Goal: Task Accomplishment & Management: Use online tool/utility

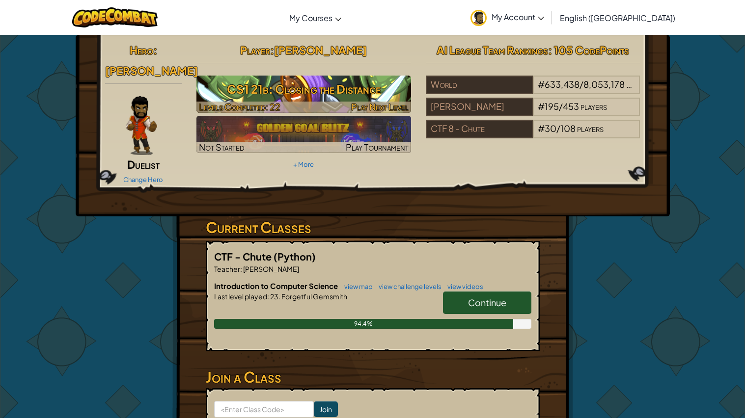
click at [379, 77] on img at bounding box center [303, 94] width 215 height 37
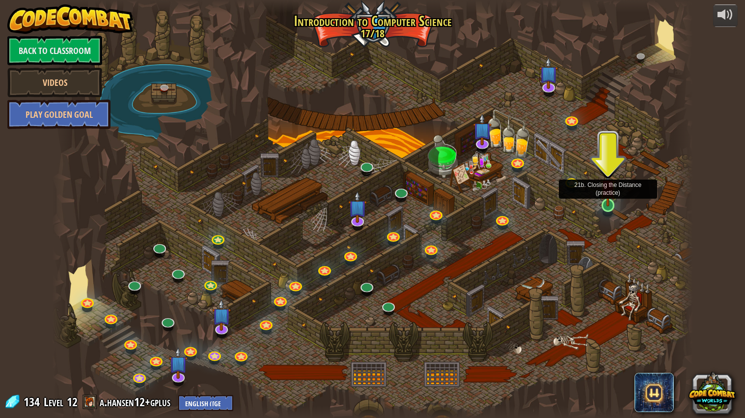
click at [600, 205] on img at bounding box center [608, 187] width 17 height 38
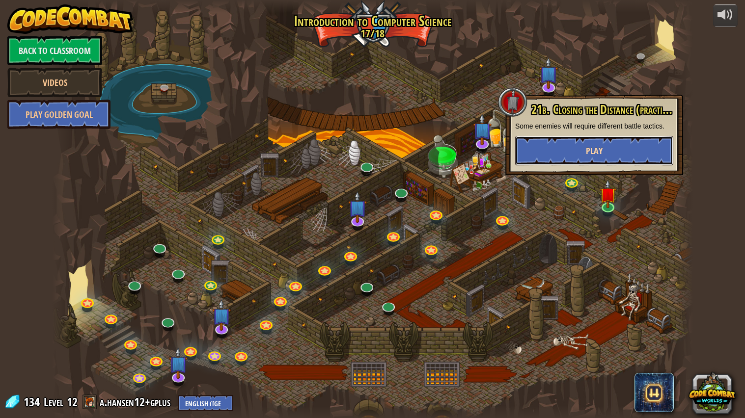
click at [560, 143] on button "Play" at bounding box center [594, 150] width 158 height 29
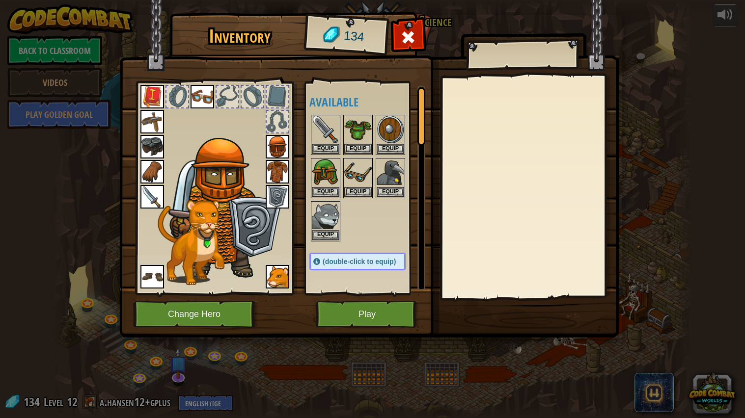
click at [195, 92] on img at bounding box center [203, 97] width 24 height 24
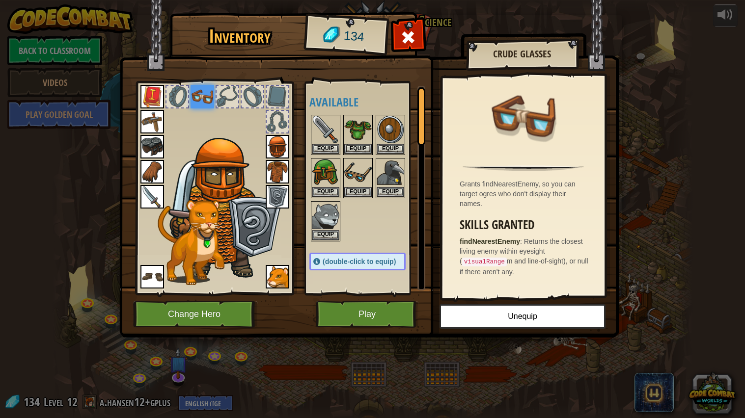
click at [195, 92] on img at bounding box center [203, 97] width 24 height 24
click at [358, 172] on img at bounding box center [358, 173] width 28 height 28
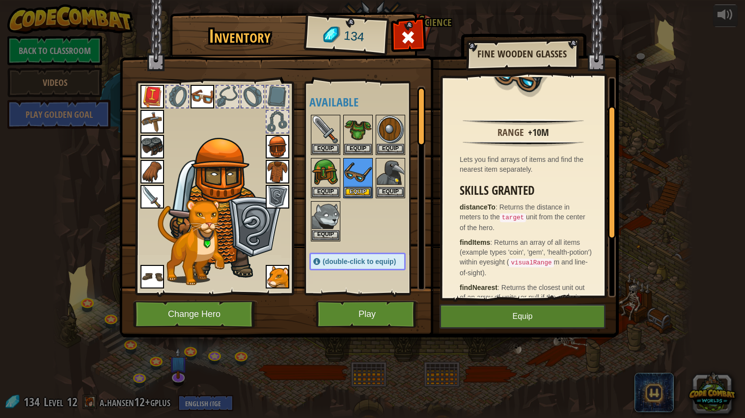
scroll to position [41, 0]
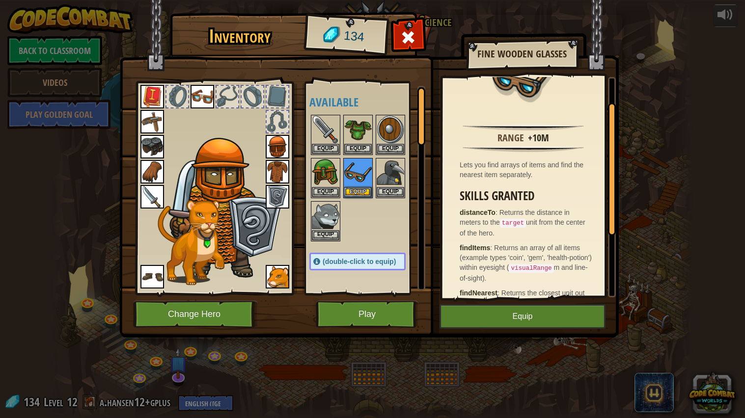
click at [199, 94] on img at bounding box center [203, 97] width 24 height 24
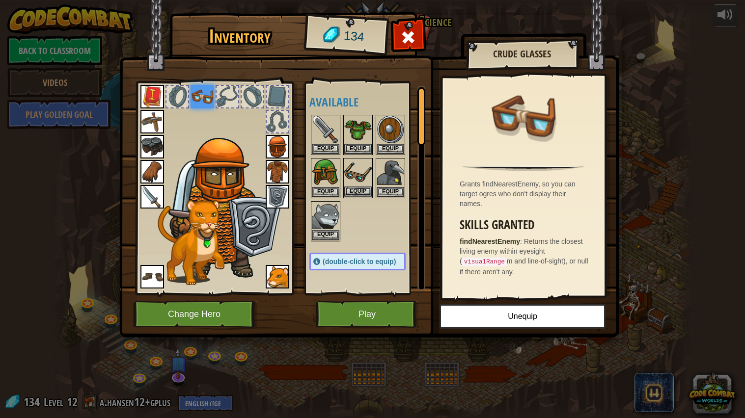
click at [360, 172] on img at bounding box center [358, 173] width 28 height 28
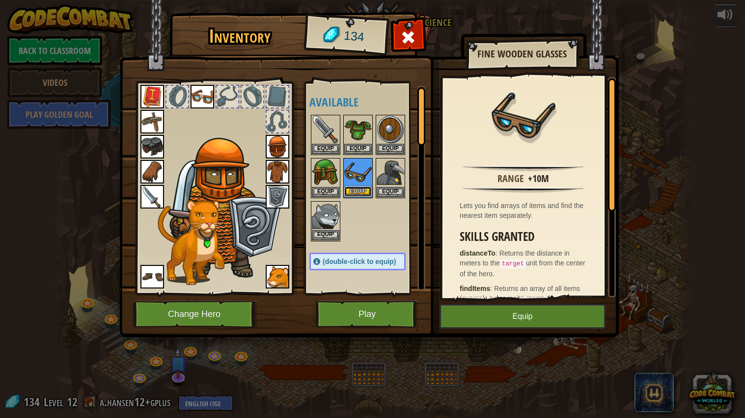
click at [364, 191] on button "Equip" at bounding box center [358, 192] width 28 height 10
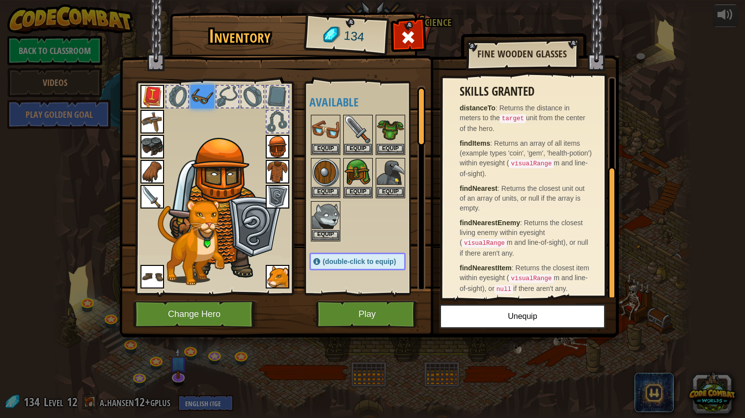
scroll to position [150, 0]
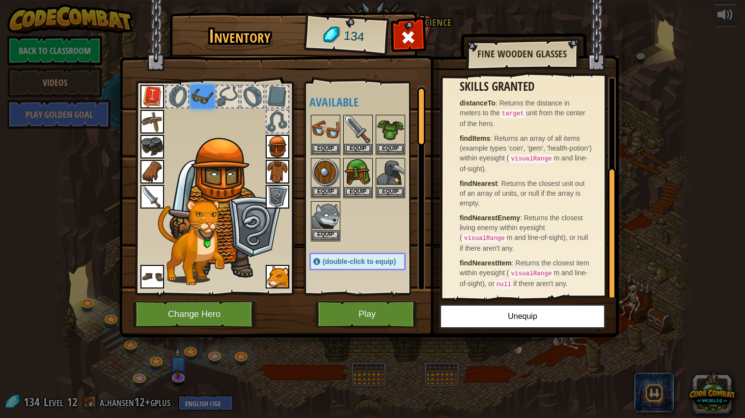
click at [372, 215] on div at bounding box center [367, 177] width 116 height 129
click at [390, 133] on img at bounding box center [391, 130] width 28 height 28
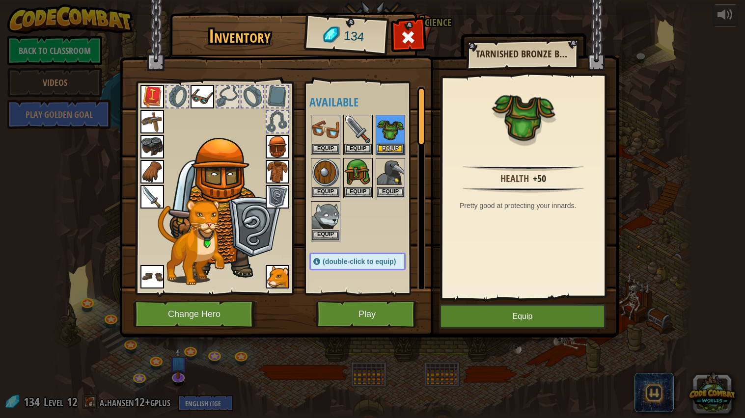
click at [269, 176] on img at bounding box center [278, 172] width 24 height 24
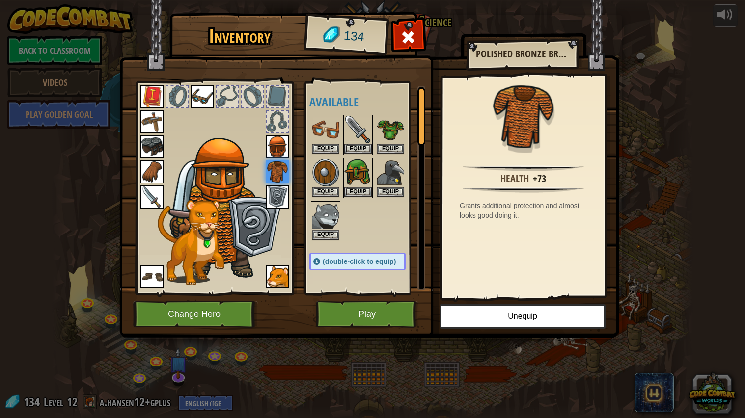
click at [150, 192] on img at bounding box center [152, 197] width 24 height 24
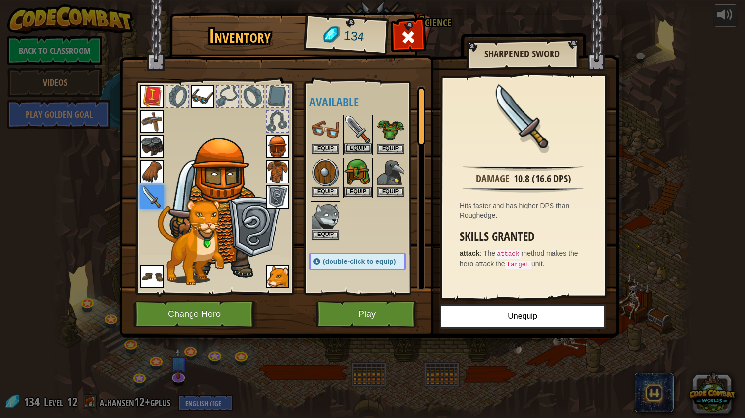
click at [354, 128] on img at bounding box center [358, 130] width 28 height 28
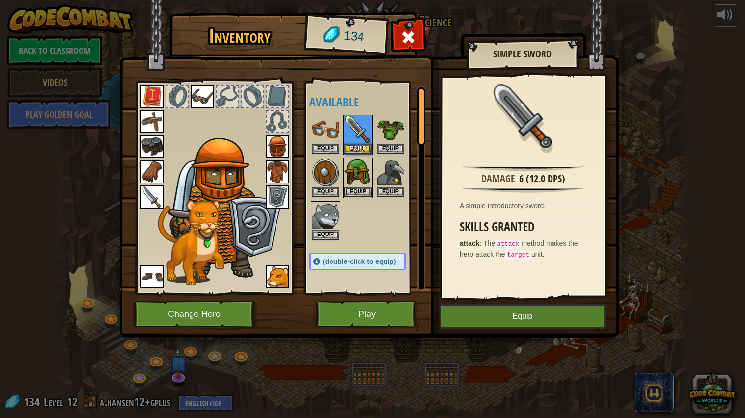
click at [161, 214] on img at bounding box center [191, 242] width 67 height 85
click at [152, 200] on img at bounding box center [152, 197] width 24 height 24
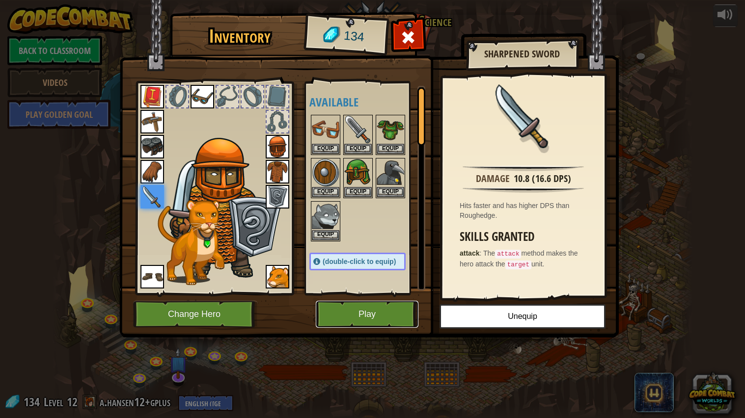
click at [341, 324] on button "Play" at bounding box center [367, 314] width 103 height 27
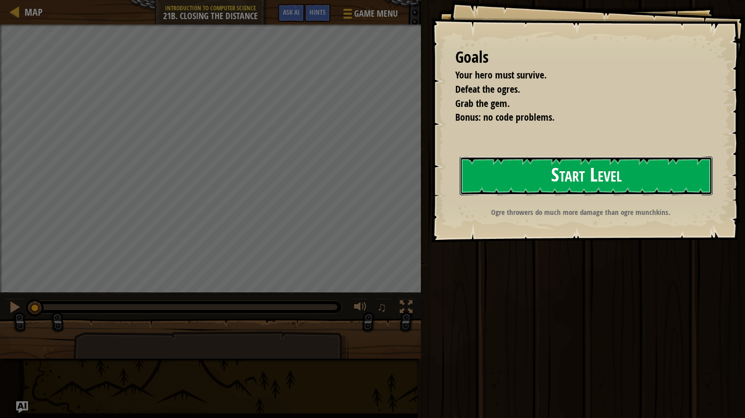
click at [566, 164] on button "Start Level" at bounding box center [586, 176] width 253 height 39
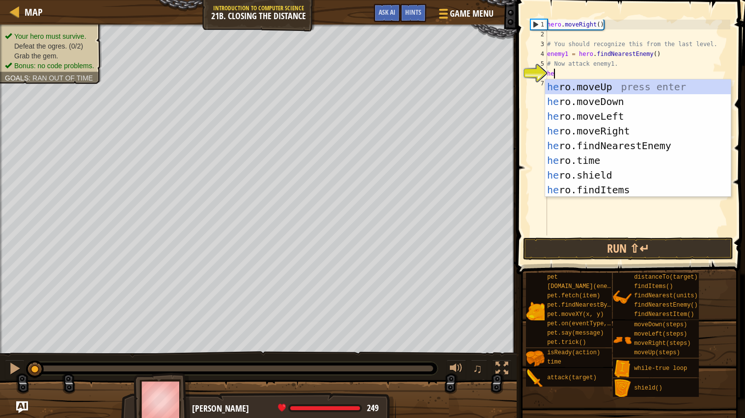
scroll to position [4, 0]
type textarea "hero"
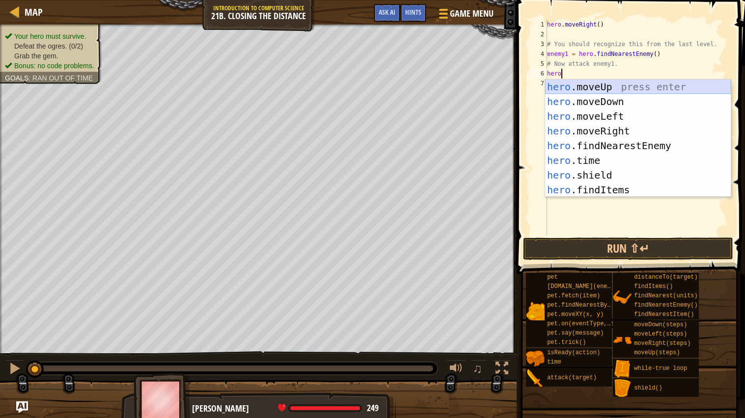
click at [630, 86] on div "hero .moveUp press enter hero .moveDown press enter hero .moveLeft press enter …" at bounding box center [638, 153] width 186 height 147
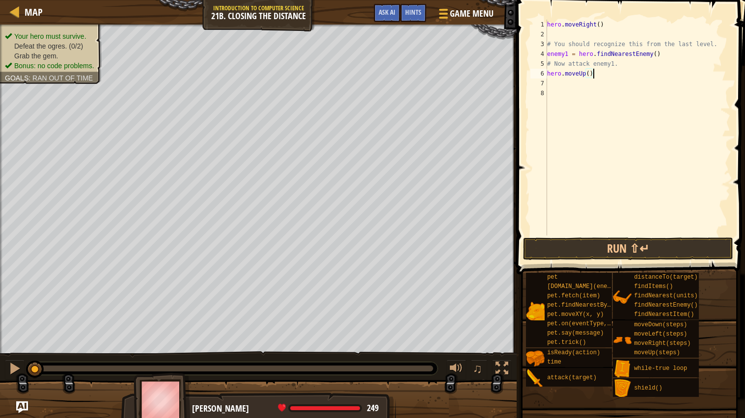
click at [591, 74] on div "hero . moveRight ( ) # You should recognize this from the last level. enemy1 = …" at bounding box center [637, 138] width 185 height 236
click at [589, 73] on div "hero . moveRight ( ) # You should recognize this from the last level. enemy1 = …" at bounding box center [637, 138] width 185 height 236
type textarea "hero.moveUp(3)"
click at [571, 87] on div "hero . moveRight ( ) # You should recognize this from the last level. enemy1 = …" at bounding box center [637, 138] width 185 height 236
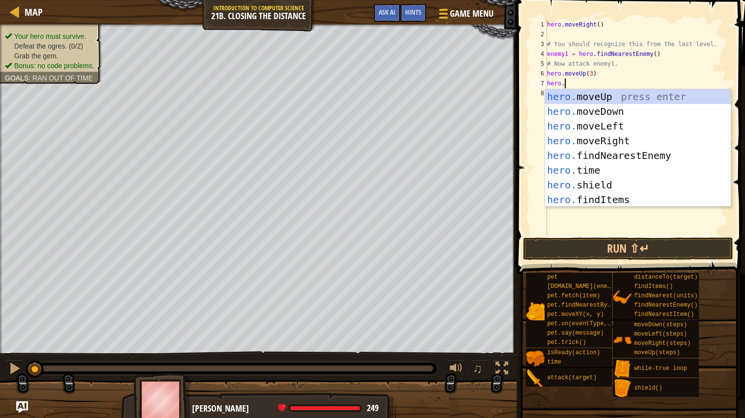
scroll to position [4, 1]
type textarea "hero.f"
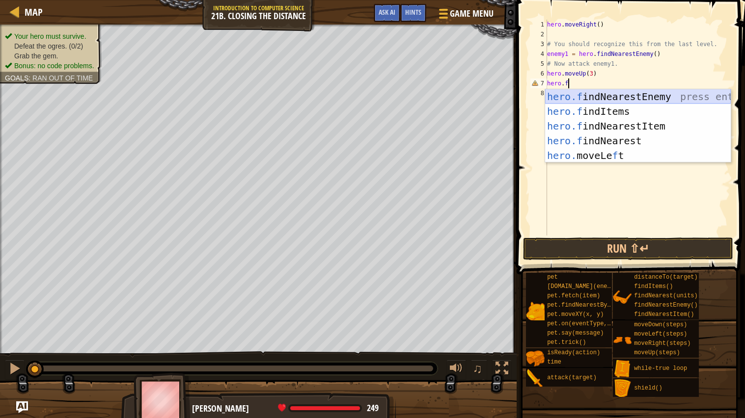
click at [622, 92] on div "hero.f indNearestEnemy press enter hero.f indItems press enter hero.f indNeares…" at bounding box center [638, 140] width 186 height 103
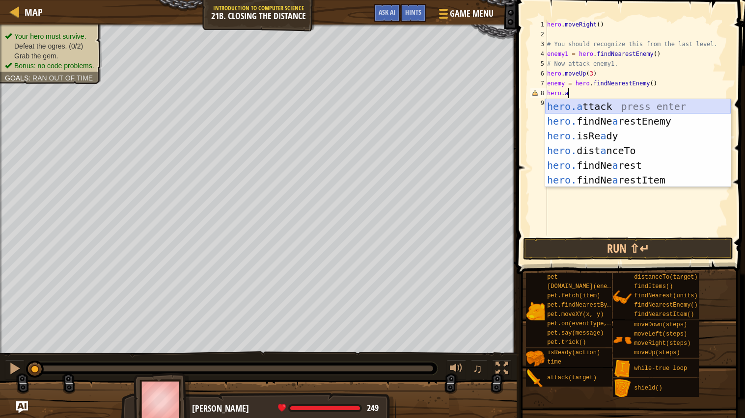
click at [618, 108] on div "hero.a ttack press enter hero. findNe a restEnemy press enter hero. isRe a dy p…" at bounding box center [638, 158] width 186 height 118
type textarea "hero.attack(enemy)"
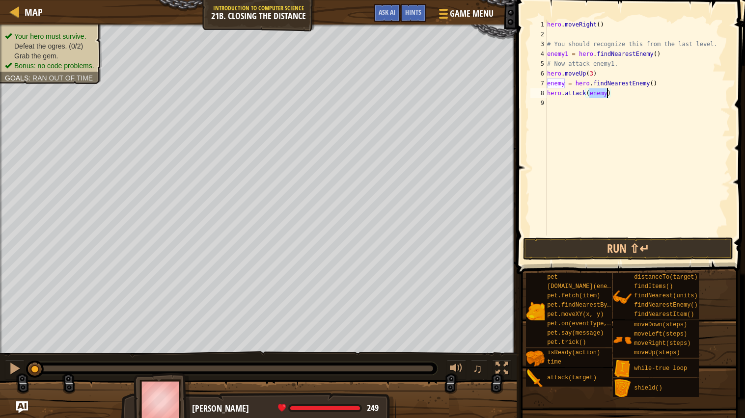
click at [574, 101] on div "hero . moveRight ( ) # You should recognize this from the last level. enemy1 = …" at bounding box center [637, 138] width 185 height 236
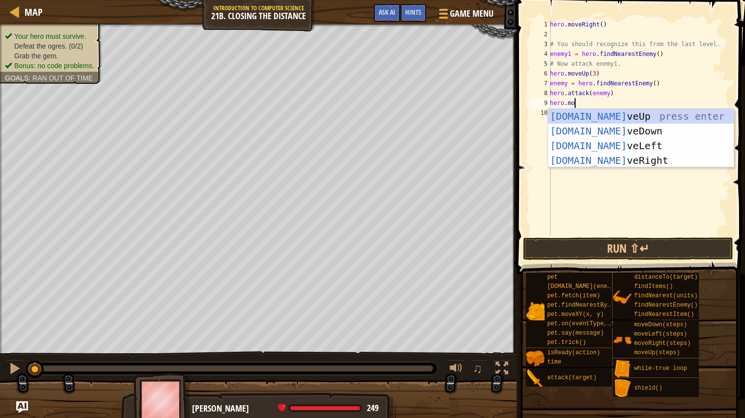
scroll to position [4, 1]
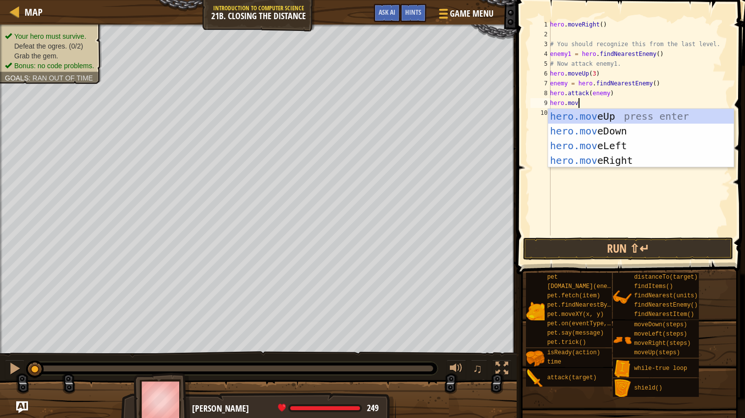
type textarea "hero.move"
click at [606, 129] on div "hero.move Up press enter hero.move Down press enter hero.move Left press enter …" at bounding box center [641, 153] width 186 height 88
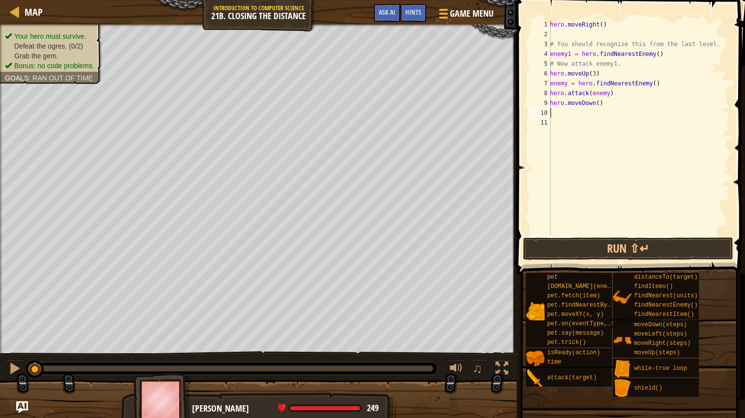
scroll to position [4, 0]
click at [600, 103] on div "hero . moveRight ( ) # You should recognize this from the last level. enemy1 = …" at bounding box center [639, 138] width 182 height 236
click at [564, 45] on div "hero . moveRight ( ) # You should recognize this from the last level. enemy1 = …" at bounding box center [639, 138] width 182 height 236
drag, startPoint x: 610, startPoint y: 25, endPoint x: 536, endPoint y: 24, distance: 73.7
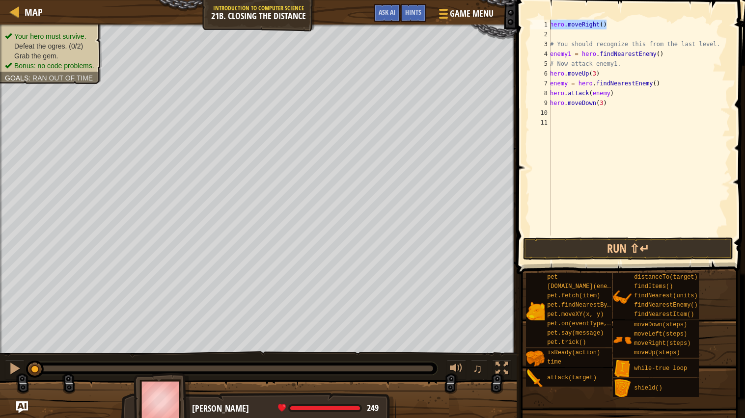
click at [536, 24] on div "# You should recognize this from the last level. 1 2 3 4 5 6 7 8 9 10 11 hero .…" at bounding box center [630, 128] width 202 height 216
type textarea "hero.moveRight()"
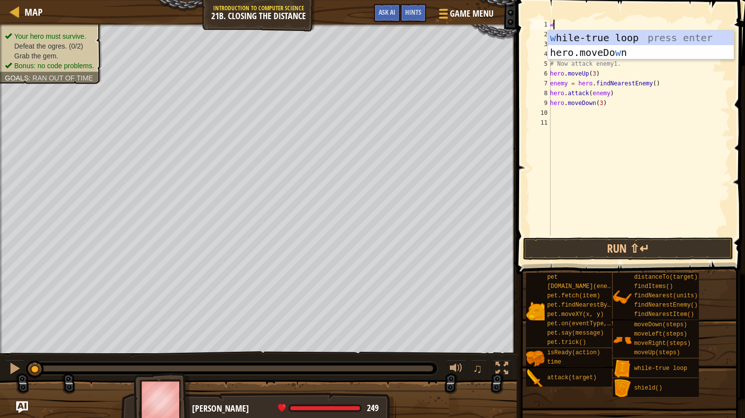
type textarea "wh"
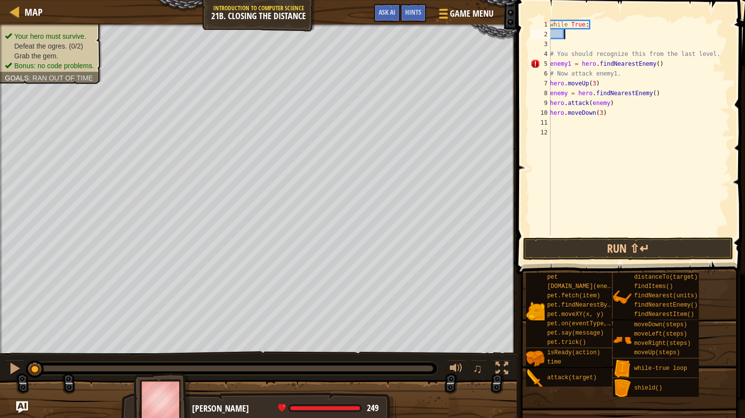
click at [548, 51] on div "4" at bounding box center [540, 54] width 20 height 10
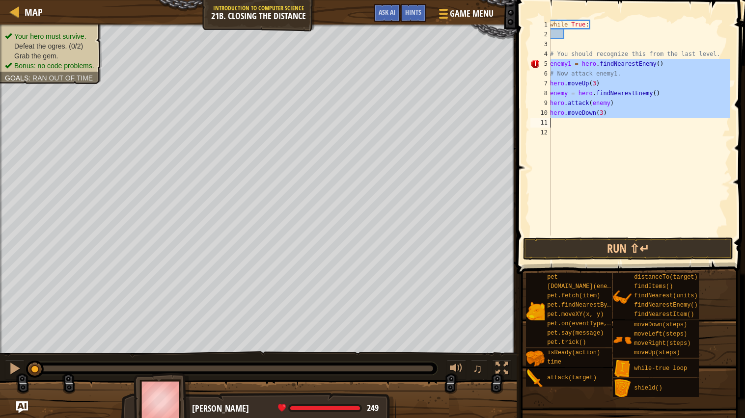
drag, startPoint x: 550, startPoint y: 60, endPoint x: 587, endPoint y: 118, distance: 68.9
click at [587, 118] on div "# You should recognize this from the last level. 1 2 3 4 5 6 7 8 9 10 11 12 whi…" at bounding box center [630, 128] width 202 height 216
type textarea "hero.moveDown(3)"
click at [604, 124] on div "while True : # You should recognize this from the last level. enemy1 = hero . f…" at bounding box center [639, 128] width 182 height 216
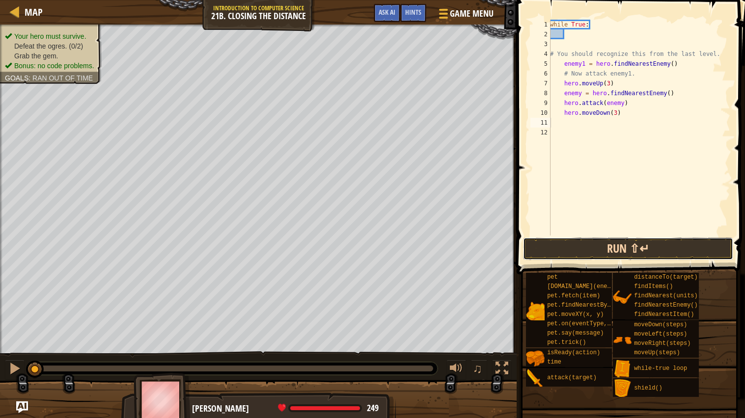
click at [558, 242] on button "Run ⇧↵" at bounding box center [628, 249] width 210 height 23
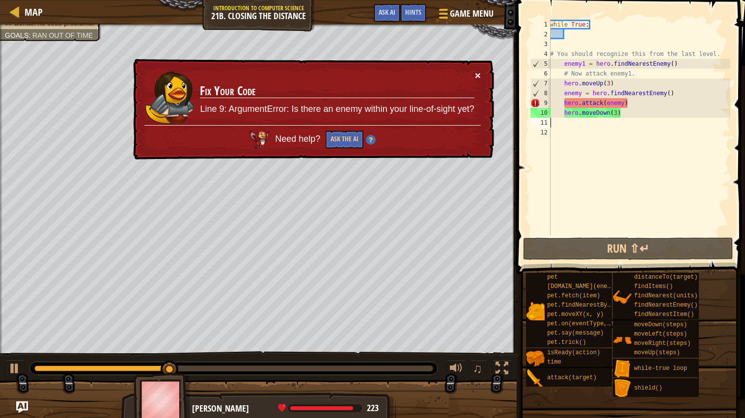
click at [478, 78] on button "×" at bounding box center [478, 75] width 6 height 10
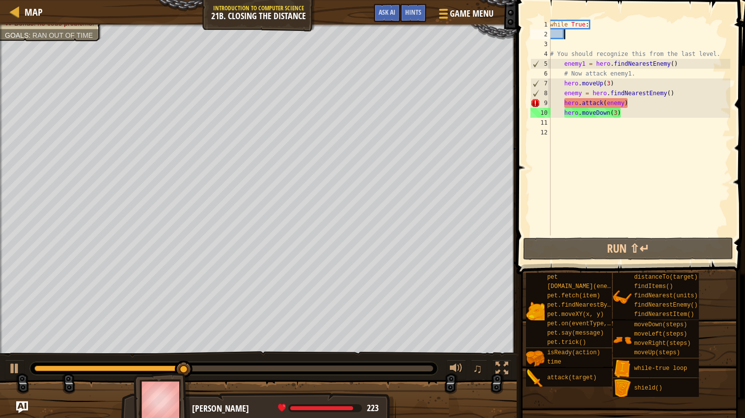
click at [570, 33] on div "while True : # You should recognize this from the last level. enemy1 = hero . f…" at bounding box center [639, 138] width 182 height 236
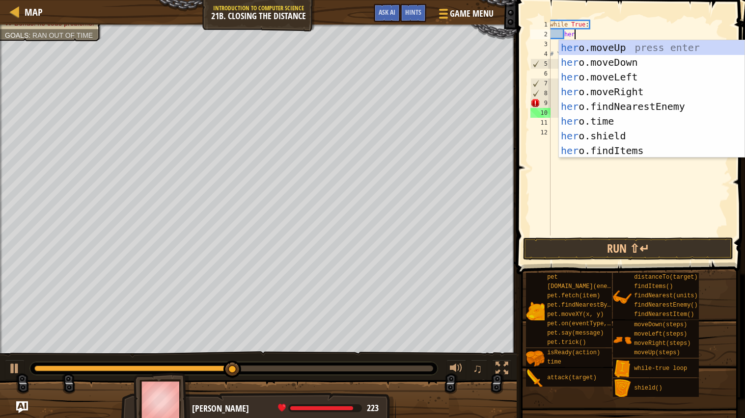
scroll to position [4, 1]
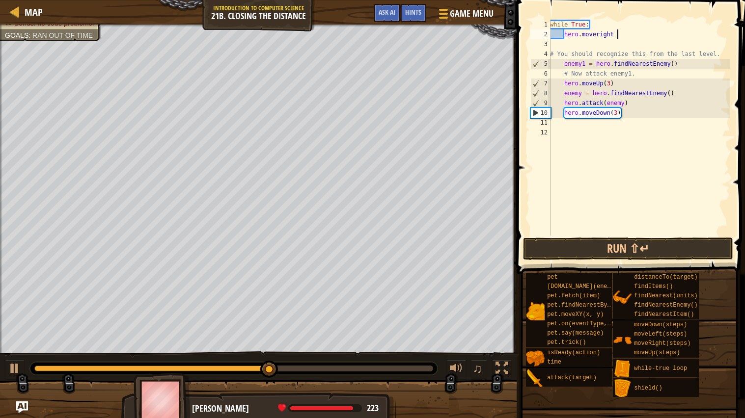
type textarea "hero.moveright"
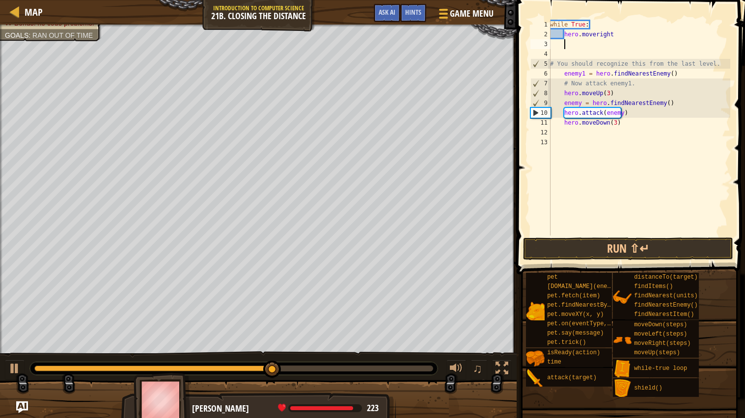
scroll to position [4, 0]
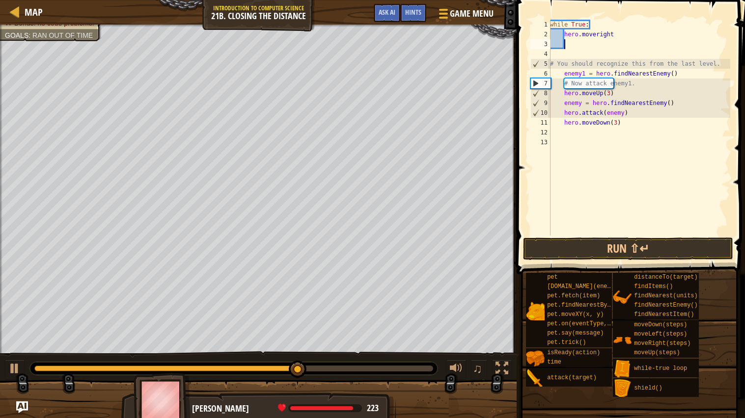
click at [563, 121] on div "while True : hero . moveright # You should recognize this from the last level. …" at bounding box center [639, 138] width 182 height 236
click at [550, 263] on span at bounding box center [630, 408] width 222 height 291
click at [542, 252] on button "Run ⇧↵" at bounding box center [628, 249] width 210 height 23
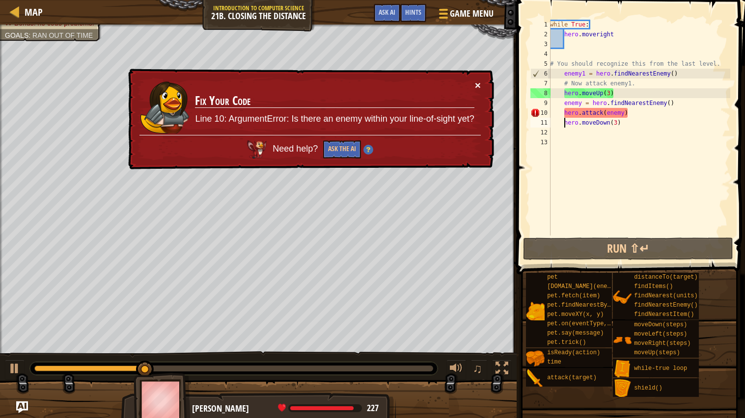
click at [475, 87] on button "×" at bounding box center [478, 85] width 6 height 10
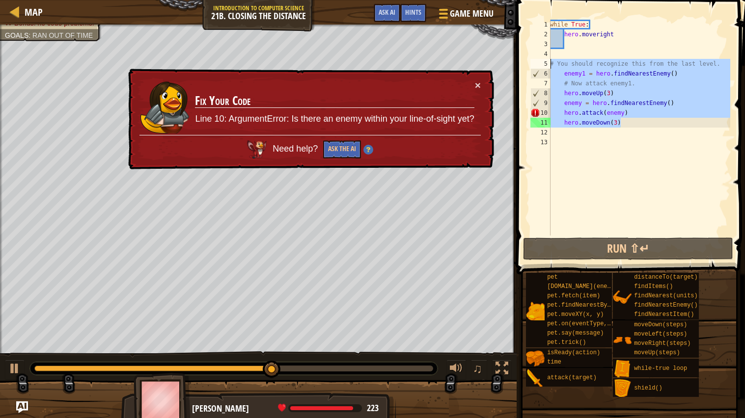
drag, startPoint x: 628, startPoint y: 122, endPoint x: 545, endPoint y: 52, distance: 108.8
click at [545, 52] on div "hero.moveDown(3) 1 2 3 4 5 6 7 8 9 10 11 12 13 while True : hero . moveright # …" at bounding box center [630, 128] width 202 height 216
type textarea "# You should recognize this from the last level."
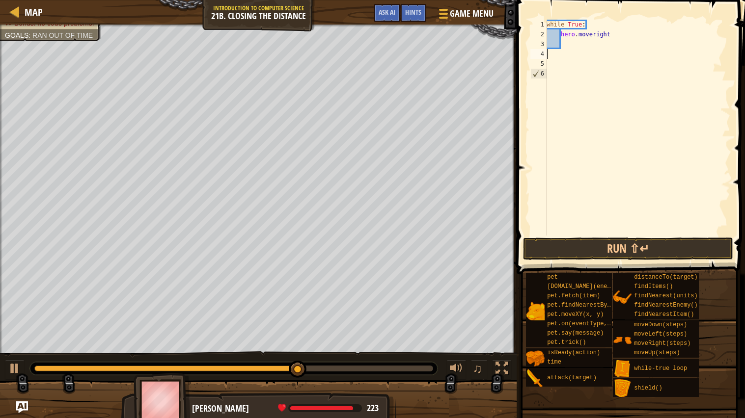
scroll to position [4, 0]
click at [579, 47] on div "while True : hero . moveright" at bounding box center [638, 138] width 186 height 236
click at [596, 31] on div "while True : hero . moveright" at bounding box center [637, 138] width 185 height 236
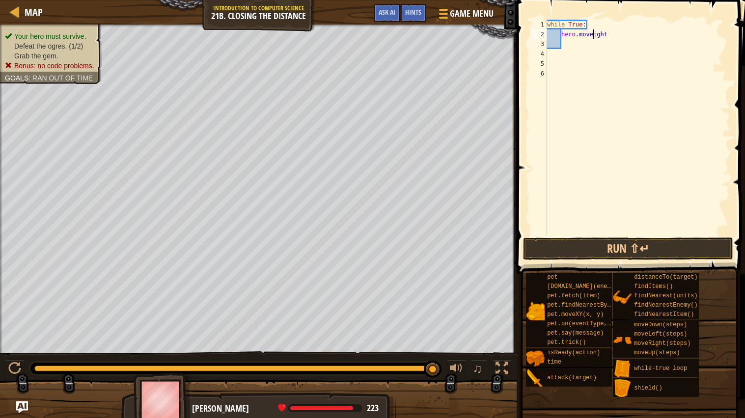
scroll to position [4, 3]
click at [670, 42] on div "hero.moveR ight press enter" at bounding box center [652, 62] width 186 height 44
type textarea "hero.moveRight()"
click at [615, 34] on div "while True : hero . moveRight ( )" at bounding box center [637, 138] width 185 height 236
click at [563, 46] on div "while True : hero . moveRight ( )" at bounding box center [637, 138] width 185 height 236
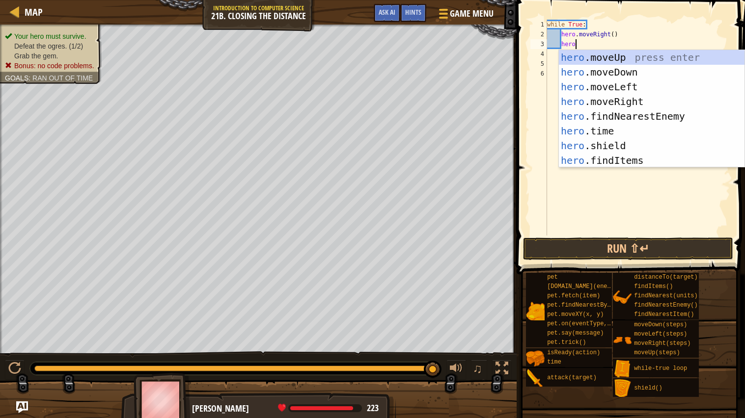
type textarea "hero."
click at [603, 56] on div "hero. moveUp press enter hero. moveDown press enter hero. moveLeft press enter …" at bounding box center [652, 123] width 186 height 147
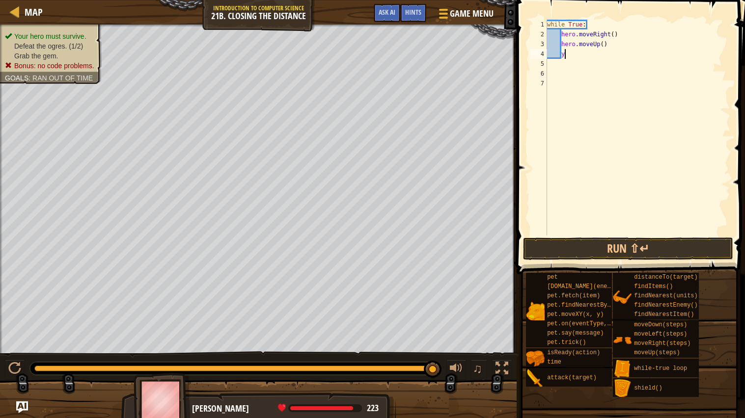
scroll to position [4, 1]
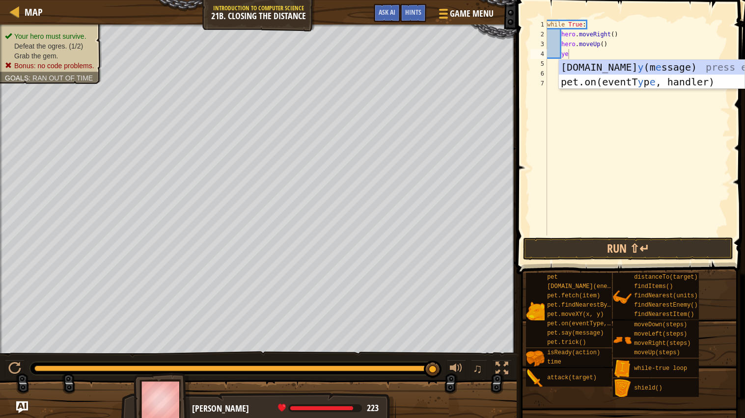
type textarea "y"
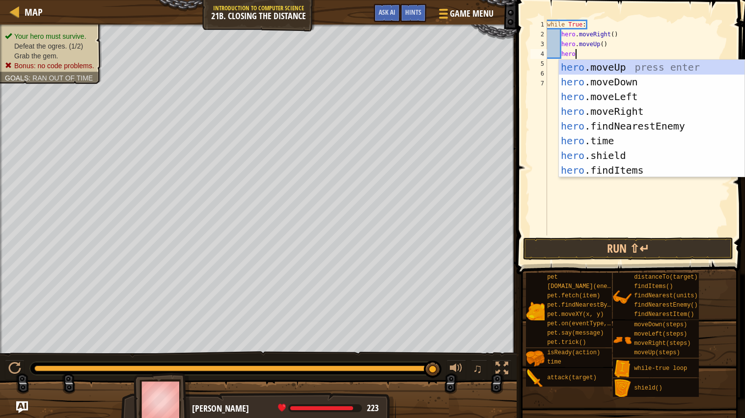
type textarea "hero."
click at [662, 121] on div "hero. moveUp press enter hero. moveDown press enter hero. moveLeft press enter …" at bounding box center [652, 133] width 186 height 147
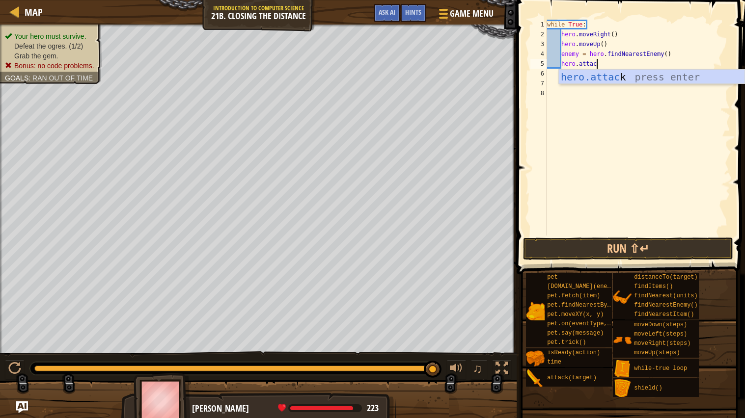
scroll to position [4, 3]
click at [641, 79] on div "hero.attack press enter" at bounding box center [652, 92] width 186 height 44
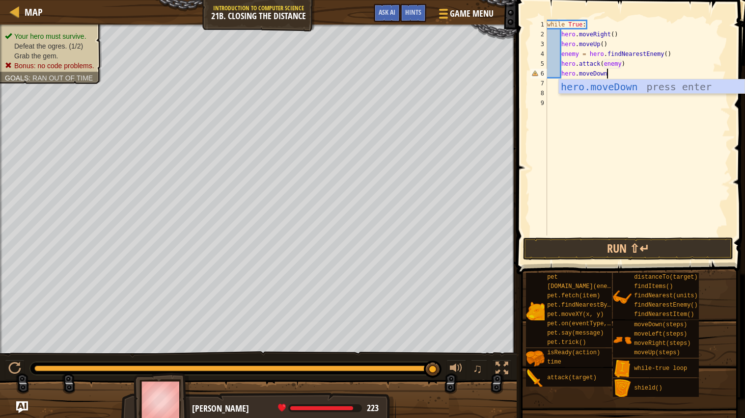
scroll to position [4, 4]
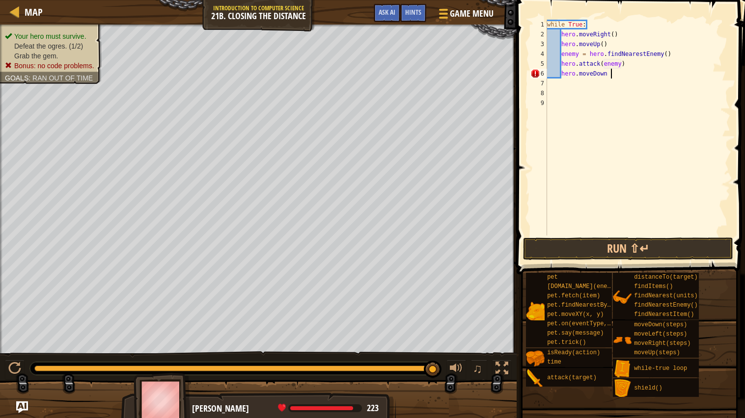
type textarea "hero.moveDown"
type textarea "9"
type textarea "hero.moveDown(2)"
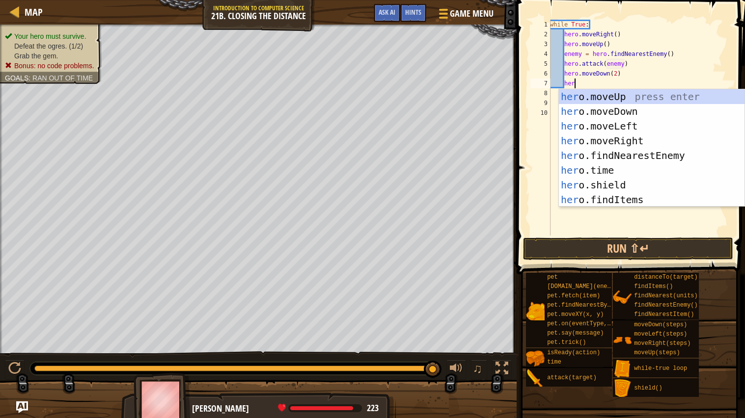
scroll to position [4, 1]
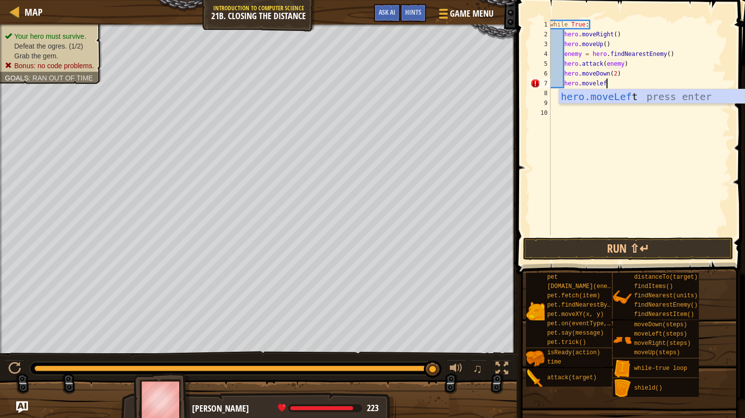
type textarea "hero.moveleft"
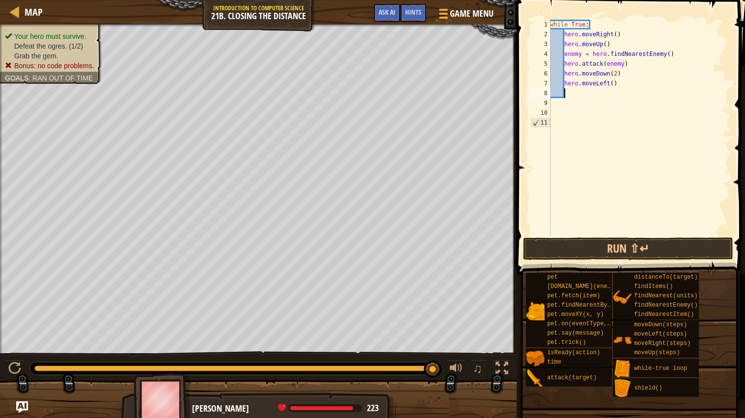
scroll to position [4, 0]
click at [697, 248] on button "Run ⇧↵" at bounding box center [628, 249] width 210 height 23
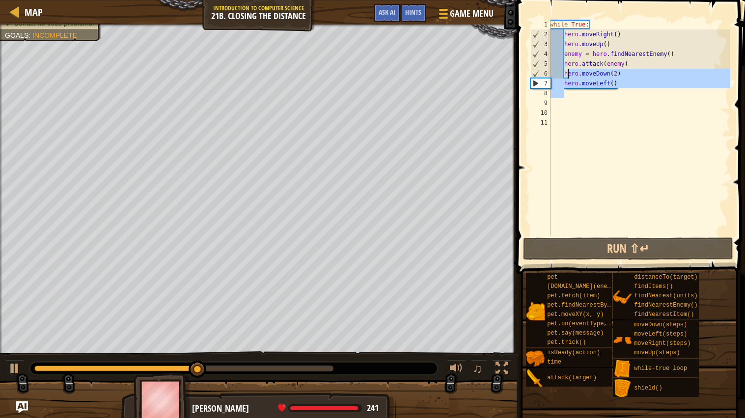
drag, startPoint x: 622, startPoint y: 92, endPoint x: 564, endPoint y: 72, distance: 60.9
click at [564, 72] on div "while True : hero . moveRight ( ) hero . moveUp ( ) enemy = hero . findNearestE…" at bounding box center [639, 138] width 182 height 236
type textarea "hero.moveDown(2) hero.moveLeft()"
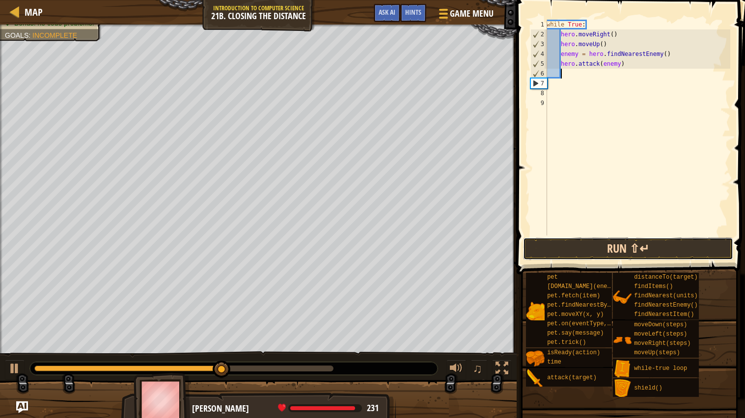
click at [611, 246] on button "Run ⇧↵" at bounding box center [628, 249] width 210 height 23
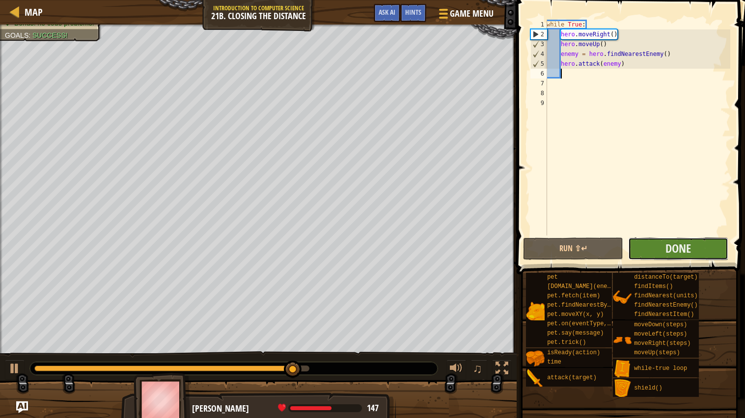
click at [706, 243] on button "Done" at bounding box center [678, 249] width 100 height 23
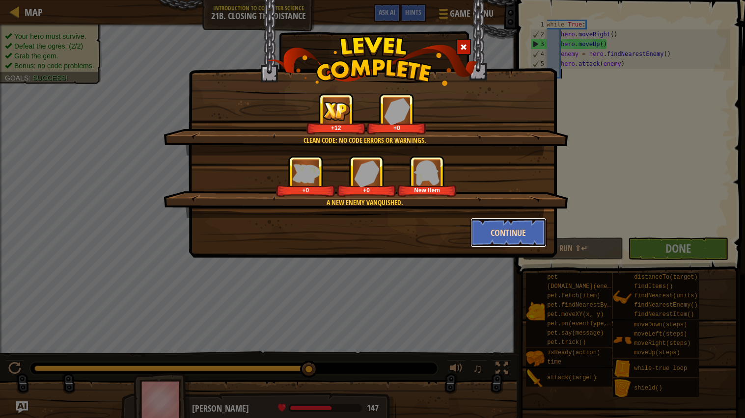
click at [514, 230] on button "Continue" at bounding box center [509, 232] width 76 height 29
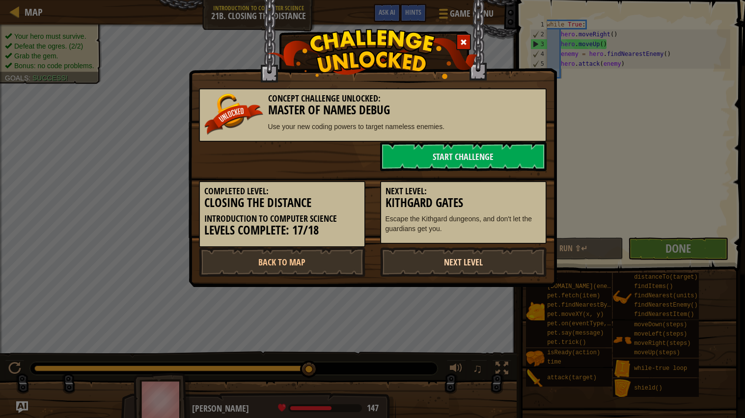
click at [451, 268] on link "Next Level" at bounding box center [463, 262] width 167 height 29
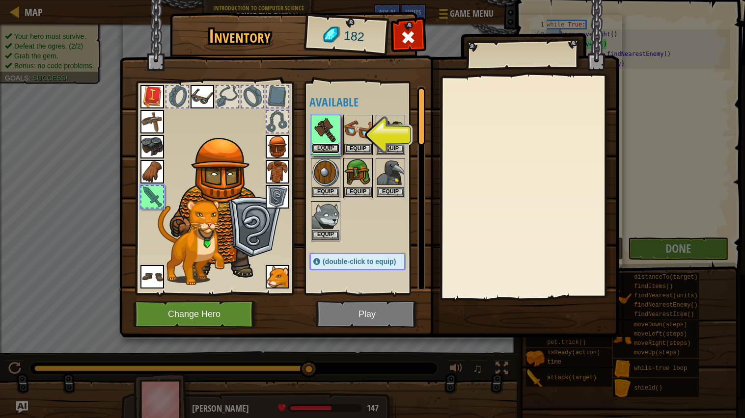
click at [331, 145] on button "Equip" at bounding box center [326, 148] width 28 height 10
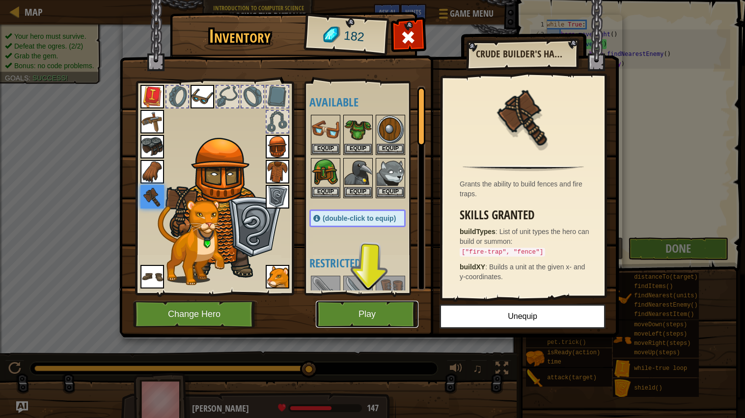
click at [355, 321] on button "Play" at bounding box center [367, 314] width 103 height 27
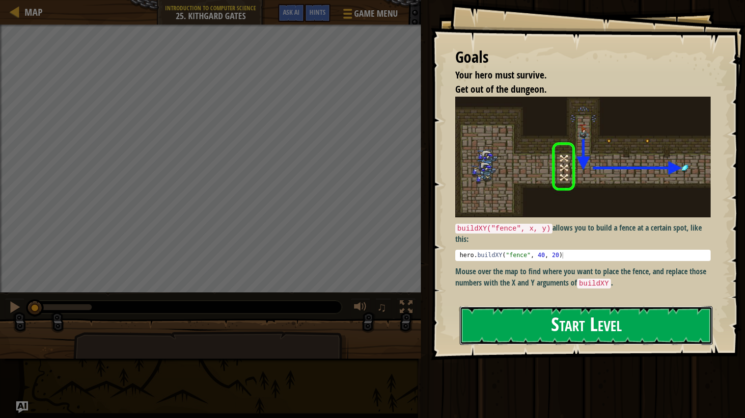
click at [557, 326] on button "Start Level" at bounding box center [586, 326] width 253 height 39
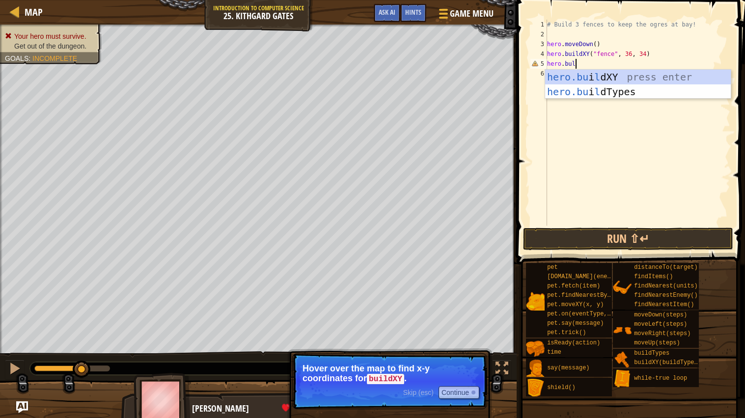
scroll to position [4, 2]
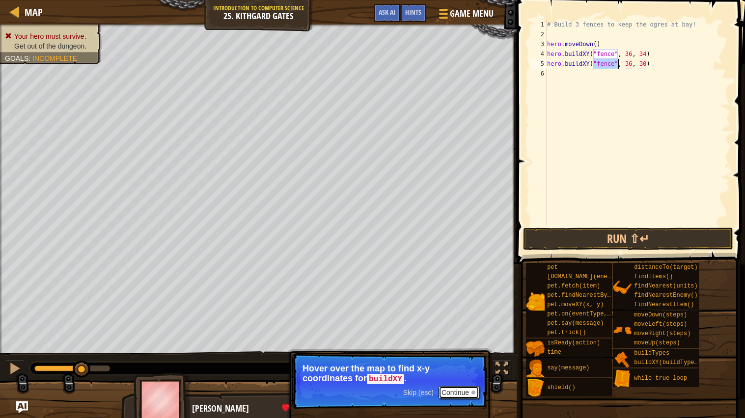
click at [459, 352] on button "Continue" at bounding box center [459, 393] width 41 height 13
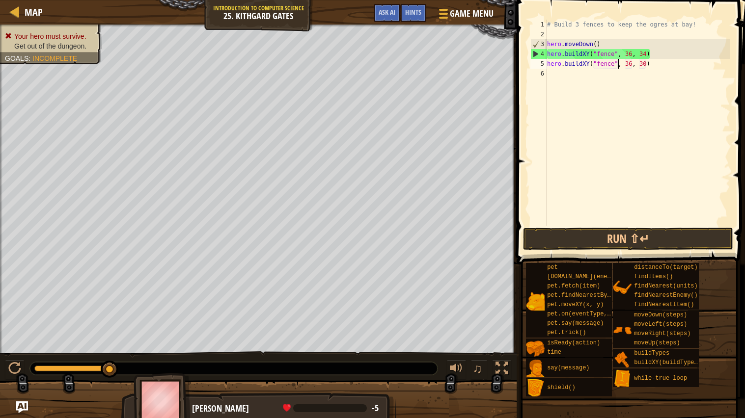
click at [704, 65] on div "# Build 3 fences to keep the ogres at bay! hero . moveDown ( ) hero . buildXY (…" at bounding box center [637, 133] width 185 height 226
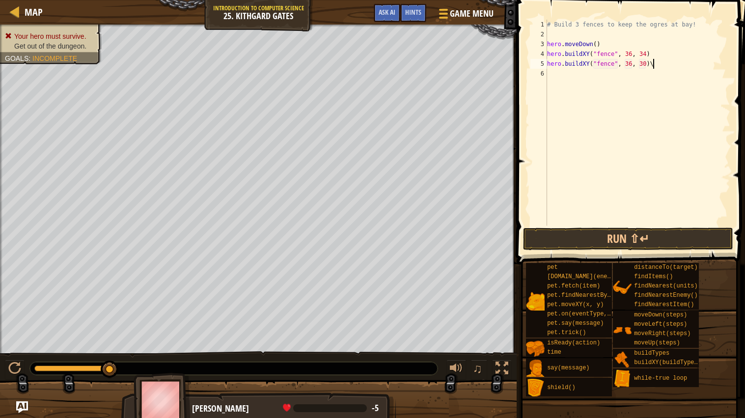
type textarea "hero.buildXY("fence", 36, 30)"
type textarea "hero.bulidXY"
type textarea "9"
type textarea "f"
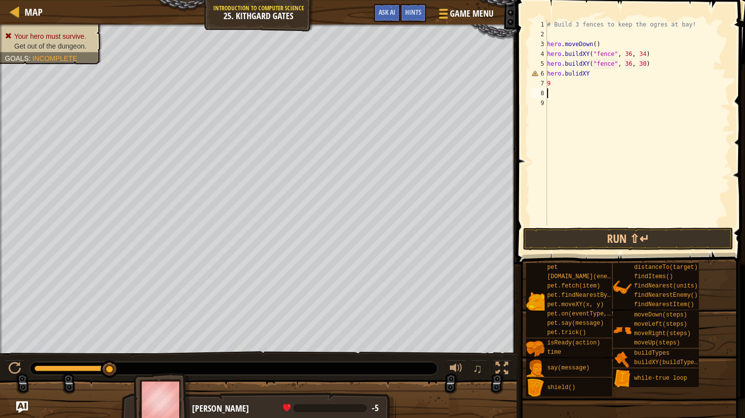
type textarea "9"
type textarea "hero.bulidXY"
type textarea "'"
type textarea "hero.bulidXXY("fence",36,27)"
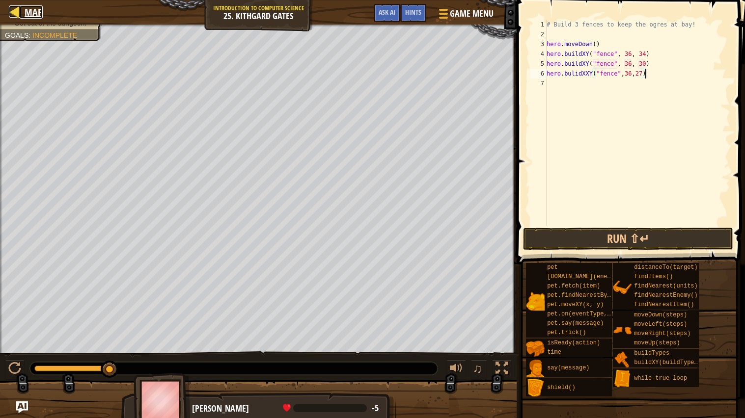
click at [15, 16] on div at bounding box center [15, 11] width 12 height 12
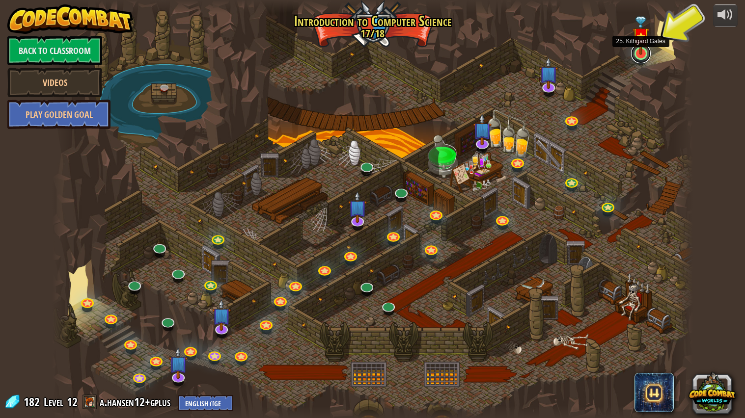
click at [642, 57] on link at bounding box center [641, 54] width 20 height 20
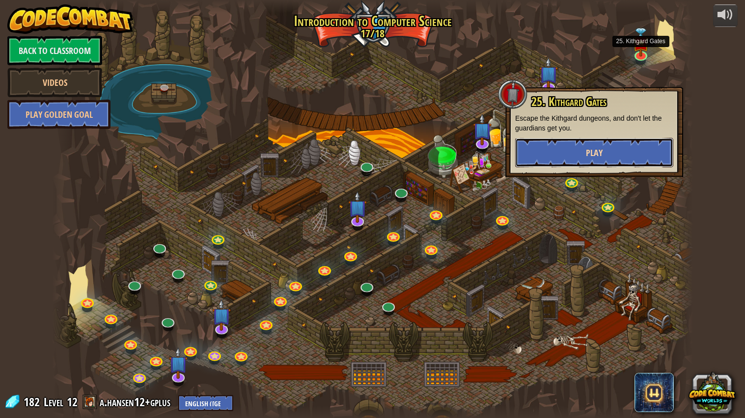
click at [594, 149] on span "Play" at bounding box center [594, 153] width 17 height 12
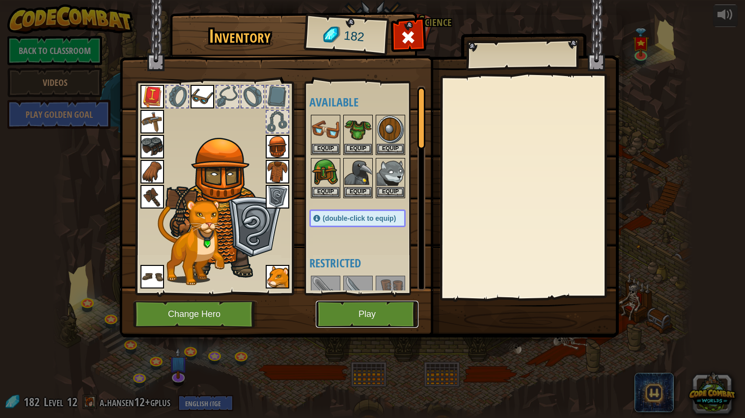
click at [378, 307] on button "Play" at bounding box center [367, 314] width 103 height 27
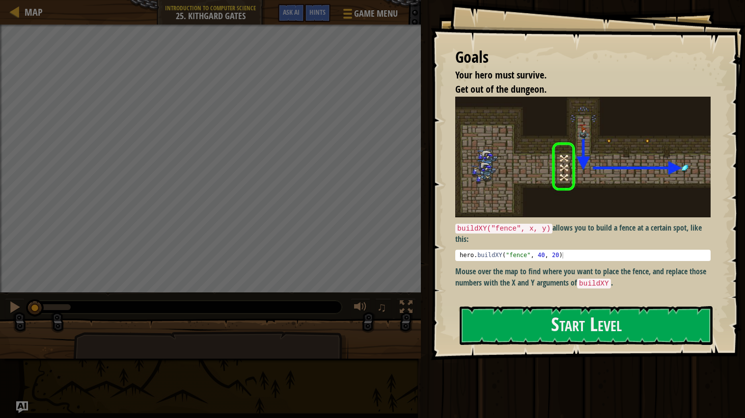
click at [501, 178] on img at bounding box center [582, 157] width 255 height 121
click at [567, 314] on button "Start Level" at bounding box center [586, 326] width 253 height 39
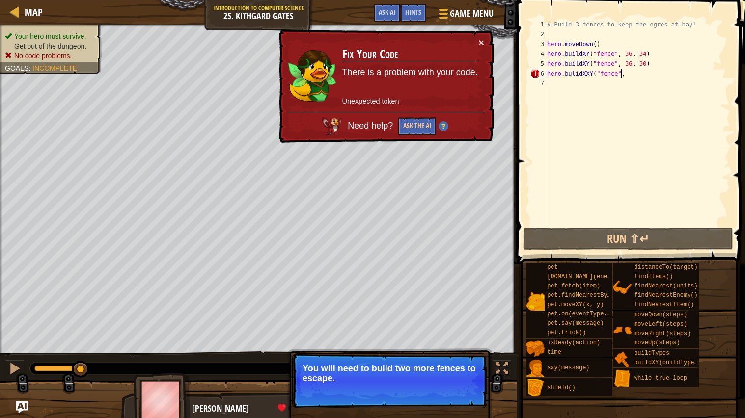
click at [623, 76] on div "# Build 3 fences to keep the ogres at bay! hero . moveDown ( ) hero . buildXY (…" at bounding box center [637, 133] width 185 height 226
click at [621, 72] on div "# Build 3 fences to keep the ogres at bay! hero . moveDown ( ) hero . buildXY (…" at bounding box center [637, 133] width 185 height 226
click at [630, 77] on div "# Build 3 fences to keep the ogres at bay! hero . moveDown ( ) hero . buildXY (…" at bounding box center [637, 133] width 185 height 226
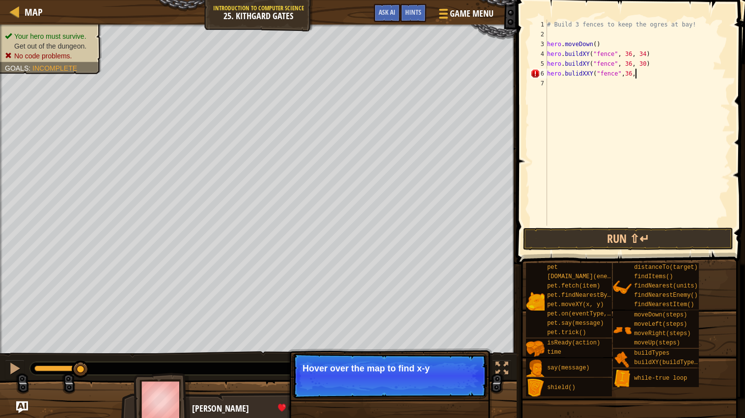
scroll to position [4, 7]
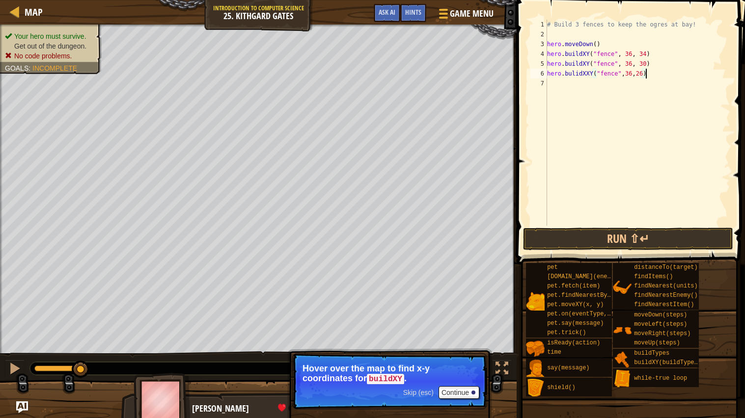
click at [636, 72] on div "# Build 3 fences to keep the ogres at bay! hero . moveDown ( ) hero . buildXY (…" at bounding box center [637, 133] width 185 height 226
click at [641, 230] on button "Run ⇧↵" at bounding box center [628, 239] width 210 height 23
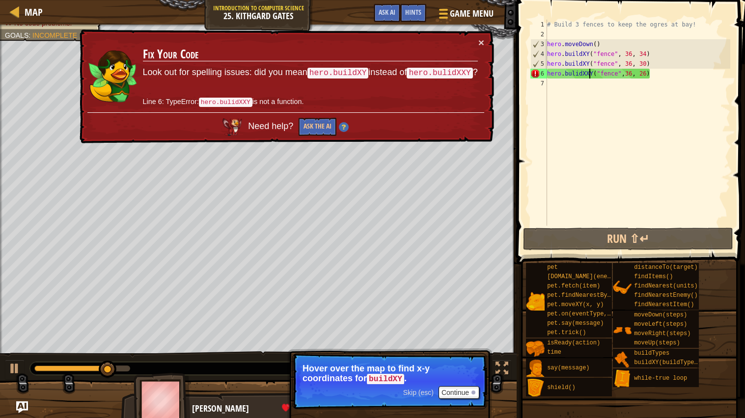
click at [589, 76] on div "# Build 3 fences to keep the ogres at bay! hero . moveDown ( ) hero . buildXY (…" at bounding box center [637, 133] width 185 height 226
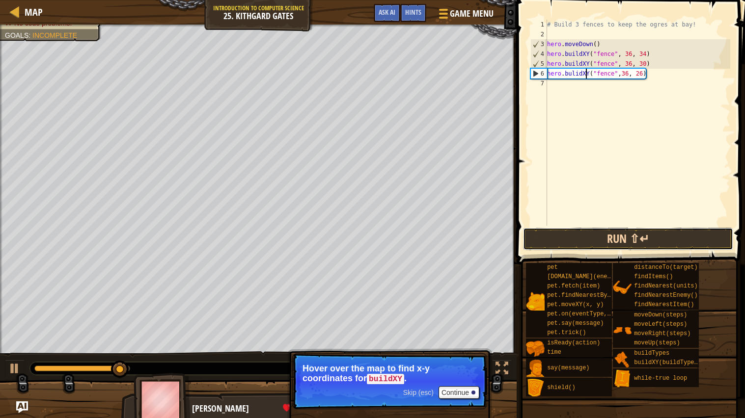
click at [579, 230] on button "Run ⇧↵" at bounding box center [628, 239] width 210 height 23
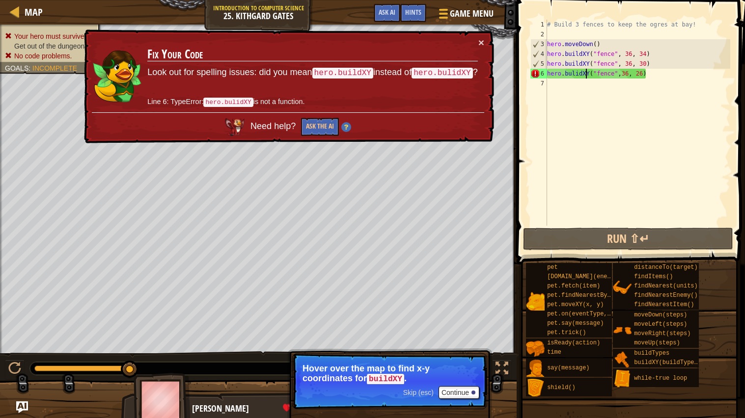
click at [620, 73] on div "# Build 3 fences to keep the ogres at bay! hero . moveDown ( ) hero . buildXY (…" at bounding box center [637, 133] width 185 height 226
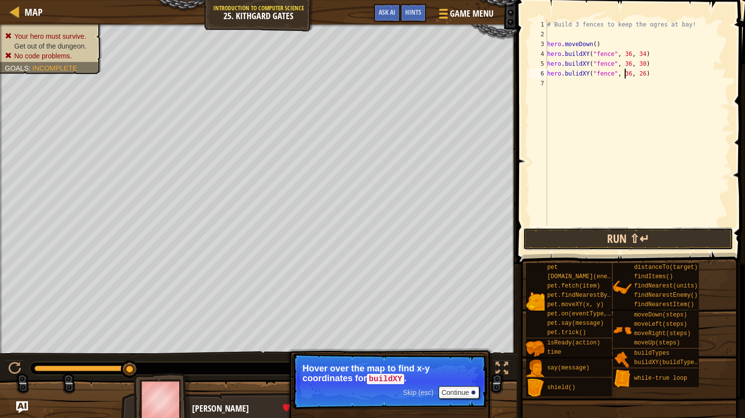
click at [686, 238] on button "Run ⇧↵" at bounding box center [628, 239] width 210 height 23
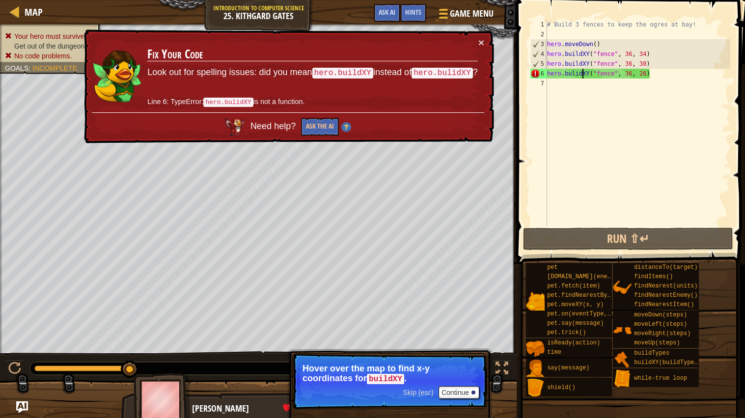
click at [582, 74] on div "# Build 3 fences to keep the ogres at bay! hero . moveDown ( ) hero . buildXY (…" at bounding box center [637, 133] width 185 height 226
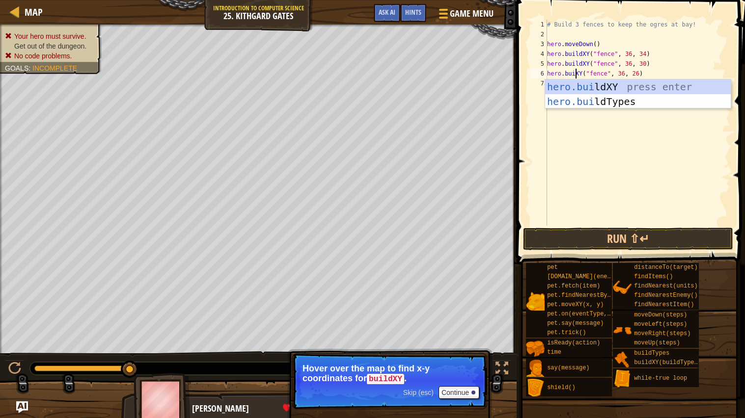
scroll to position [4, 2]
click at [631, 85] on div "[DOMAIN_NAME] XY press enter [DOMAIN_NAME] Types press enter" at bounding box center [638, 109] width 186 height 59
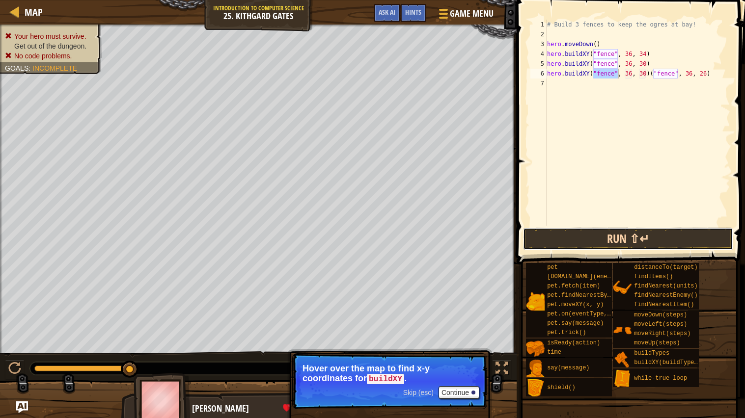
click at [626, 238] on button "Run ⇧↵" at bounding box center [628, 239] width 210 height 23
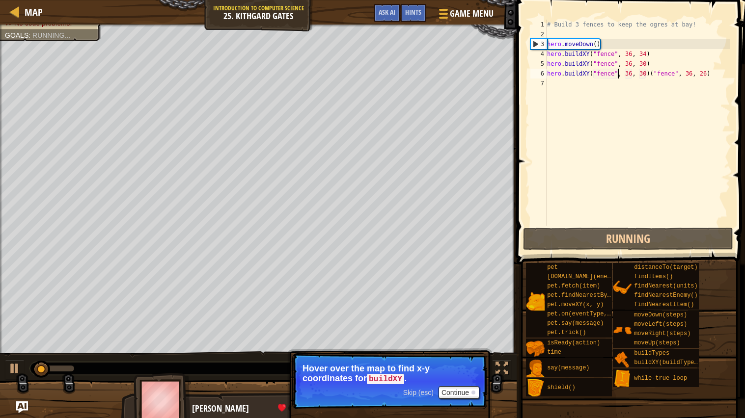
click at [712, 75] on div "# Build 3 fences to keep the ogres at bay! hero . moveDown ( ) hero . buildXY (…" at bounding box center [637, 133] width 185 height 226
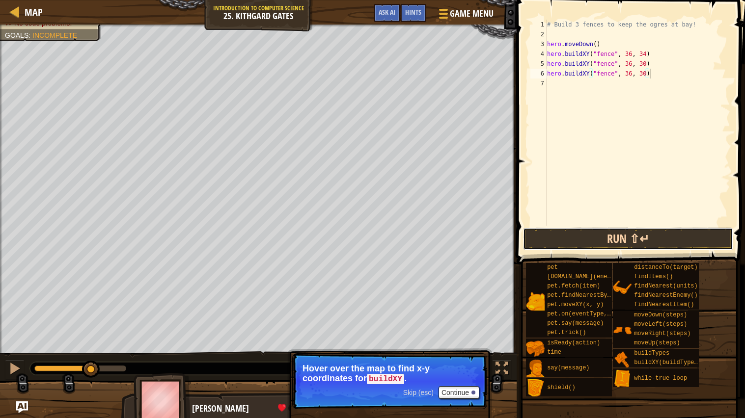
click at [640, 243] on button "Run ⇧↵" at bounding box center [628, 239] width 210 height 23
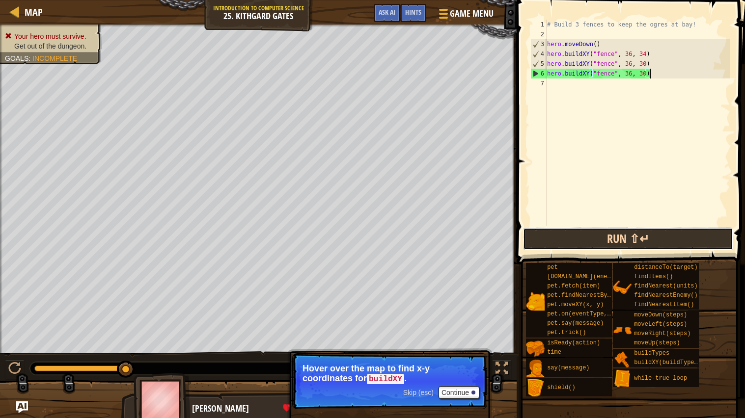
click at [600, 243] on button "Run ⇧↵" at bounding box center [628, 239] width 210 height 23
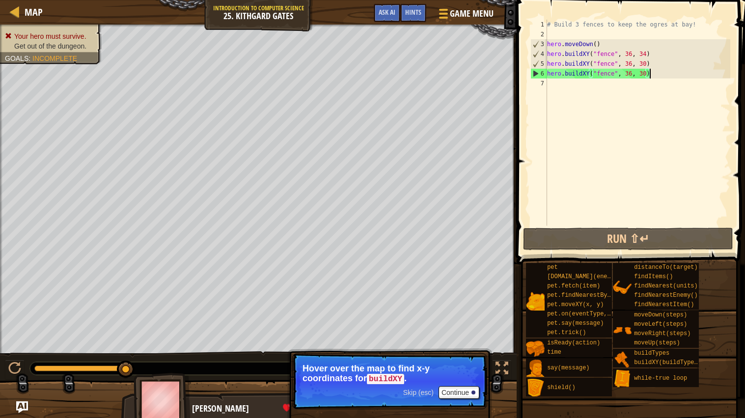
click at [595, 46] on div "# Build 3 fences to keep the ogres at bay! hero . moveDown ( ) hero . buildXY (…" at bounding box center [637, 133] width 185 height 226
click at [598, 46] on div "# Build 3 fences to keep the ogres at bay! hero . moveDown ( ) hero . buildXY (…" at bounding box center [637, 133] width 185 height 226
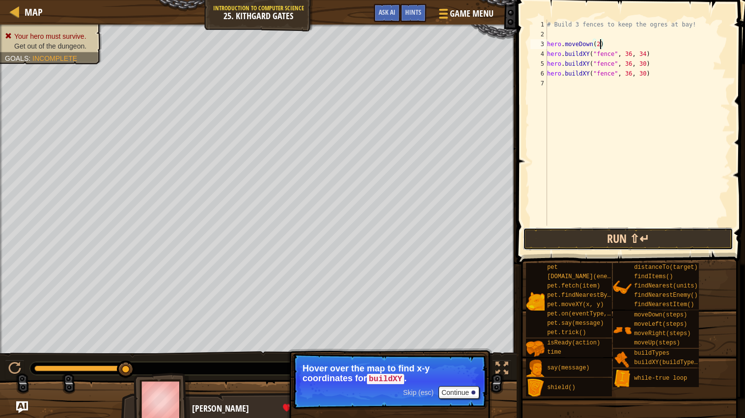
click at [600, 231] on button "Run ⇧↵" at bounding box center [628, 239] width 210 height 23
click at [591, 238] on button "Run ⇧↵" at bounding box center [628, 239] width 210 height 23
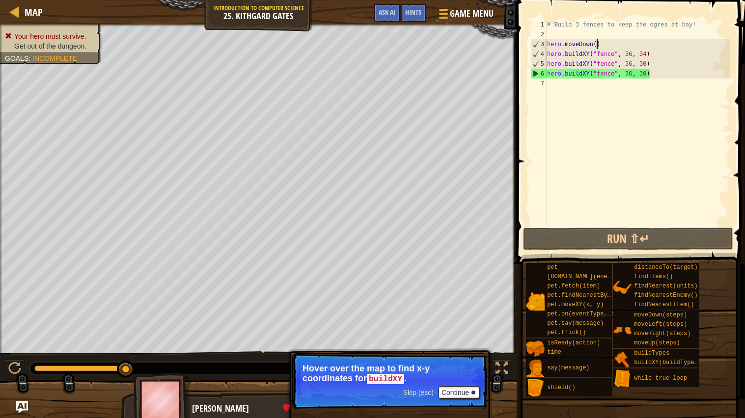
click at [647, 74] on div "# Build 3 fences to keep the ogres at bay! hero . moveDown ( ) hero . buildXY (…" at bounding box center [637, 133] width 185 height 226
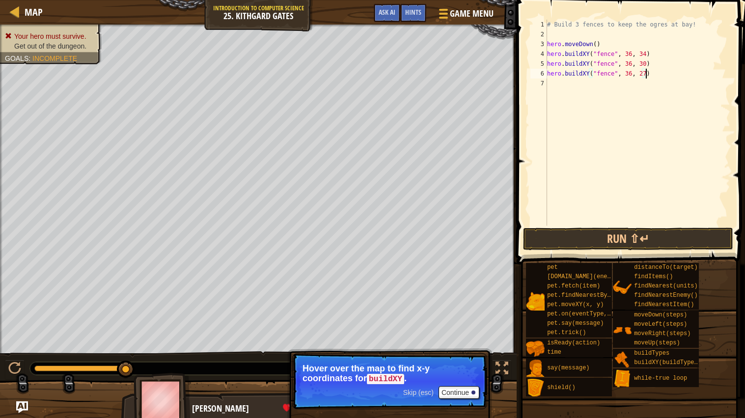
scroll to position [4, 7]
click at [637, 234] on button "Run ⇧↵" at bounding box center [628, 239] width 210 height 23
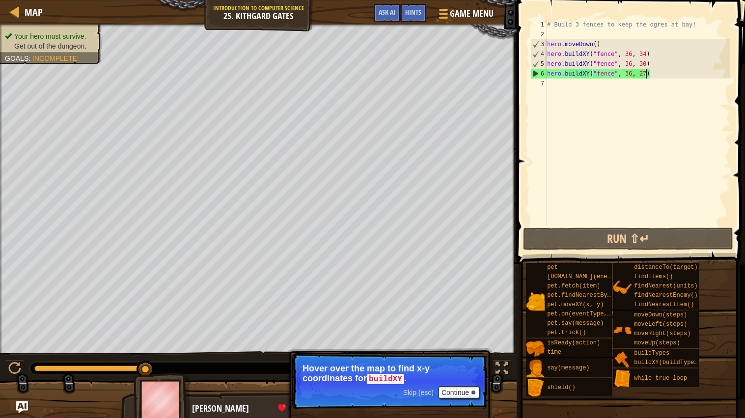
click at [542, 79] on div "7" at bounding box center [538, 84] width 17 height 10
type textarea "hero.buildXY("fence", 36, 27)"
click at [546, 82] on div "7" at bounding box center [538, 84] width 17 height 10
click at [548, 83] on div "# Build 3 fences to keep the ogres at bay! hero . moveDown ( ) hero . buildXY (…" at bounding box center [637, 133] width 185 height 226
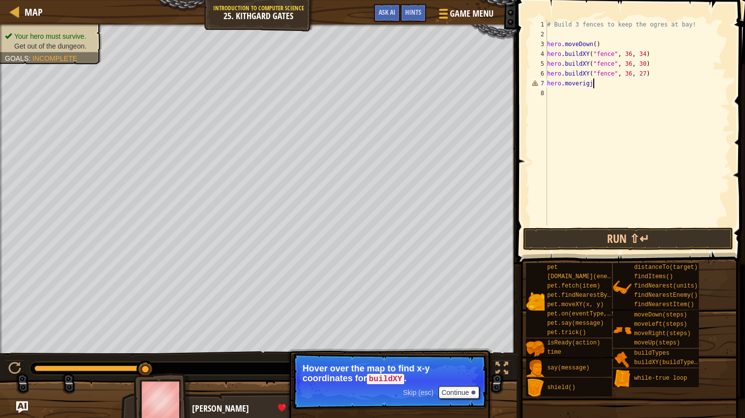
scroll to position [4, 2]
type textarea "hero.moveright"
click at [706, 104] on div "# Build 3 fences to keep the ogres at bay! hero . moveDown ( ) hero . buildXY (…" at bounding box center [637, 133] width 185 height 226
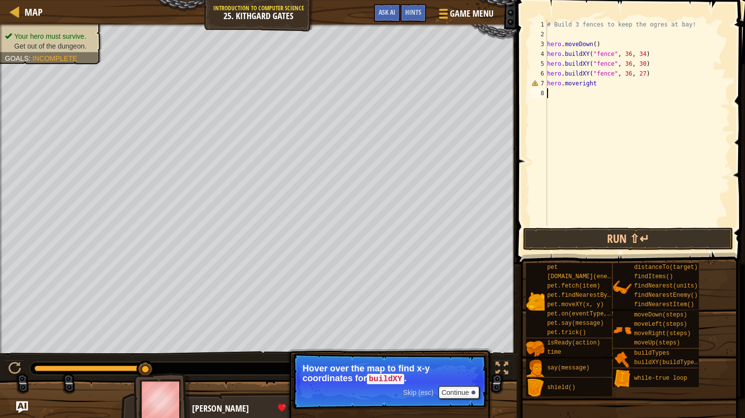
click at [643, 85] on div "# Build 3 fences to keep the ogres at bay! hero . moveDown ( ) hero . buildXY (…" at bounding box center [637, 133] width 185 height 226
type textarea "hero.moveright"
click at [601, 89] on div "# Build 3 fences to keep the ogres at bay! hero . moveDown ( ) hero . buildXY (…" at bounding box center [637, 133] width 185 height 226
click at [601, 85] on div "# Build 3 fences to keep the ogres at bay! hero . moveDown ( ) hero . buildXY (…" at bounding box center [637, 133] width 185 height 226
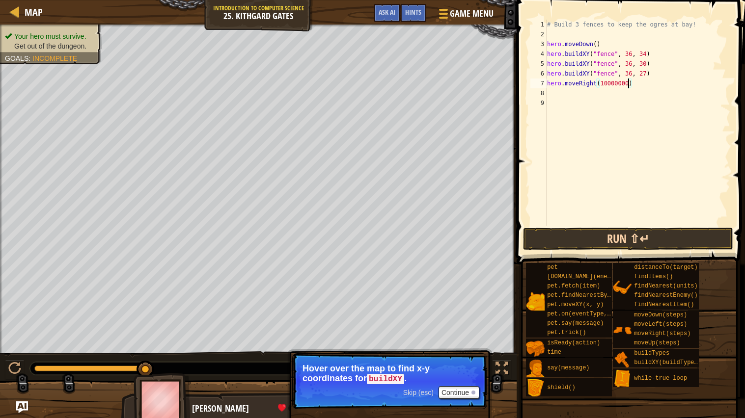
type textarea "hero.moveRight(10000000)"
click at [623, 232] on button "Run ⇧↵" at bounding box center [628, 239] width 210 height 23
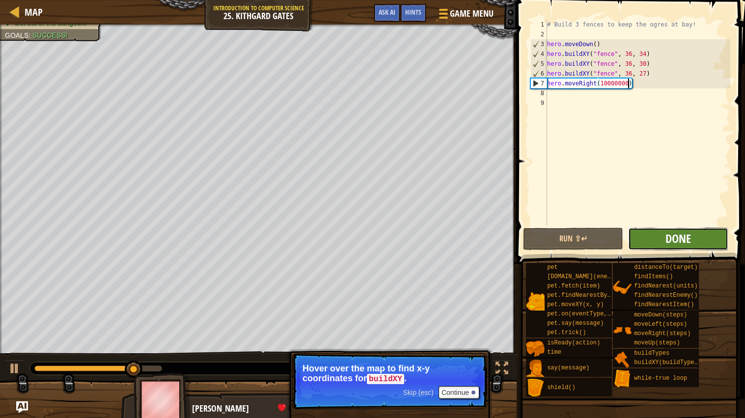
click at [682, 240] on span "Done" at bounding box center [679, 239] width 26 height 16
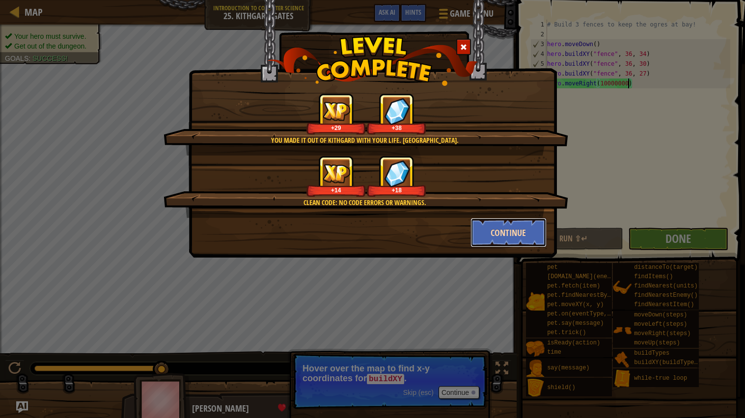
click at [495, 233] on button "Continue" at bounding box center [509, 232] width 76 height 29
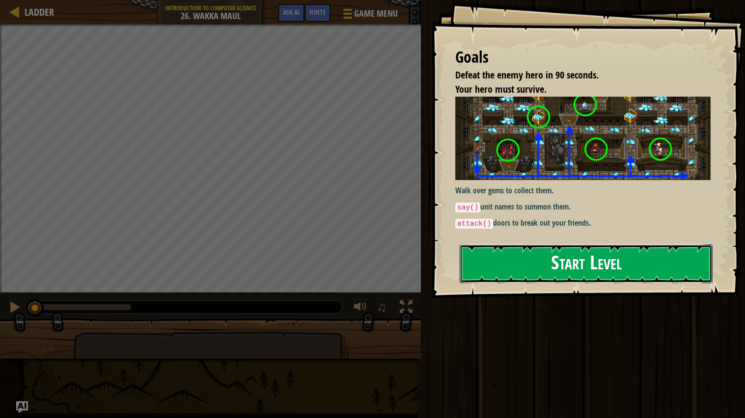
click at [531, 267] on button "Start Level" at bounding box center [586, 264] width 253 height 39
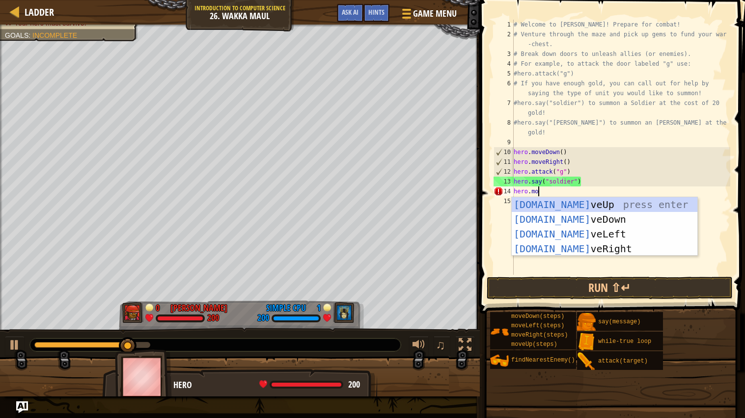
scroll to position [4, 1]
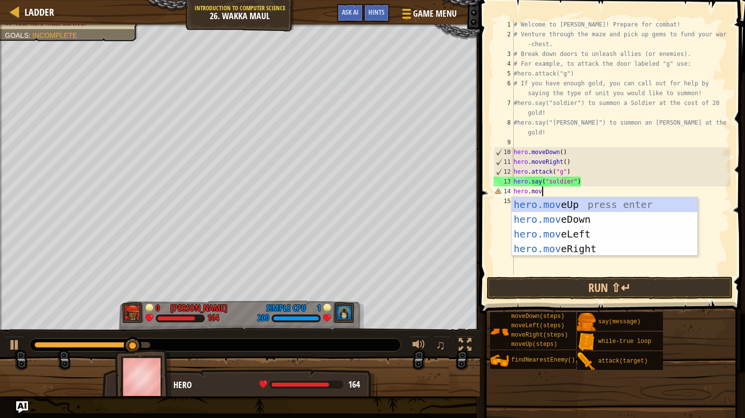
type textarea "hero.move"
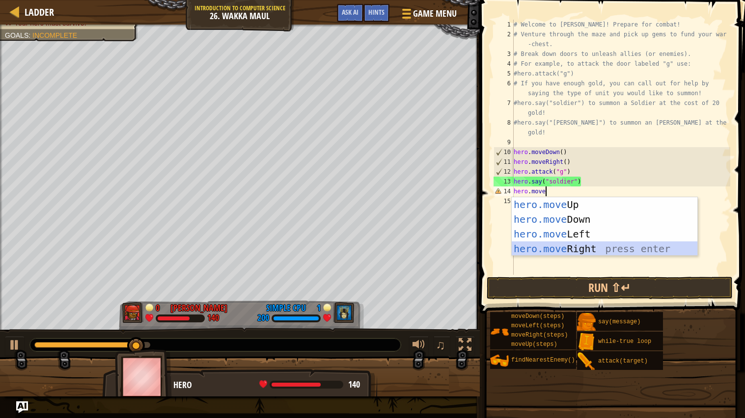
click at [587, 244] on div "hero.move Up press enter hero.move Down press enter hero.move Left press enter …" at bounding box center [605, 241] width 186 height 88
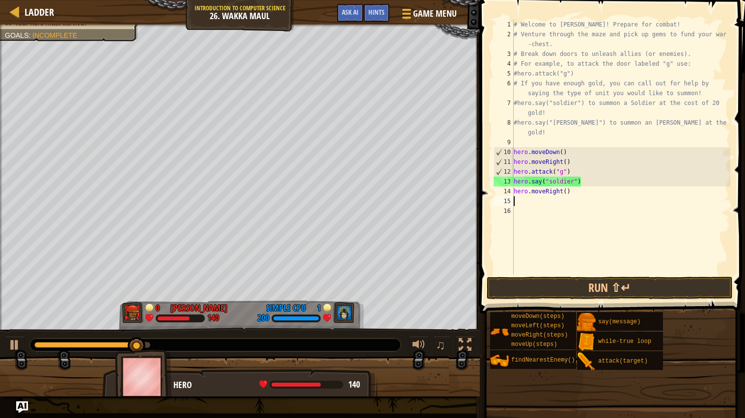
scroll to position [4, 0]
click at [566, 193] on div "# Welcome to [PERSON_NAME]! Prepare for combat! # Venture through the maze and …" at bounding box center [621, 157] width 219 height 275
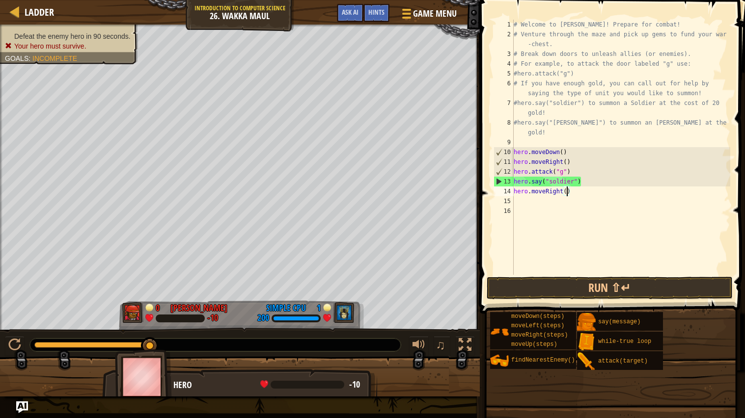
type textarea "hero.moveRight(2)"
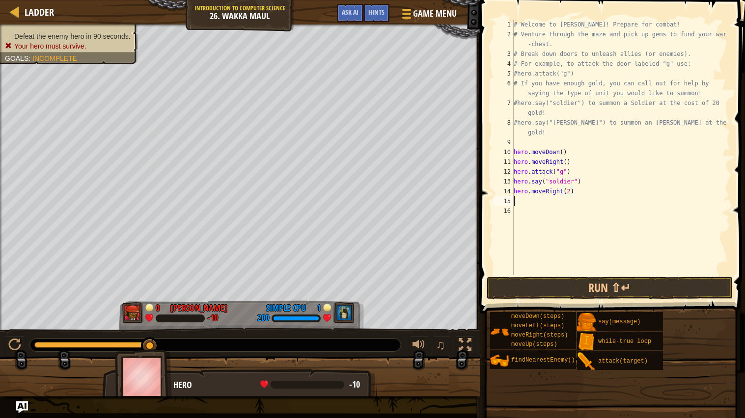
click at [550, 199] on div "# Welcome to [PERSON_NAME]! Prepare for combat! # Venture through the maze and …" at bounding box center [621, 157] width 219 height 275
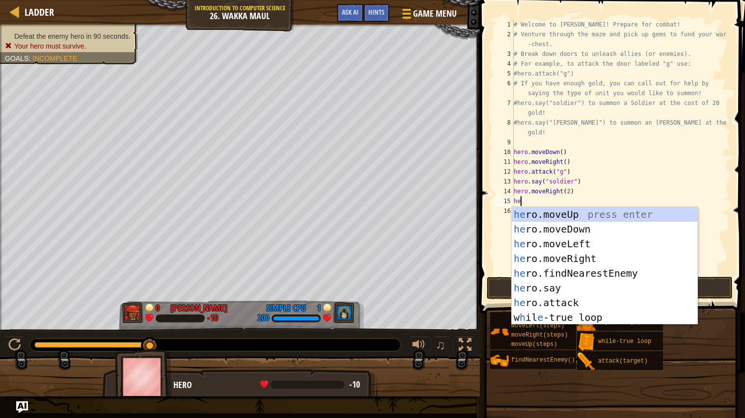
scroll to position [4, 0]
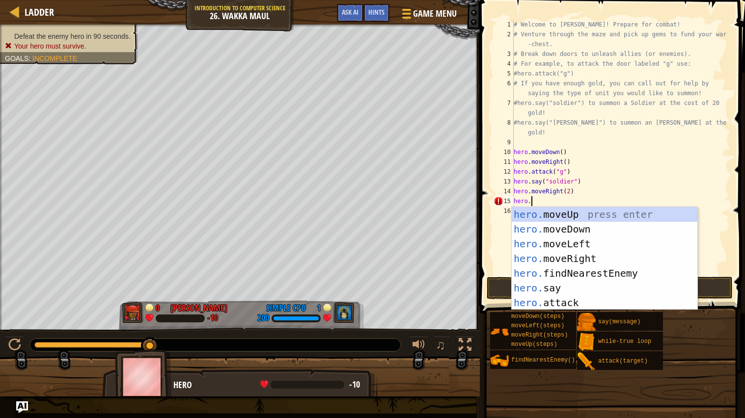
click at [571, 194] on div "# Welcome to [PERSON_NAME]! Prepare for combat! # Venture through the maze and …" at bounding box center [621, 157] width 219 height 275
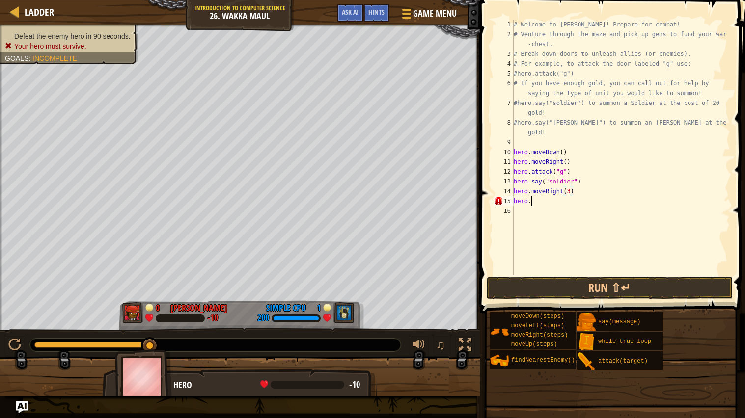
click at [545, 201] on div "# Welcome to [PERSON_NAME]! Prepare for combat! # Venture through the maze and …" at bounding box center [621, 157] width 219 height 275
click at [560, 291] on button "Run ⇧↵" at bounding box center [610, 288] width 246 height 23
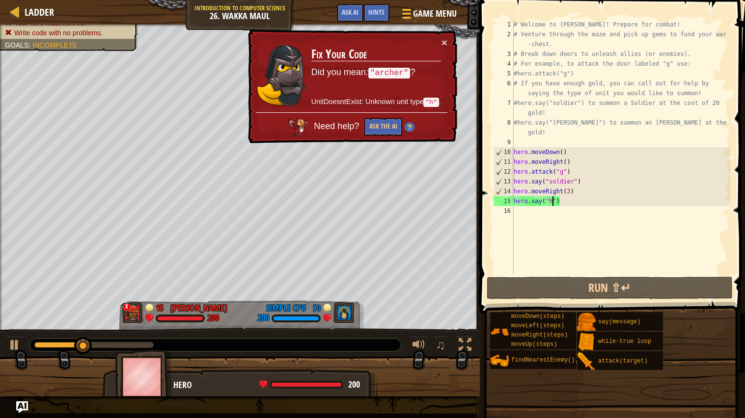
click at [571, 195] on div "# Welcome to [PERSON_NAME]! Prepare for combat! # Venture through the maze and …" at bounding box center [621, 157] width 219 height 275
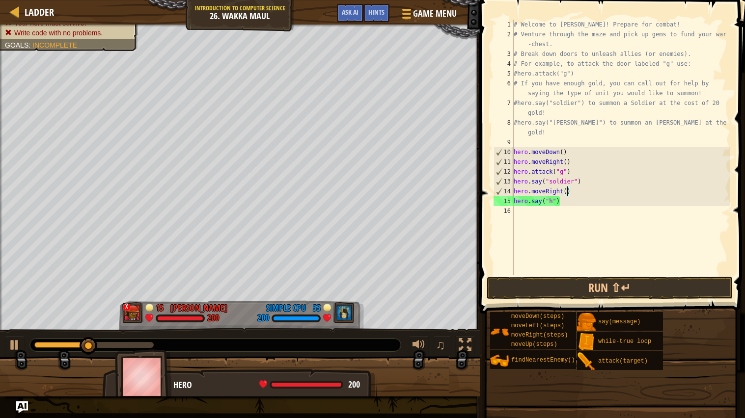
type textarea "hero.moveRight(4)"
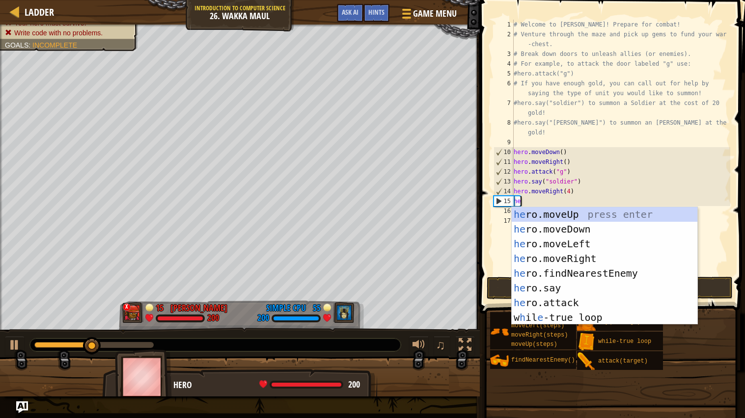
scroll to position [4, 0]
type textarea "hero."
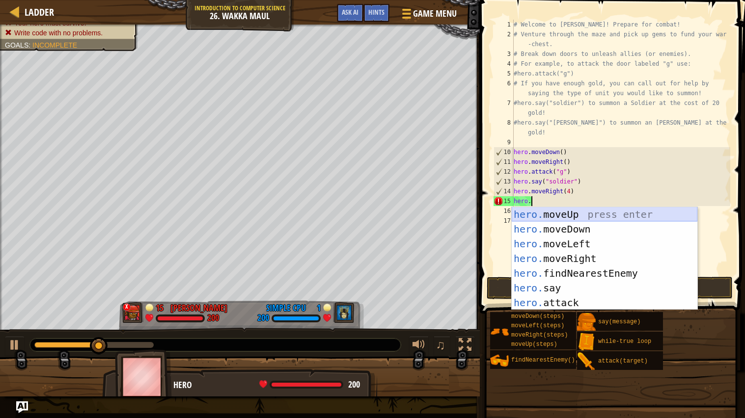
click at [572, 216] on div "hero. moveUp press enter hero. moveDown press enter hero. moveLeft press enter …" at bounding box center [605, 273] width 186 height 133
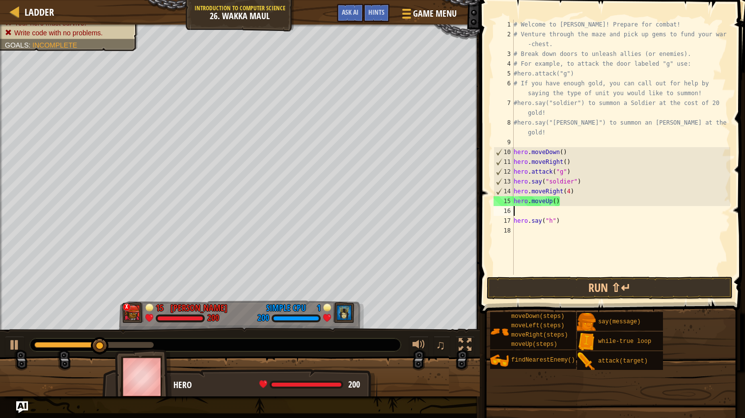
scroll to position [4, 0]
click at [554, 203] on div "# Welcome to [PERSON_NAME]! Prepare for combat! # Venture through the maze and …" at bounding box center [621, 157] width 219 height 275
click at [557, 204] on div "# Welcome to [PERSON_NAME]! Prepare for combat! # Venture through the maze and …" at bounding box center [621, 157] width 219 height 275
click at [531, 217] on div "# Welcome to [PERSON_NAME]! Prepare for combat! # Venture through the maze and …" at bounding box center [621, 157] width 219 height 275
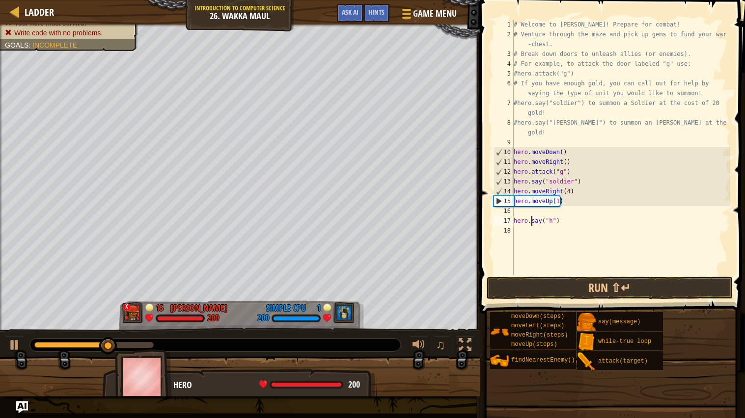
type textarea "hero.say("h")"
click at [527, 210] on div "# Welcome to [PERSON_NAME]! Prepare for combat! # Venture through the maze and …" at bounding box center [621, 157] width 219 height 275
click at [506, 285] on button "Run ⇧↵" at bounding box center [610, 288] width 246 height 23
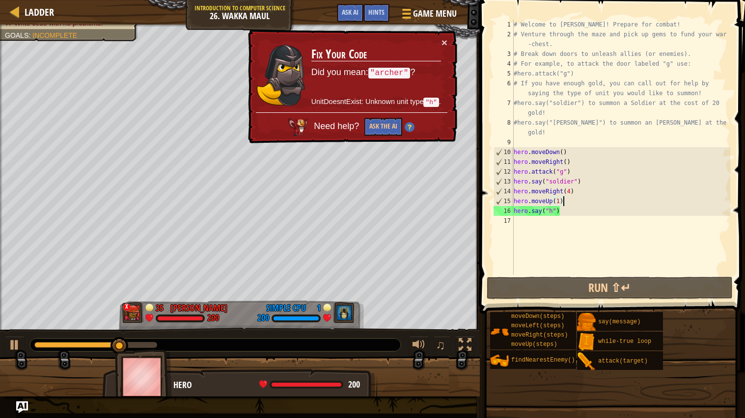
click at [540, 212] on div "# Welcome to [PERSON_NAME]! Prepare for combat! # Venture through the maze and …" at bounding box center [621, 157] width 219 height 275
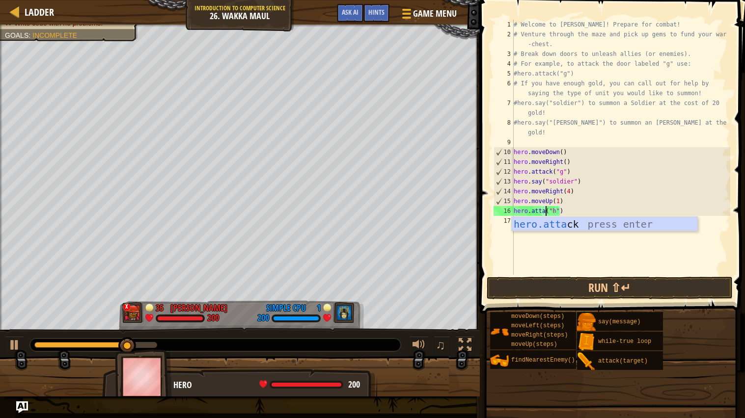
scroll to position [4, 3]
type textarea "hero.attack("h")"
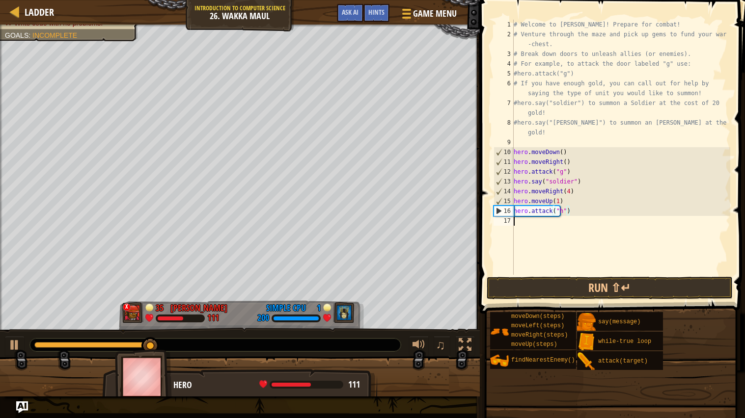
click at [530, 223] on div "# Welcome to [PERSON_NAME]! Prepare for combat! # Venture through the maze and …" at bounding box center [621, 157] width 219 height 275
type textarea "j"
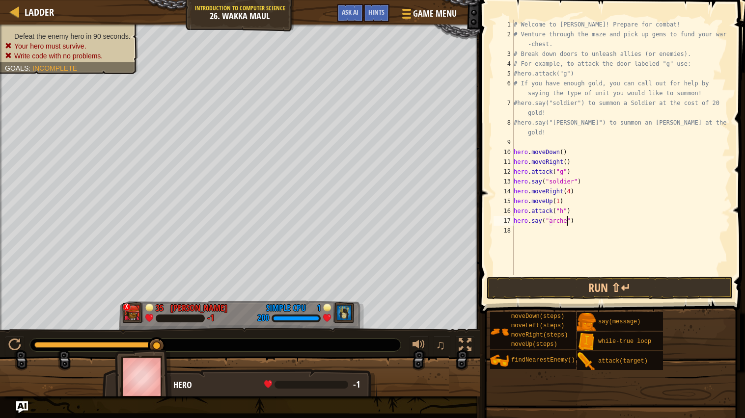
scroll to position [4, 4]
type textarea "hero.say("archer")"
click at [566, 286] on button "Run ⇧↵" at bounding box center [610, 288] width 246 height 23
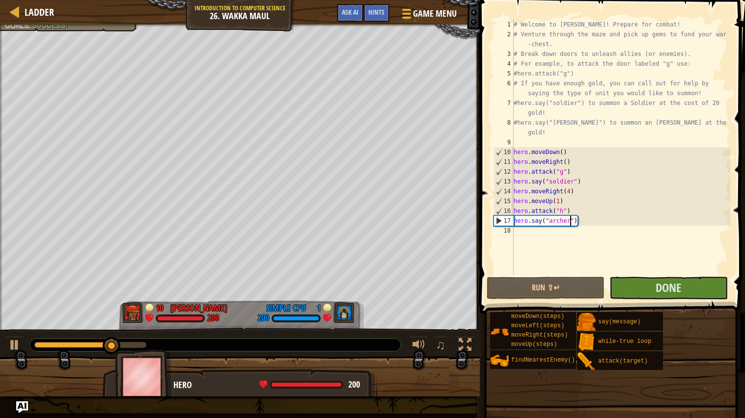
click at [538, 247] on div "# Welcome to [PERSON_NAME]! Prepare for combat! # Venture through the maze and …" at bounding box center [621, 157] width 219 height 275
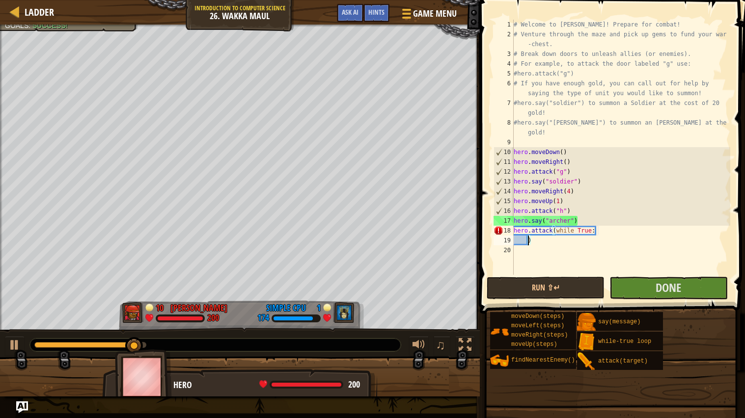
scroll to position [4, 0]
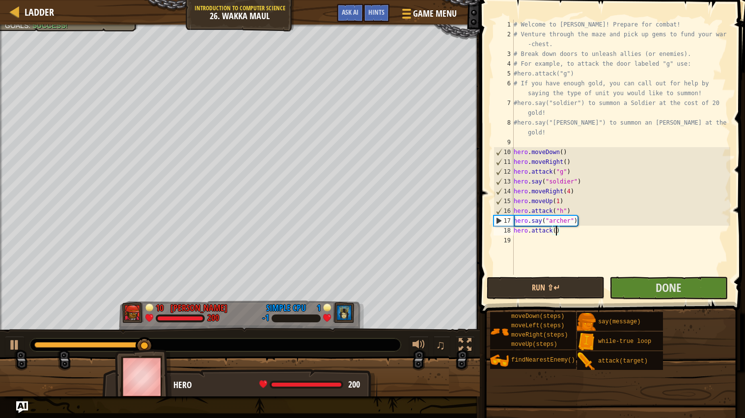
type textarea "hero.attack(i)"
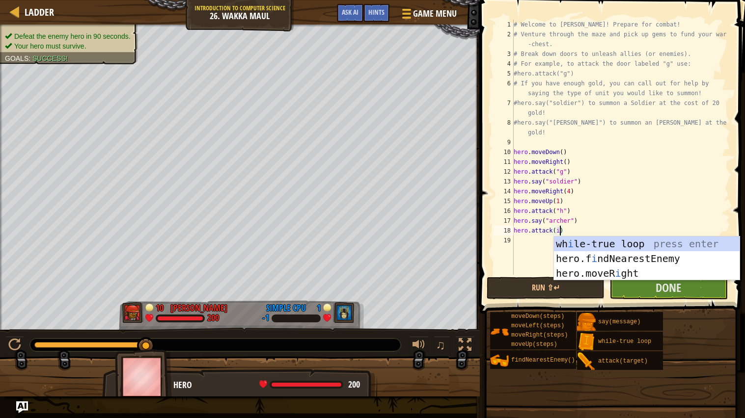
click at [524, 241] on div "# Welcome to [PERSON_NAME]! Prepare for combat! # Venture through the maze and …" at bounding box center [621, 157] width 219 height 275
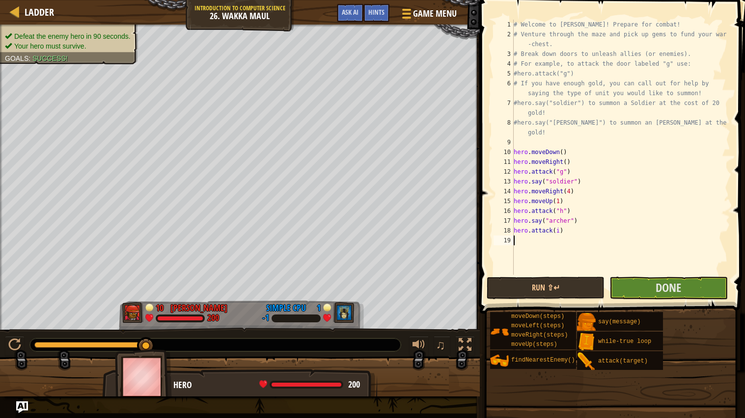
scroll to position [4, 0]
click at [634, 283] on button "Done" at bounding box center [669, 288] width 118 height 23
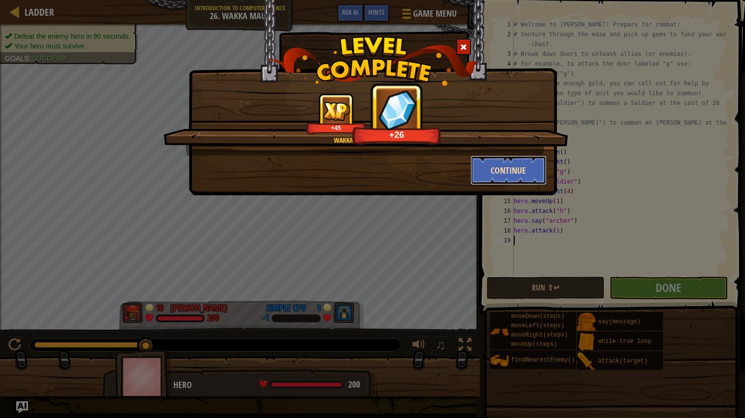
click at [490, 164] on button "Continue" at bounding box center [509, 170] width 76 height 29
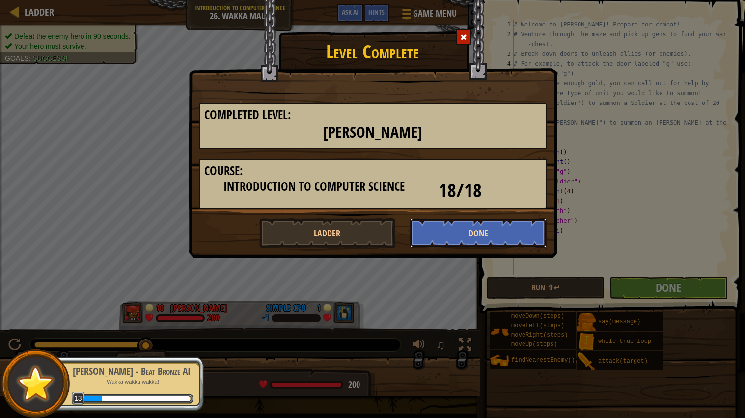
click at [451, 227] on button "Done" at bounding box center [478, 233] width 137 height 29
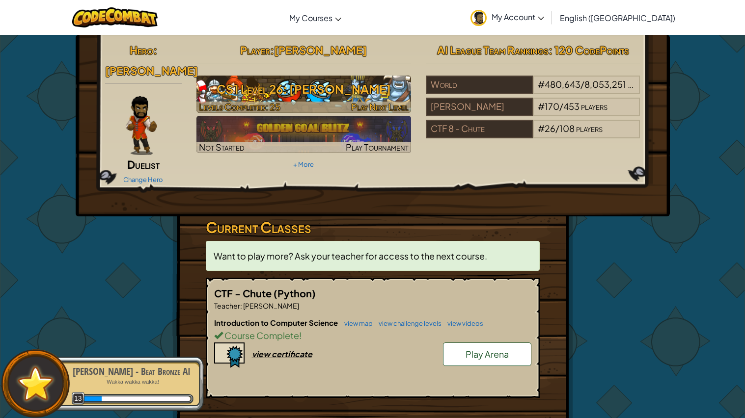
click at [361, 101] on span "Play Next Level" at bounding box center [379, 106] width 57 height 11
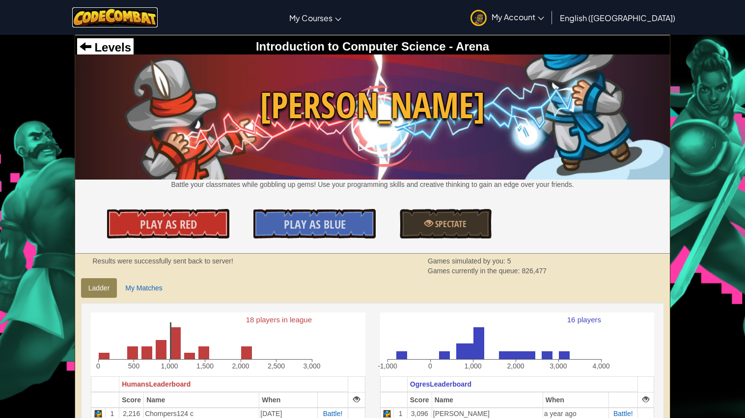
click at [124, 19] on img at bounding box center [115, 17] width 86 height 20
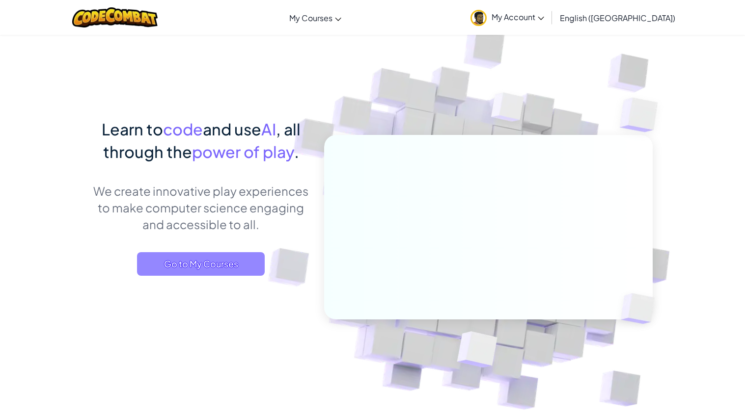
click at [191, 266] on span "Go to My Courses" at bounding box center [201, 264] width 128 height 24
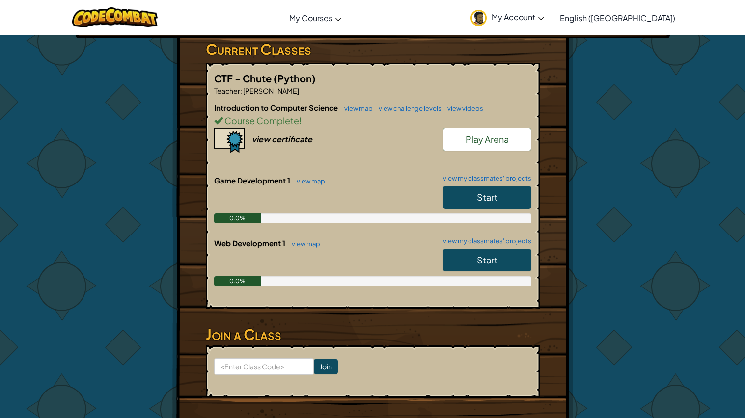
scroll to position [180, 0]
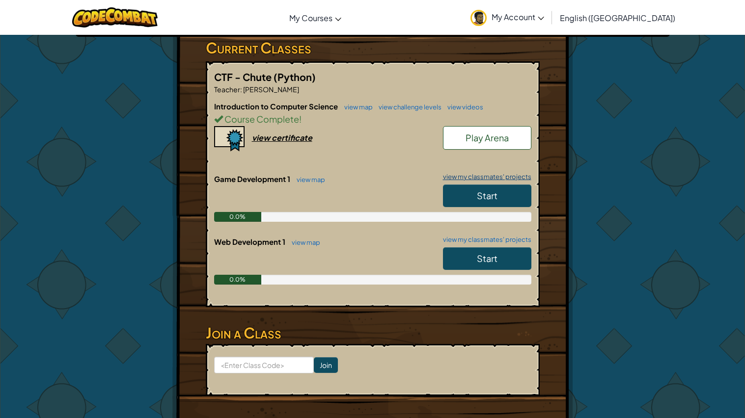
click at [504, 175] on link "view my classmates' projects" at bounding box center [484, 177] width 93 height 6
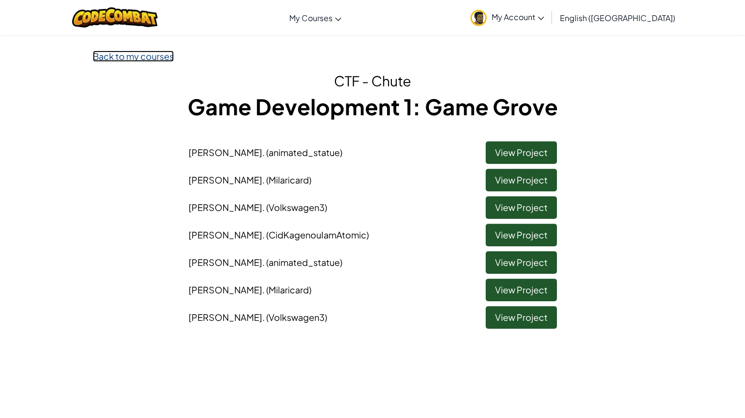
click at [116, 53] on link "Back to my courses" at bounding box center [133, 56] width 81 height 11
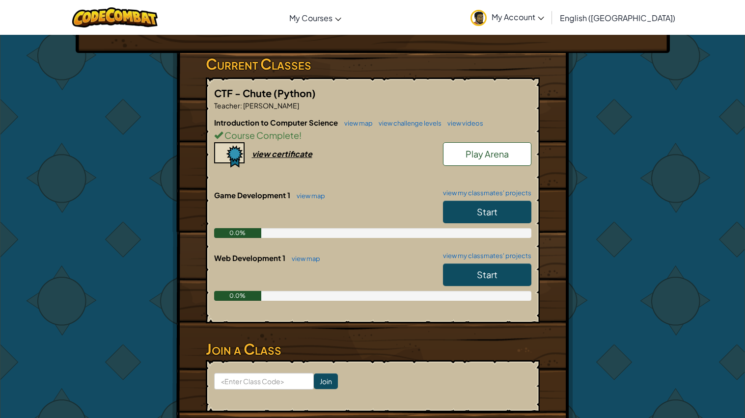
scroll to position [180, 0]
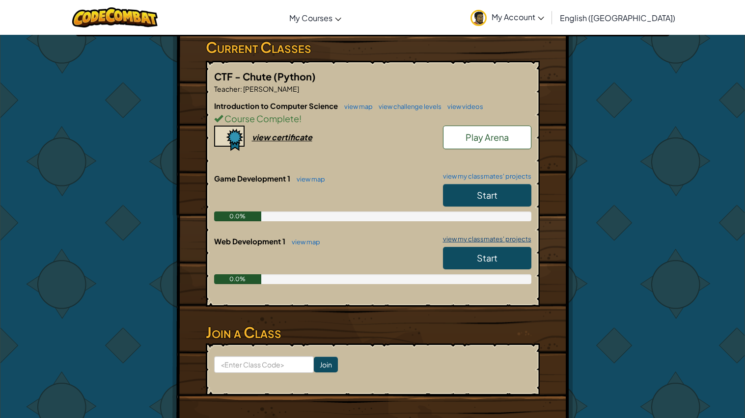
click at [465, 236] on link "view my classmates' projects" at bounding box center [484, 239] width 93 height 6
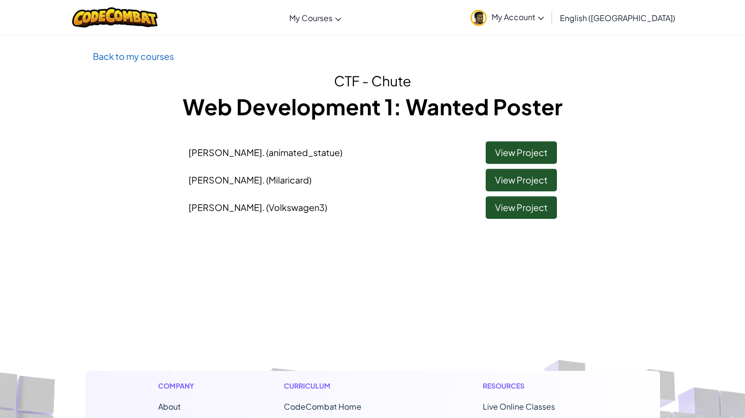
click at [139, 63] on p "Back to my courses" at bounding box center [373, 56] width 560 height 14
click at [139, 55] on link "Back to my courses" at bounding box center [133, 56] width 81 height 11
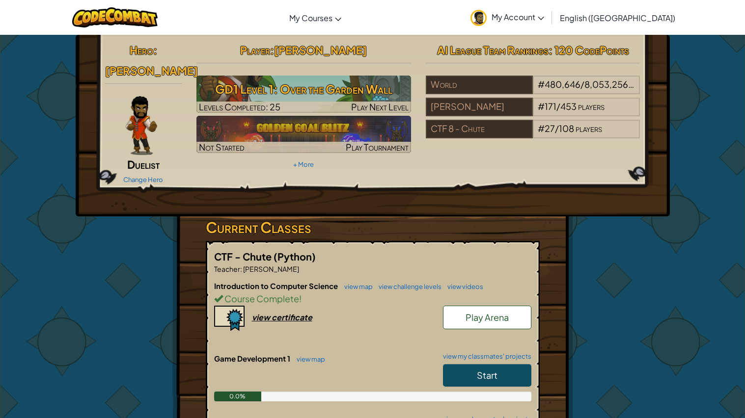
click at [485, 376] on span "Start" at bounding box center [487, 375] width 21 height 11
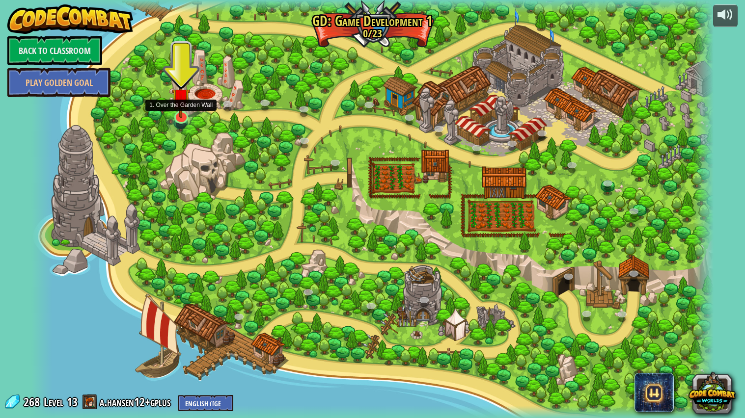
click at [186, 111] on img at bounding box center [181, 98] width 18 height 42
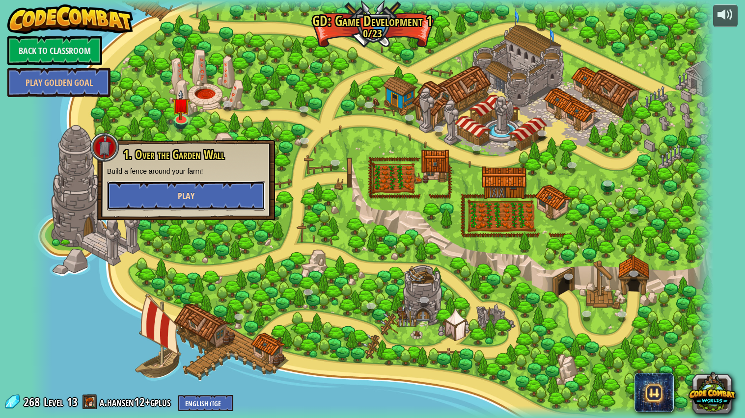
click at [223, 195] on button "Play" at bounding box center [186, 195] width 158 height 29
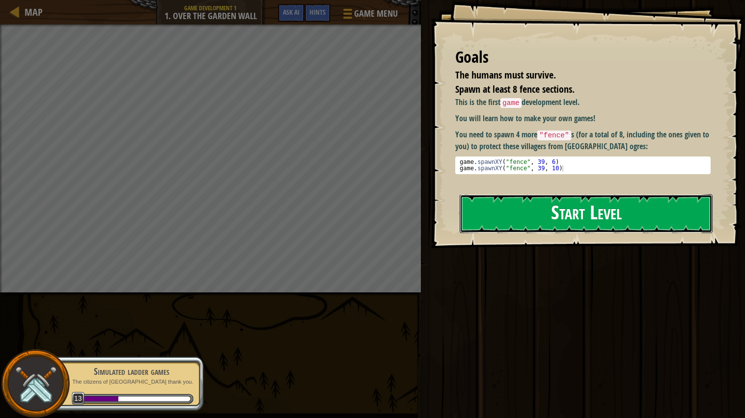
click at [508, 222] on button "Start Level" at bounding box center [586, 214] width 253 height 39
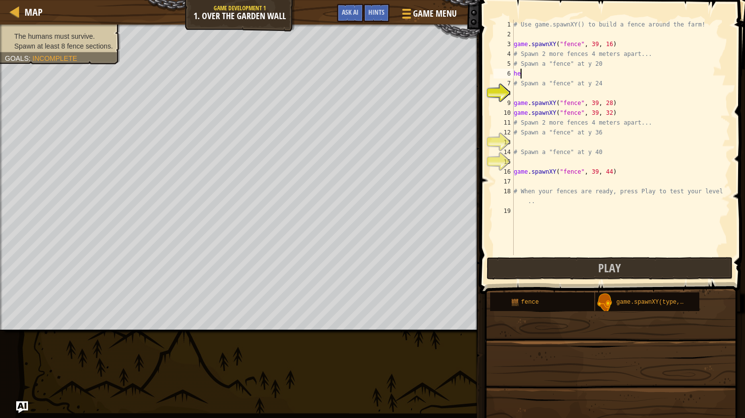
scroll to position [4, 0]
type textarea "h"
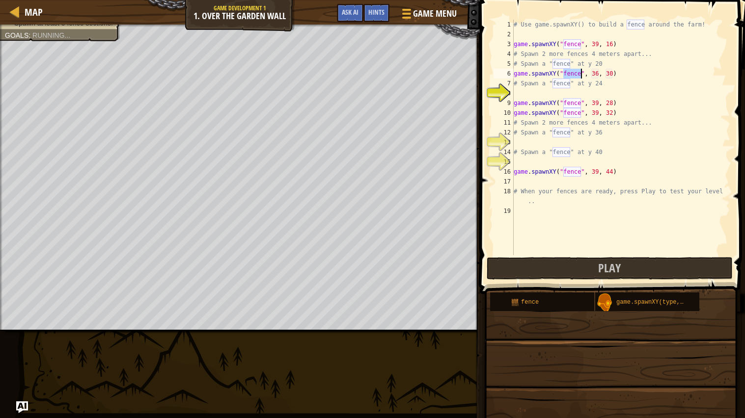
scroll to position [4, 4]
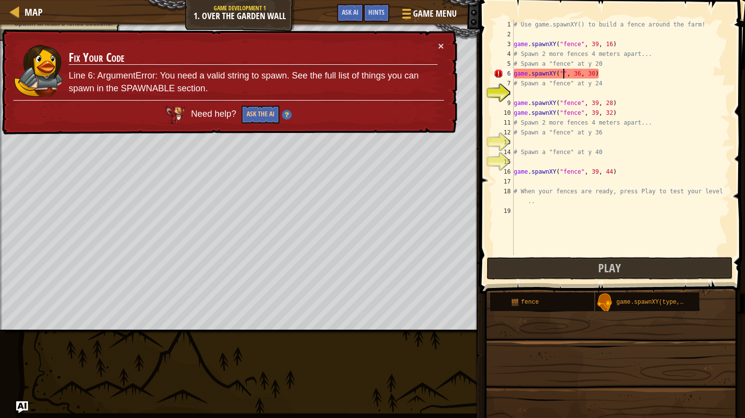
click at [618, 78] on div "# Use game.spawnXY() to build a fence around the farm! game . spawnXY ( "fence"…" at bounding box center [621, 147] width 219 height 255
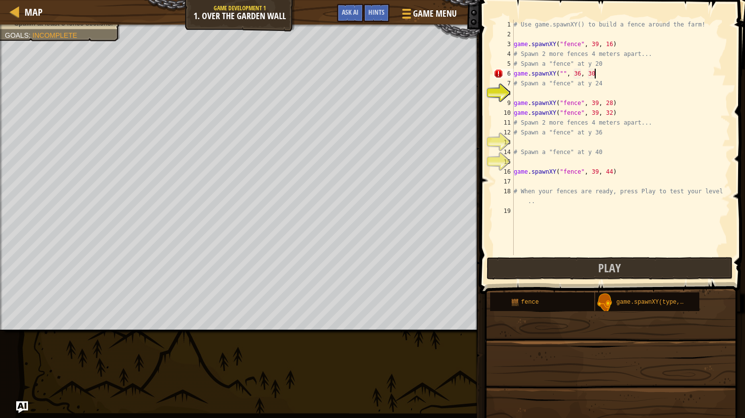
click at [614, 82] on div "# Use game.spawnXY() to build a fence around the farm! game . spawnXY ( "fence"…" at bounding box center [621, 147] width 219 height 255
type textarea "# Spawn a "fence" at y"
click at [545, 95] on div "# Use game.spawnXY() to build a fence around the farm! game . spawnXY ( "fence"…" at bounding box center [621, 147] width 219 height 255
drag, startPoint x: 602, startPoint y: 74, endPoint x: 517, endPoint y: 79, distance: 85.1
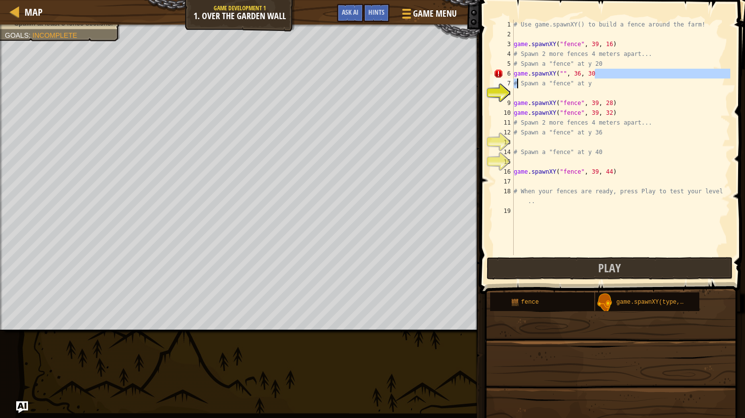
click at [517, 79] on div "# Use game.spawnXY() to build a fence around the farm! game . spawnXY ( "fence"…" at bounding box center [621, 147] width 219 height 255
click at [605, 73] on div "# Use game.spawnXY() to build a fence around the farm! game . spawnXY ( "fence"…" at bounding box center [621, 138] width 219 height 236
type textarea "game.spawnXY("", 36, 30"
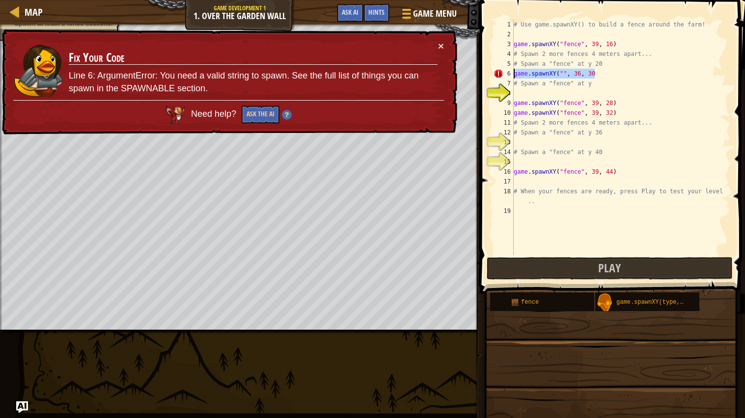
drag, startPoint x: 603, startPoint y: 73, endPoint x: 511, endPoint y: 71, distance: 91.9
click at [511, 71] on div "game.spawnXY("", 36, 30 1 2 3 4 5 6 7 8 9 10 11 12 13 14 15 16 17 18 19 # Use g…" at bounding box center [611, 138] width 239 height 236
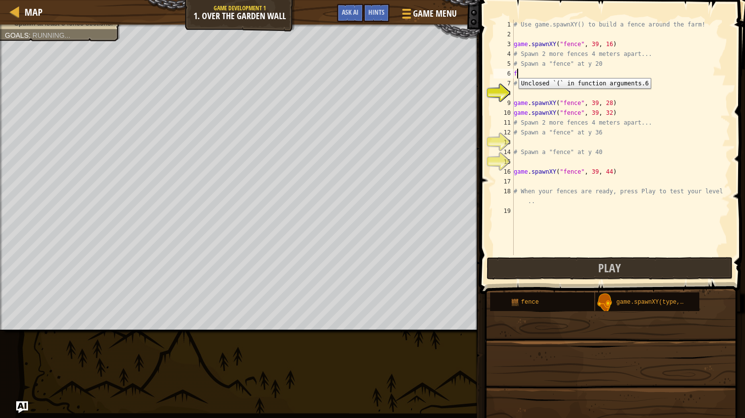
type textarea "f"
type textarea "g"
click at [412, 9] on span "Game Menu" at bounding box center [435, 13] width 46 height 13
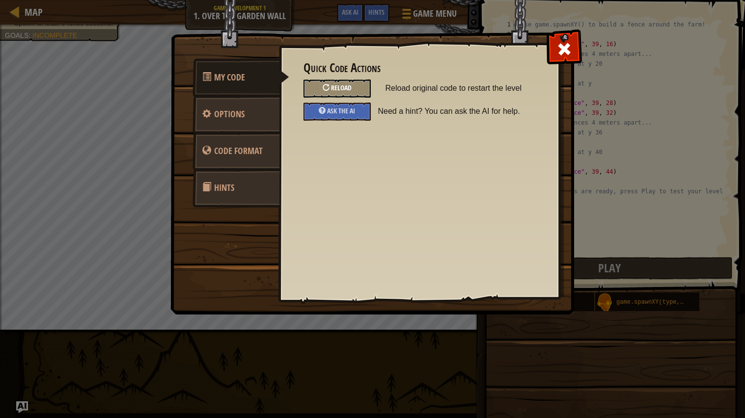
click at [325, 86] on div at bounding box center [326, 87] width 7 height 7
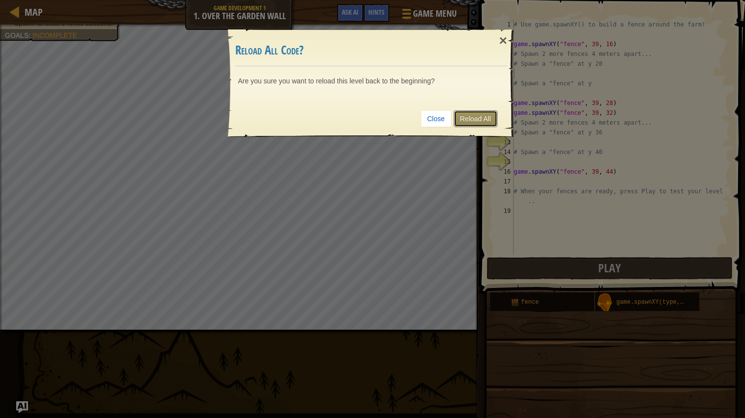
click at [471, 117] on link "Reload All" at bounding box center [476, 119] width 44 height 17
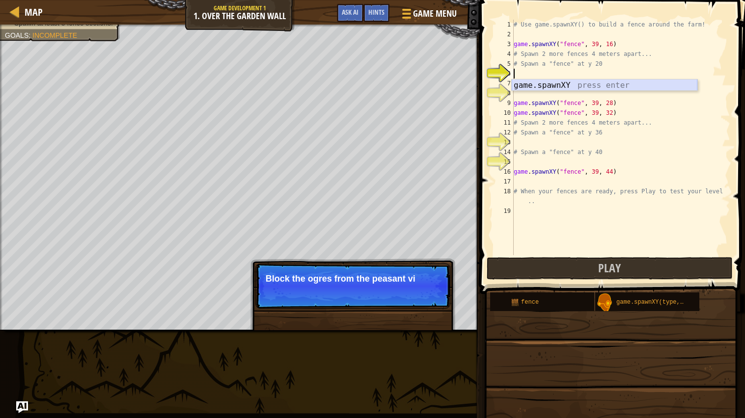
click at [571, 84] on div "game.spawnXY press enter" at bounding box center [605, 97] width 186 height 35
type textarea "game.spawnXY("fence", 36, 30)"
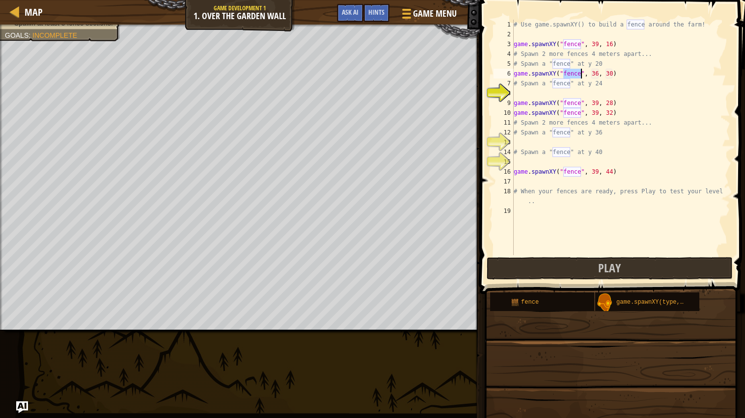
click at [542, 89] on div "# Use game.spawnXY() to build a fence around the farm! game . spawnXY ( "fence"…" at bounding box center [621, 147] width 219 height 255
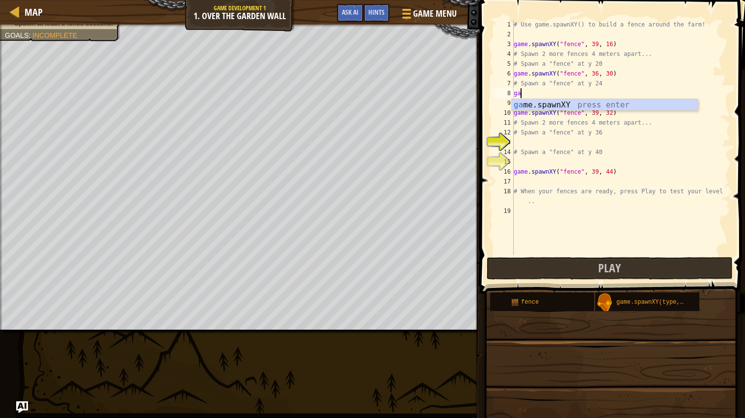
scroll to position [4, 0]
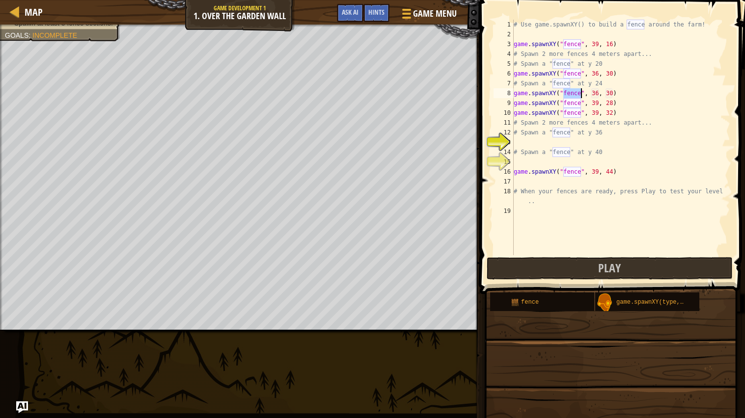
click at [612, 94] on div "# Use game.spawnXY() to build a fence around the farm! game . spawnXY ( "fence"…" at bounding box center [621, 147] width 219 height 255
click at [598, 92] on div "# Use game.spawnXY() to build a fence around the farm! game . spawnXY ( "fence"…" at bounding box center [621, 147] width 219 height 255
click at [609, 93] on div "# Use game.spawnXY() to build a fence around the farm! game . spawnXY ( "fence"…" at bounding box center [621, 147] width 219 height 255
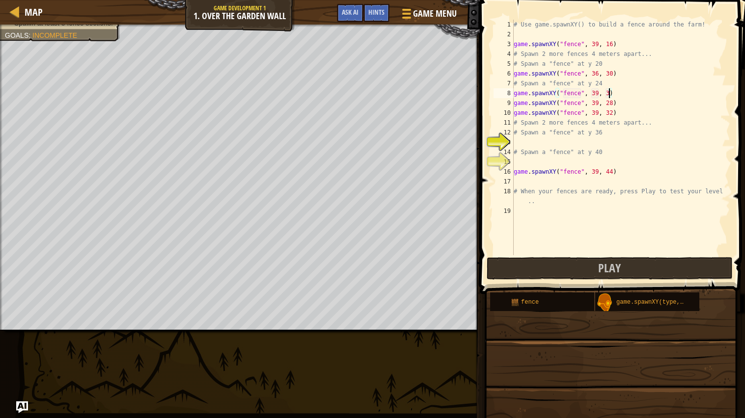
scroll to position [4, 7]
click at [598, 91] on div "# Use game.spawnXY() to build a fence around the farm! game . spawnXY ( "fence"…" at bounding box center [621, 147] width 219 height 255
click at [612, 95] on div "# Use game.spawnXY() to build a fence around the farm! game . spawnXY ( "fence"…" at bounding box center [621, 147] width 219 height 255
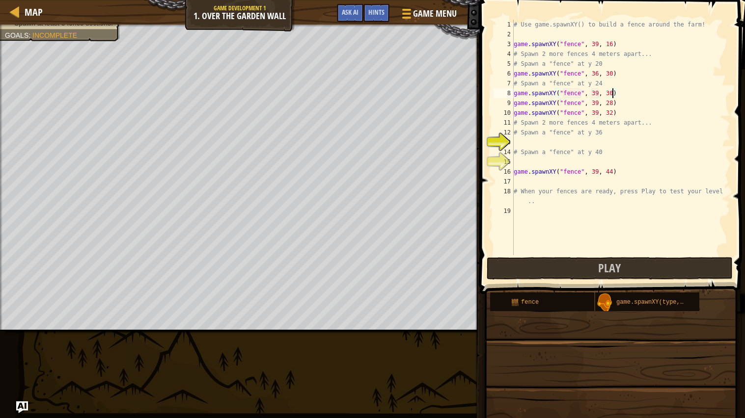
click at [598, 75] on div "# Use game.spawnXY() to build a fence around the farm! game . spawnXY ( "fence"…" at bounding box center [621, 147] width 219 height 255
click at [612, 75] on div "# Use game.spawnXY() to build a fence around the farm! game . spawnXY ( "fence"…" at bounding box center [621, 147] width 219 height 255
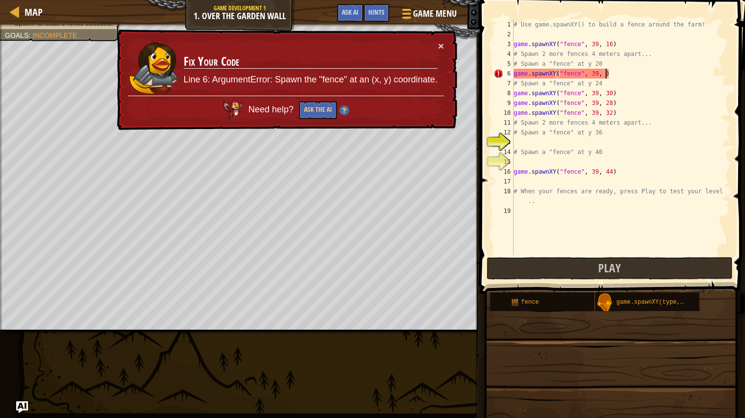
scroll to position [4, 7]
type textarea "game.spawnXY("fence", 39, 40)"
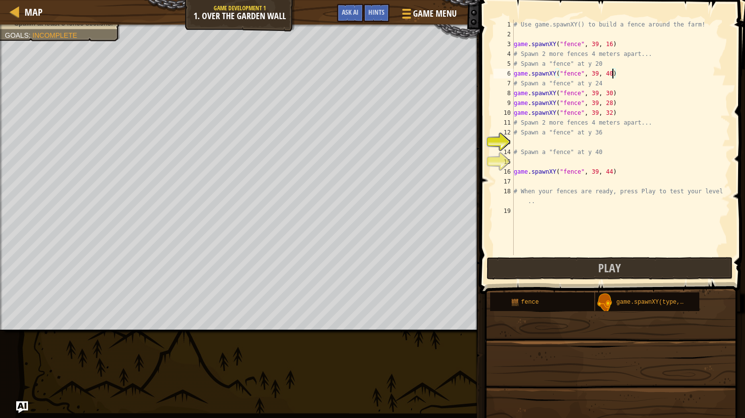
click at [521, 139] on div "# Use game.spawnXY() to build a fence around the farm! game . spawnXY ( "fence"…" at bounding box center [621, 147] width 219 height 255
type textarea "h"
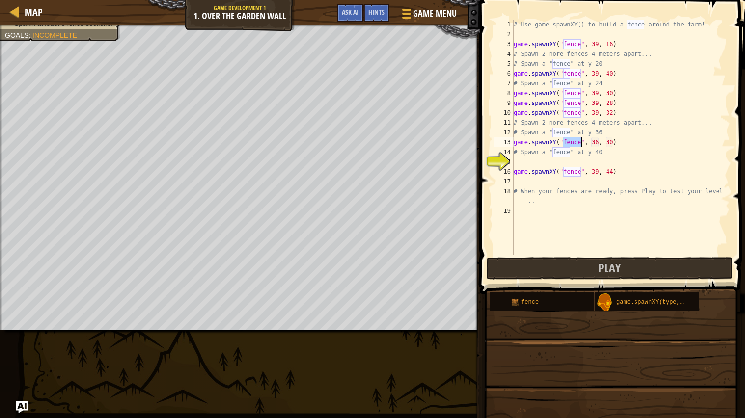
click at [598, 142] on div "# Use game.spawnXY() to build a fence around the farm! game . spawnXY ( "fence"…" at bounding box center [621, 147] width 219 height 255
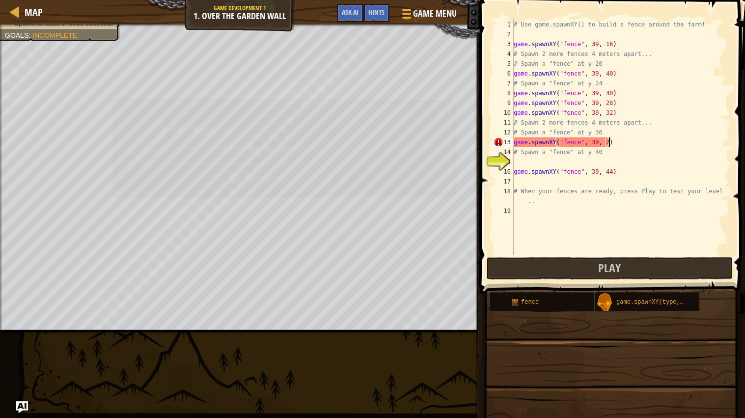
scroll to position [4, 7]
type textarea "game.spawnXY("fence", 39, 23)"
click at [532, 159] on div "# Use game.spawnXY() to build a fence around the farm! game . spawnXY ( "fence"…" at bounding box center [621, 147] width 219 height 255
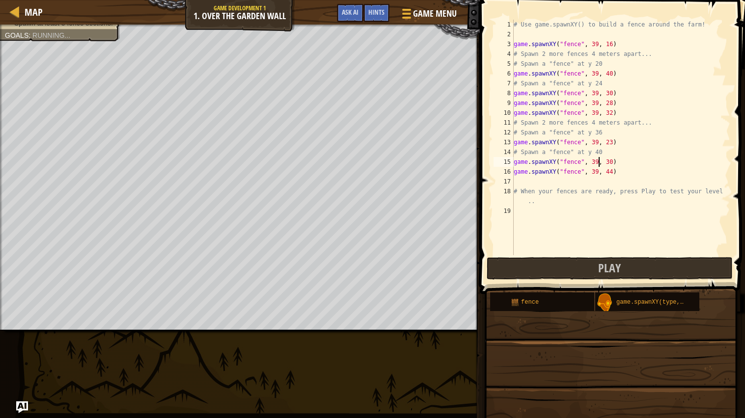
scroll to position [4, 7]
click at [612, 161] on div "# Use game.spawnXY() to build a fence around the farm! game . spawnXY ( "fence"…" at bounding box center [621, 147] width 219 height 255
type textarea "game.spawnXY("fence", 39, 38)"
click at [515, 182] on div "# Use game.spawnXY() to build a fence around the farm! game . spawnXY ( "fence"…" at bounding box center [621, 147] width 219 height 255
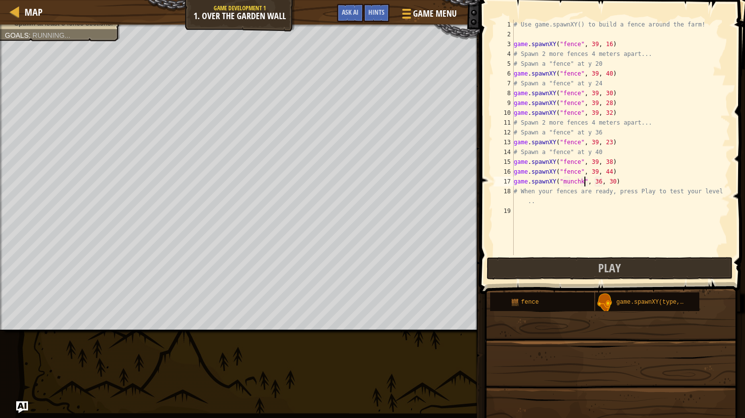
scroll to position [4, 6]
click at [550, 197] on div "# Use game.spawnXY() to build a fence around the farm! game . spawnXY ( "fence"…" at bounding box center [621, 147] width 219 height 255
click at [633, 263] on button "Play" at bounding box center [610, 268] width 246 height 23
click at [592, 184] on div "# Use game.spawnXY() to build a fence around the farm! game . spawnXY ( "fence"…" at bounding box center [621, 147] width 219 height 255
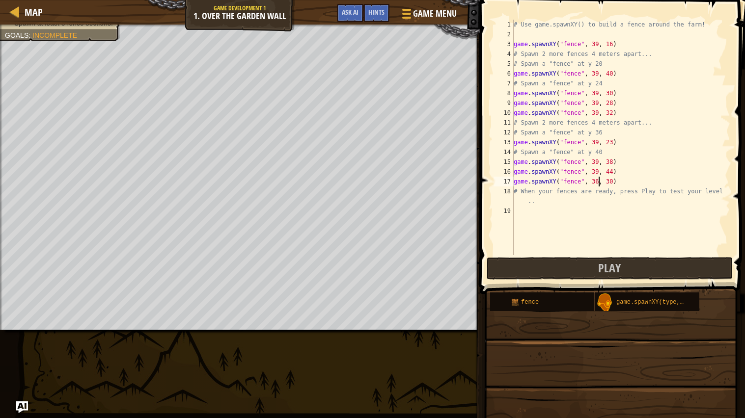
click at [598, 181] on div "# Use game.spawnXY() to build a fence around the farm! game . spawnXY ( "fence"…" at bounding box center [621, 147] width 219 height 255
click at [612, 185] on div "# Use game.spawnXY() to build a fence around the farm! game . spawnXY ( "fence"…" at bounding box center [621, 147] width 219 height 255
type textarea "game.spawnXY("fence", 39, 37)"
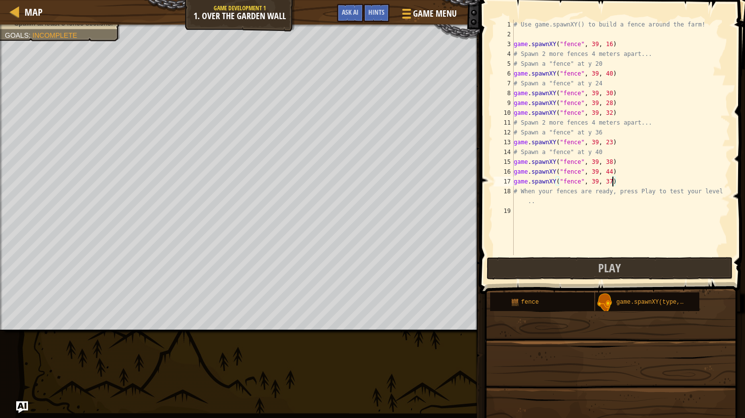
click at [526, 211] on div "# Use game.spawnXY() to build a fence around the farm! game . spawnXY ( "fence"…" at bounding box center [621, 147] width 219 height 255
type textarea "h"
type textarea "game.spawnXY("fence", 39, 32)"
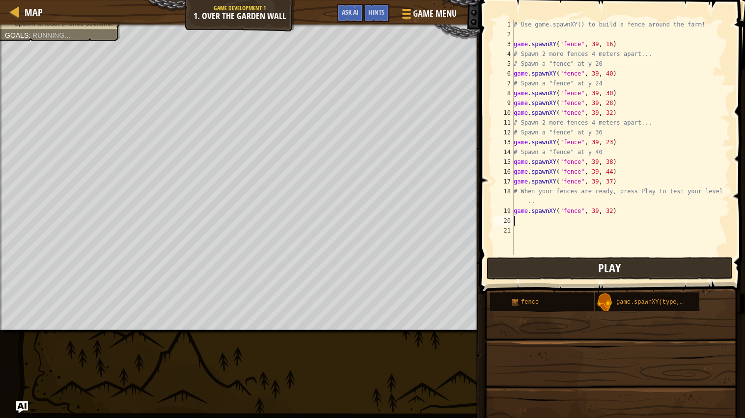
scroll to position [4, 0]
type textarea "\"
type textarea "game.spawnXY("fence", 39, 32)"
click at [510, 272] on button "Play" at bounding box center [610, 268] width 246 height 23
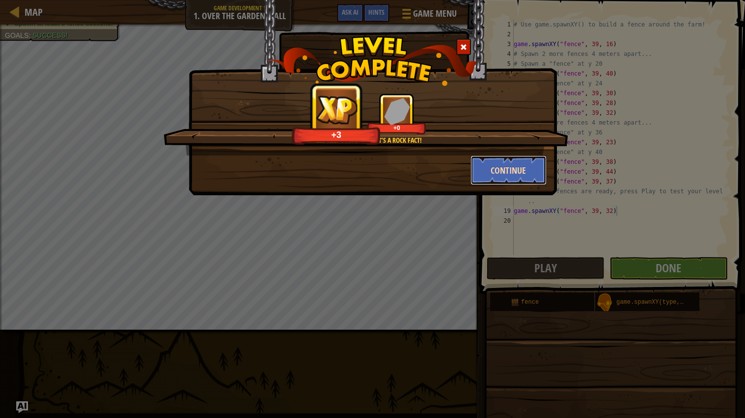
click at [497, 165] on button "Continue" at bounding box center [509, 170] width 76 height 29
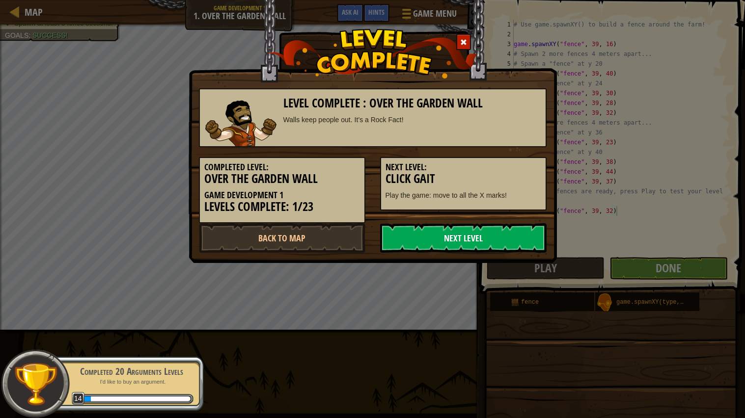
click at [442, 236] on link "Next Level" at bounding box center [463, 237] width 167 height 29
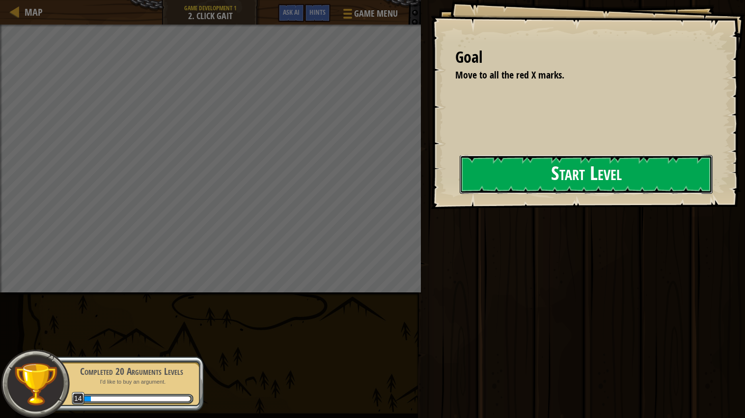
click at [410, 183] on div "Goal Move to all the red X marks. Start Level Error loading from server. Try re…" at bounding box center [372, 209] width 745 height 418
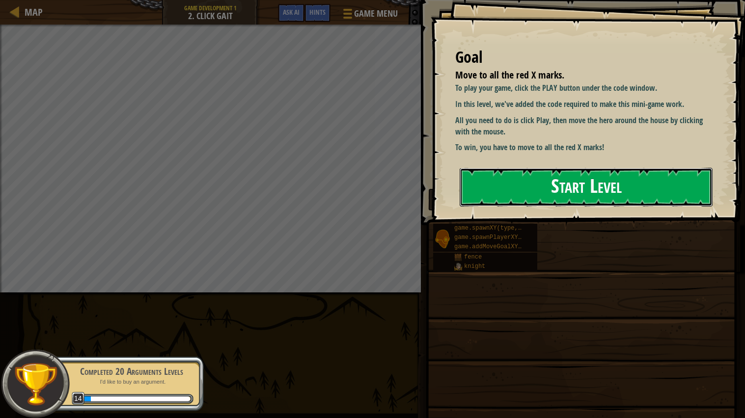
click at [485, 179] on button "Start Level" at bounding box center [586, 187] width 253 height 39
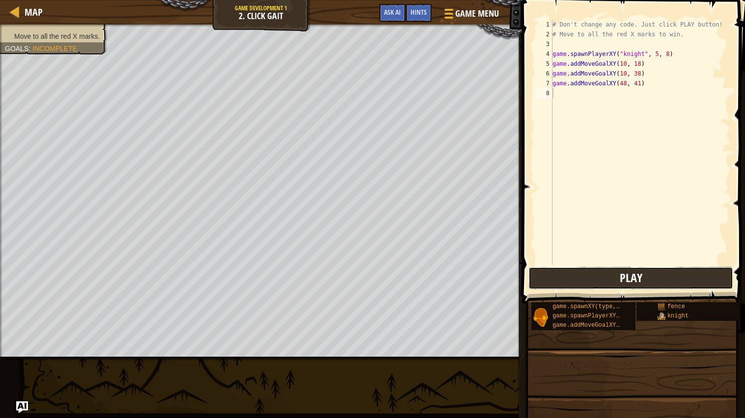
click at [602, 282] on button "Play" at bounding box center [631, 278] width 205 height 23
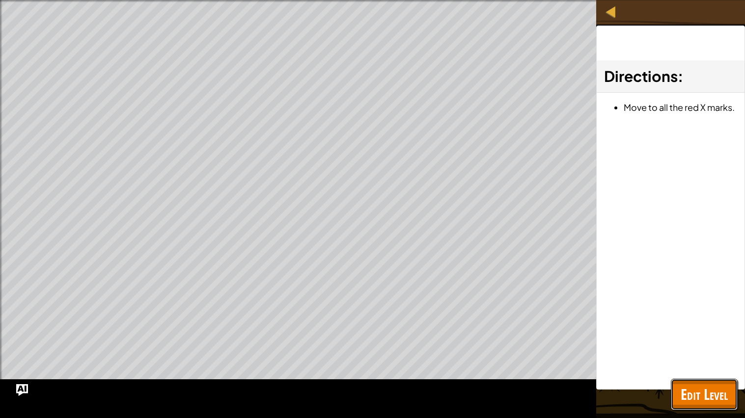
click at [700, 394] on span "Edit Level" at bounding box center [704, 395] width 47 height 20
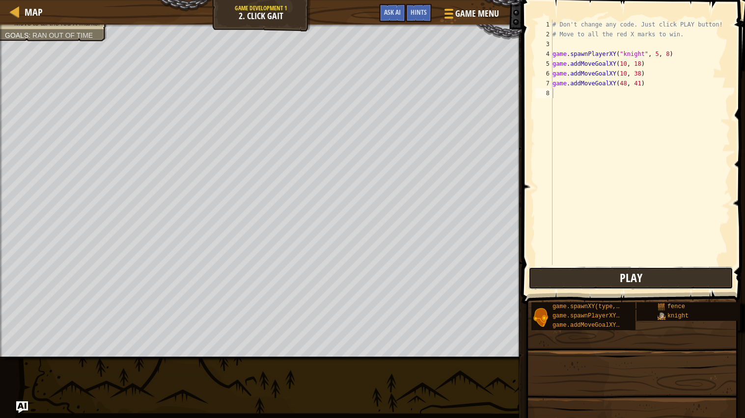
click at [615, 286] on button "Play" at bounding box center [631, 278] width 205 height 23
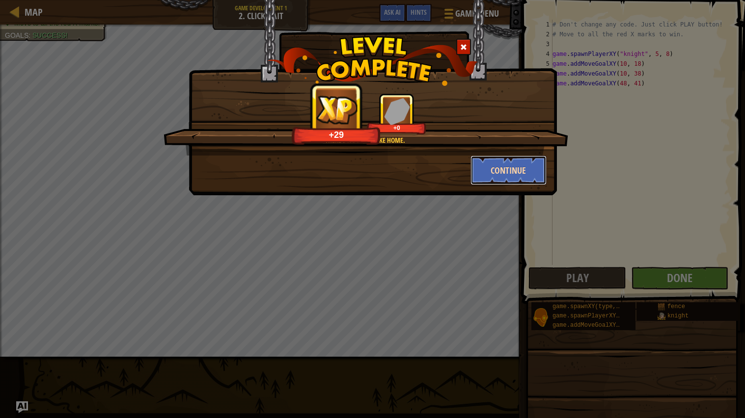
click at [522, 179] on button "Continue" at bounding box center [509, 170] width 76 height 29
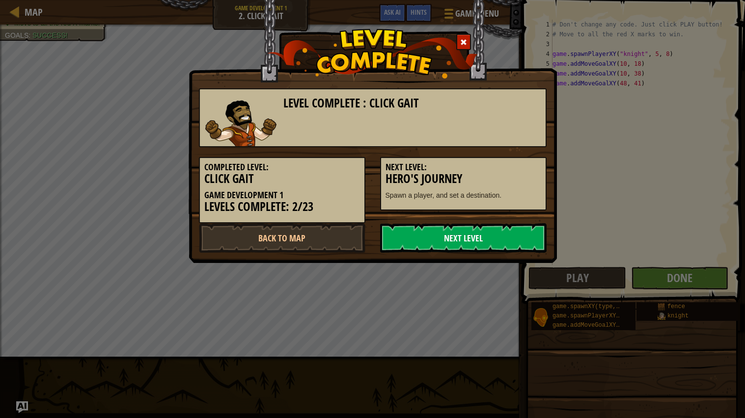
click at [491, 237] on link "Next Level" at bounding box center [463, 237] width 167 height 29
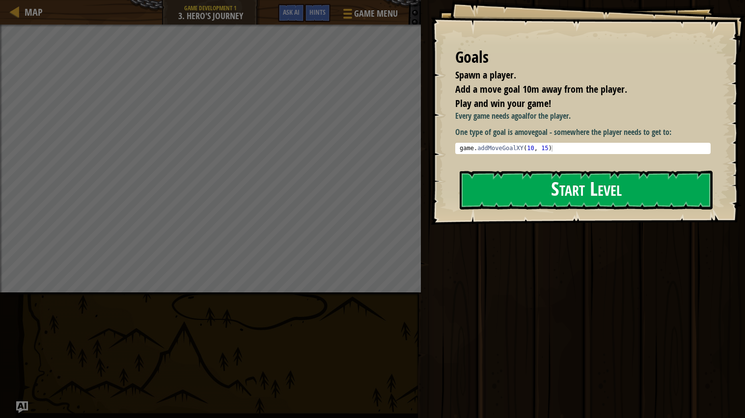
click at [526, 214] on div "Goals Spawn a player. Add a move goal 10m away from the player. Play and win yo…" at bounding box center [588, 112] width 314 height 225
click at [515, 202] on button "Start Level" at bounding box center [586, 190] width 253 height 39
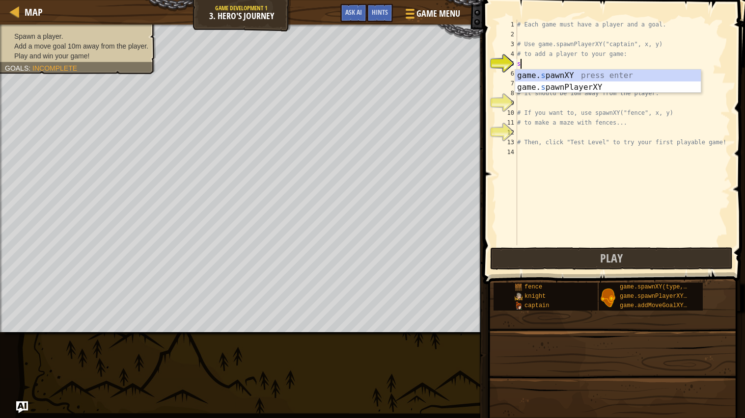
scroll to position [4, 0]
click at [562, 89] on div "game. s pawnXY press enter game. s pawnPlayerXY press enter" at bounding box center [608, 93] width 186 height 47
type textarea "player = game.spawnPlayerXY("captain", 36, 30)"
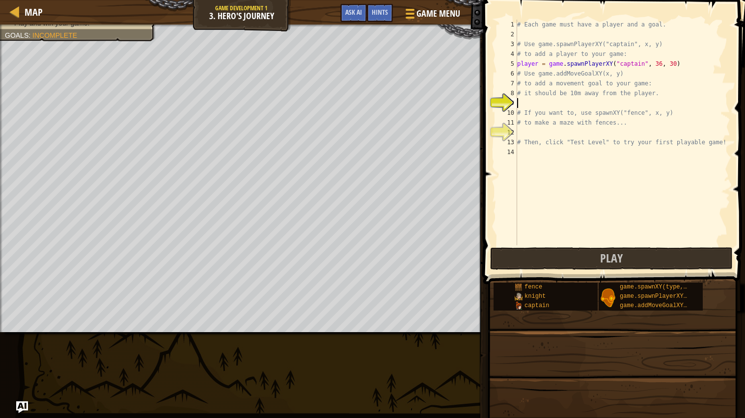
click at [540, 106] on div "# Each game must have a player and a goal. # Use game.spawnPlayerXY("captain", …" at bounding box center [622, 143] width 215 height 246
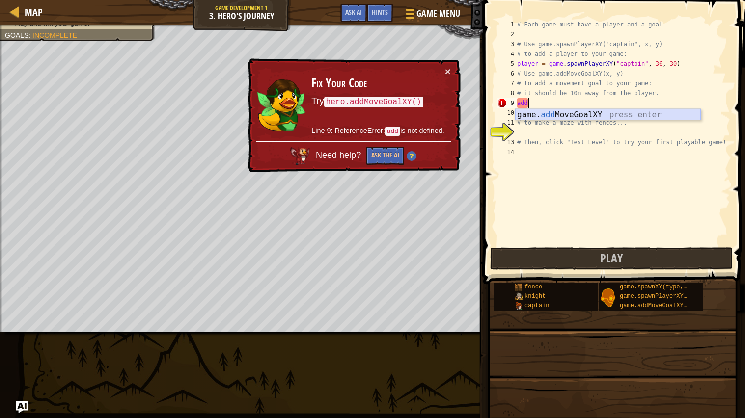
click at [588, 115] on div "game. add MoveGoalXY press enter" at bounding box center [608, 126] width 186 height 35
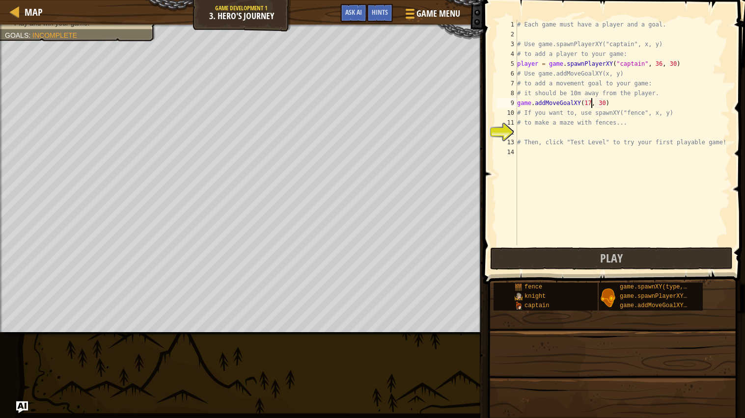
scroll to position [4, 6]
click at [606, 104] on div "# Each game must have a player and a goal. # Use game.spawnPlayerXY("captain", …" at bounding box center [622, 143] width 215 height 246
type textarea "game.addMoveGoalXY(17, 28)"
click at [581, 254] on button "Play" at bounding box center [611, 259] width 243 height 23
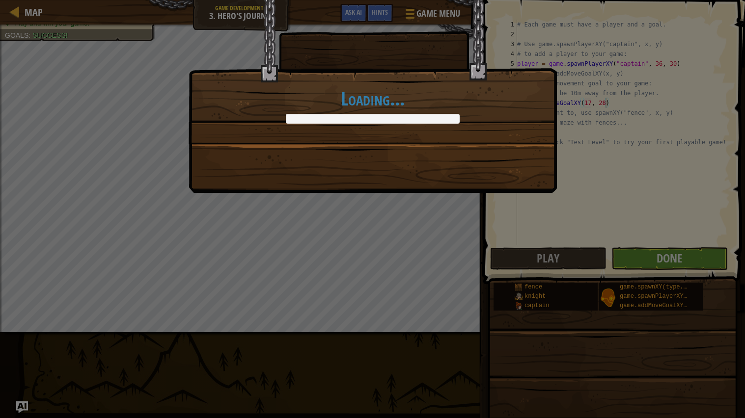
click at [634, 257] on div "Loading..." at bounding box center [372, 209] width 745 height 418
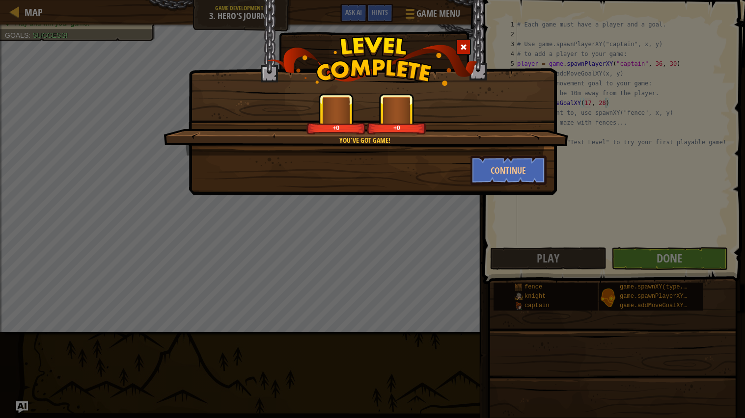
click at [631, 256] on div "You've got game! +0 +0 Continue" at bounding box center [372, 209] width 745 height 418
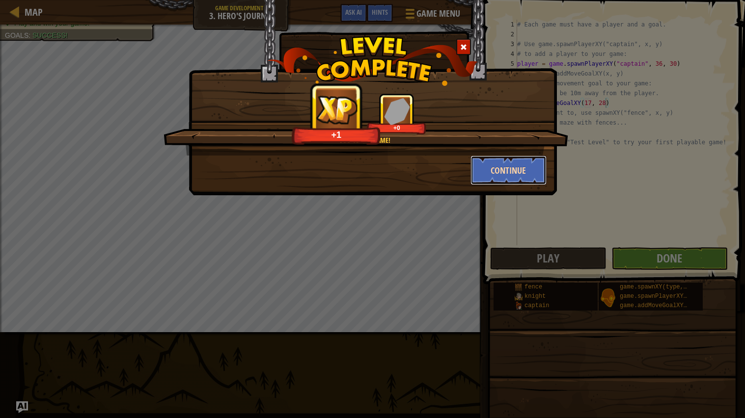
click at [481, 181] on button "Continue" at bounding box center [509, 170] width 76 height 29
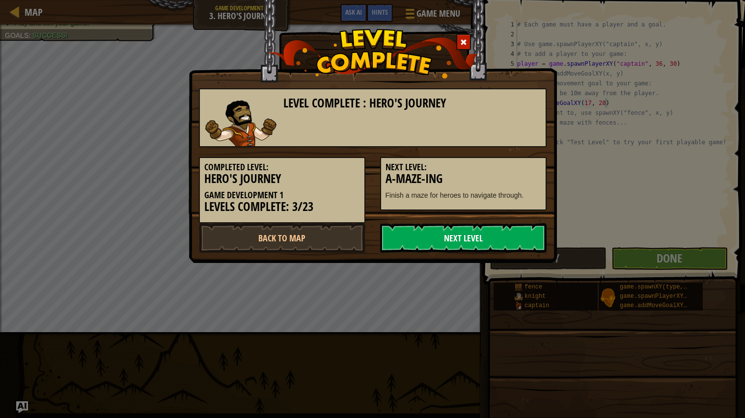
click at [480, 232] on link "Next Level" at bounding box center [463, 237] width 167 height 29
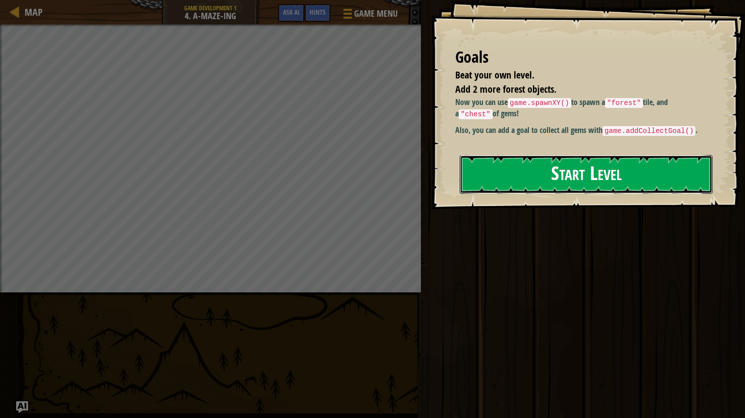
click at [561, 168] on button "Start Level" at bounding box center [586, 174] width 253 height 39
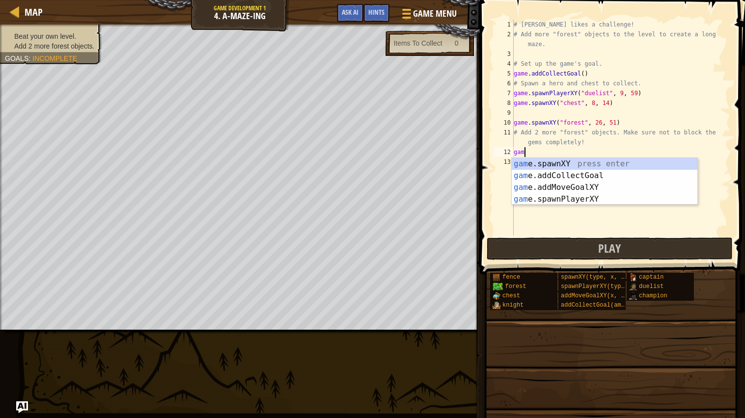
scroll to position [4, 0]
click at [584, 178] on div "game .addCollectGoal press enter game .spawnXY press enter game .addMoveGoalXY …" at bounding box center [605, 193] width 186 height 71
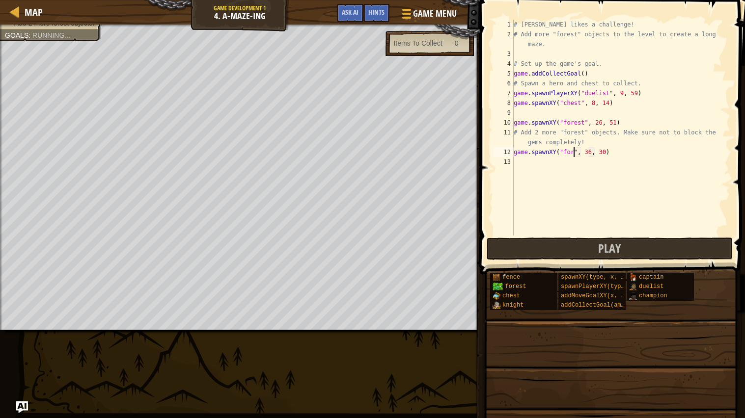
scroll to position [4, 5]
click at [603, 150] on div "# Alejandro likes a challenge! # Add more "forest" objects to the level to crea…" at bounding box center [621, 138] width 219 height 236
click at [616, 152] on div "# Alejandro likes a challenge! # Add more "forest" objects to the level to crea…" at bounding box center [621, 138] width 219 height 236
type textarea "game.spawnXY("forest", 70, 40)"
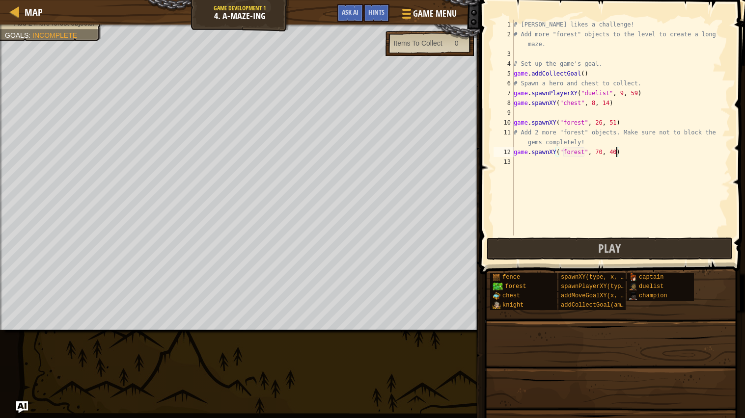
scroll to position [4, 0]
type textarea "h"
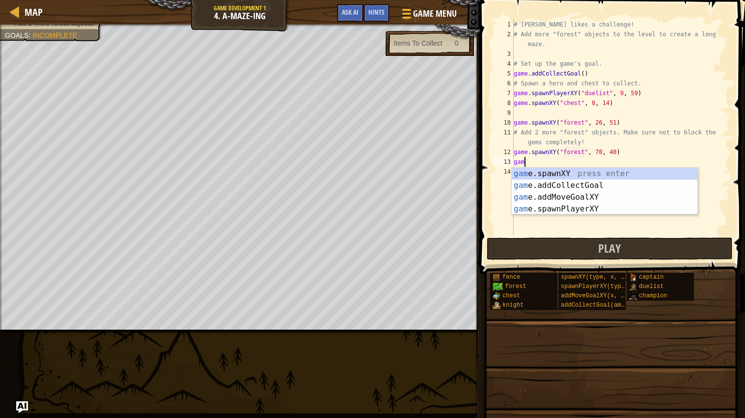
scroll to position [4, 0]
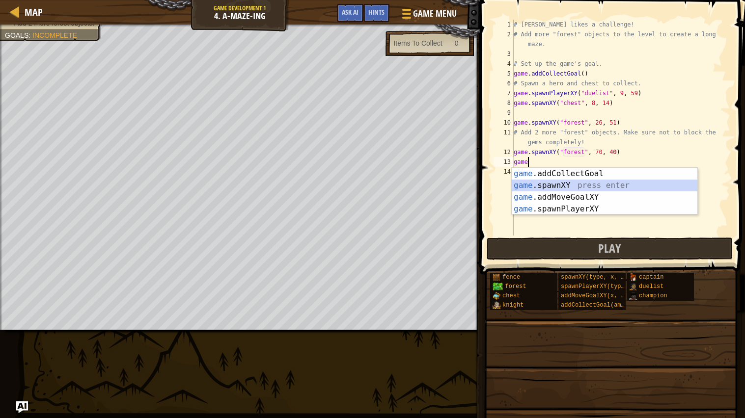
click at [579, 188] on div "game .addCollectGoal press enter game .spawnXY press enter game .addMoveGoalXY …" at bounding box center [605, 203] width 186 height 71
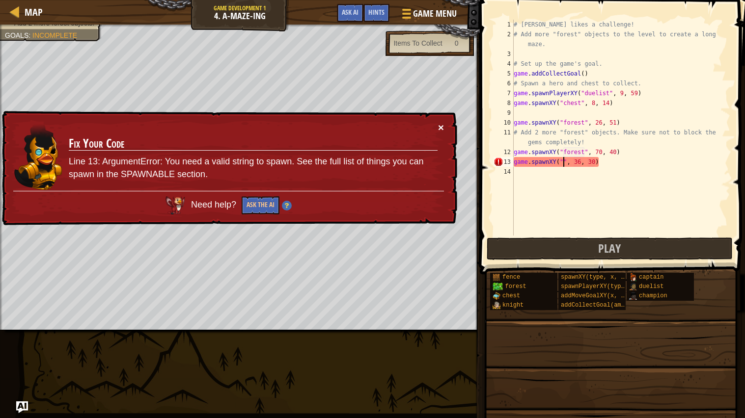
click at [444, 126] on button "×" at bounding box center [441, 127] width 6 height 10
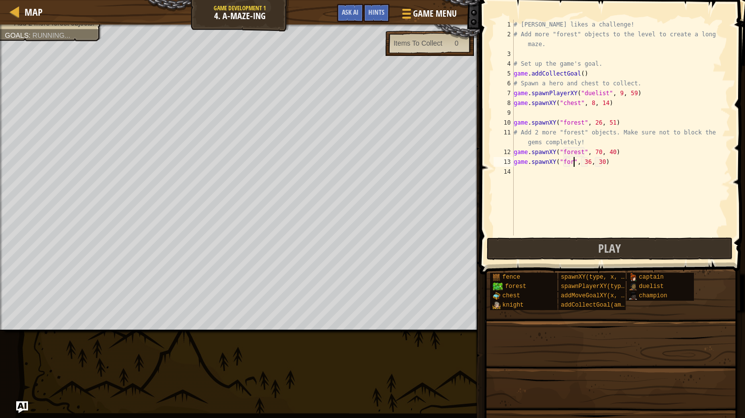
scroll to position [4, 5]
click at [601, 162] on div "# Alejandro likes a challenge! # Add more "forest" objects to the level to crea…" at bounding box center [621, 138] width 219 height 236
click at [615, 161] on div "# Alejandro likes a challenge! # Add more "forest" objects to the level to crea…" at bounding box center [621, 138] width 219 height 236
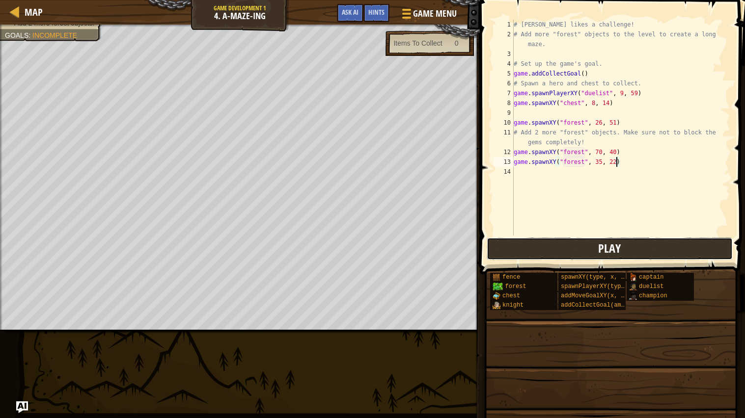
click at [555, 253] on button "Play" at bounding box center [610, 249] width 246 height 23
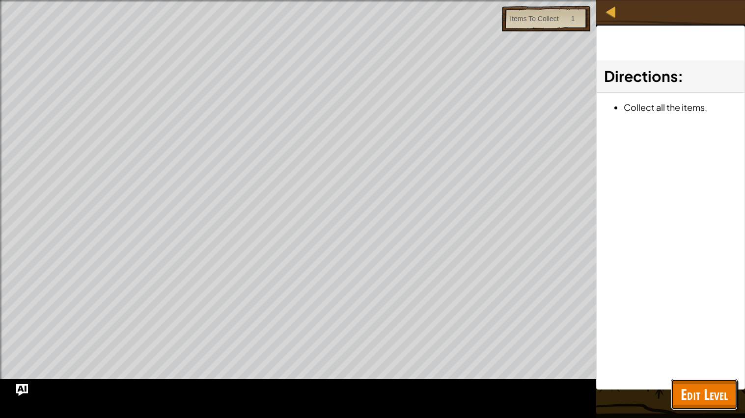
click at [699, 385] on span "Edit Level" at bounding box center [704, 395] width 47 height 20
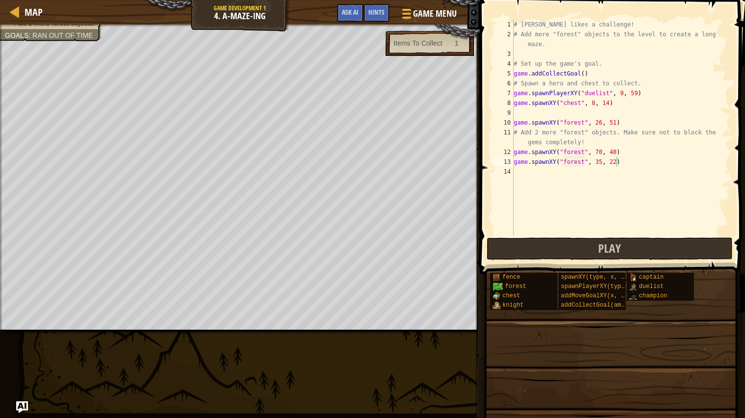
click at [603, 153] on div "# Alejandro likes a challenge! # Add more "forest" objects to the level to crea…" at bounding box center [621, 138] width 219 height 236
type textarea "game.spawnXY("forest", 80, 40)"
click at [590, 239] on button "Play" at bounding box center [610, 249] width 246 height 23
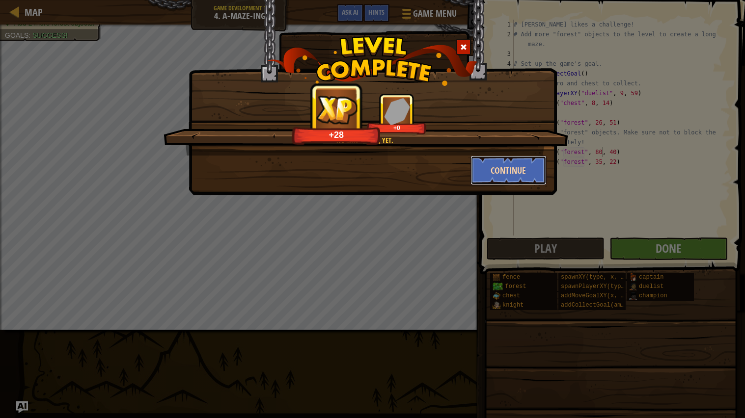
click at [495, 165] on button "Continue" at bounding box center [509, 170] width 76 height 29
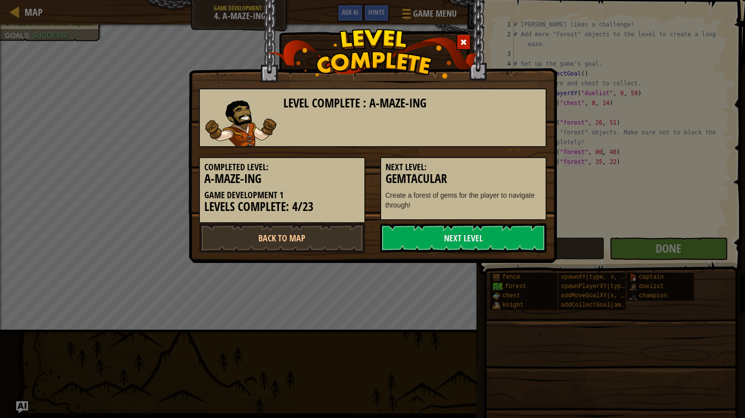
click at [507, 258] on div "Level Complete : A-maze-ing Completed Level: A-maze-ing Game Development 1 Leve…" at bounding box center [373, 131] width 368 height 263
click at [459, 232] on link "Next Level" at bounding box center [463, 237] width 167 height 29
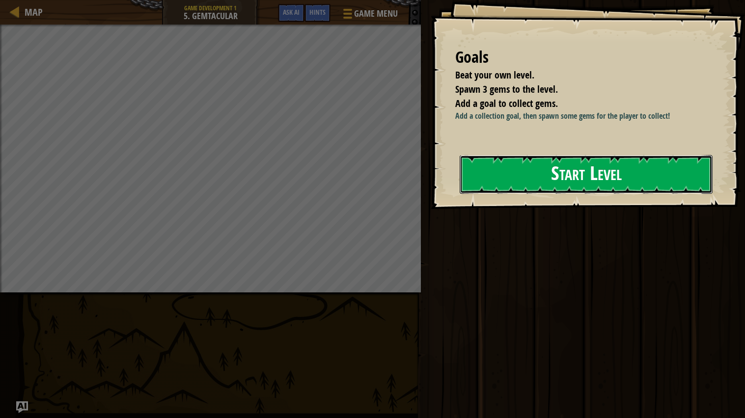
click at [494, 166] on button "Start Level" at bounding box center [586, 174] width 253 height 39
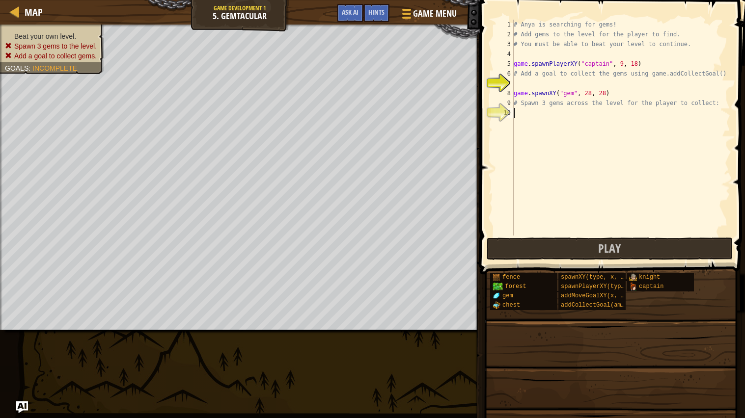
click at [537, 111] on div "# Anya is searching for gems! # Add gems to the level for the player to find. #…" at bounding box center [621, 138] width 219 height 236
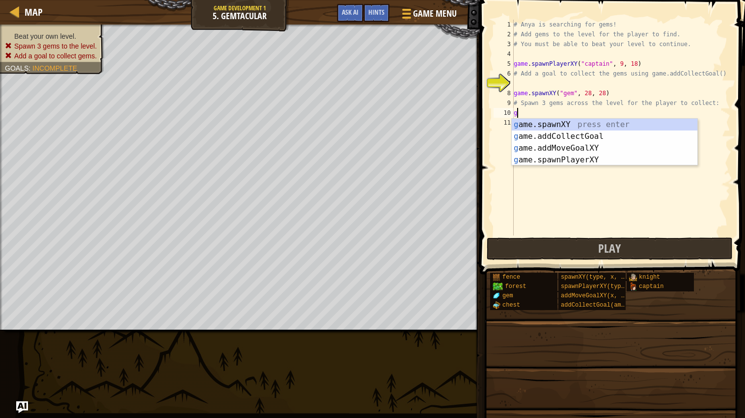
scroll to position [4, 0]
click at [563, 137] on div "game .addCollectGoal press enter game .spawnXY press enter game .addMoveGoalXY …" at bounding box center [605, 154] width 186 height 71
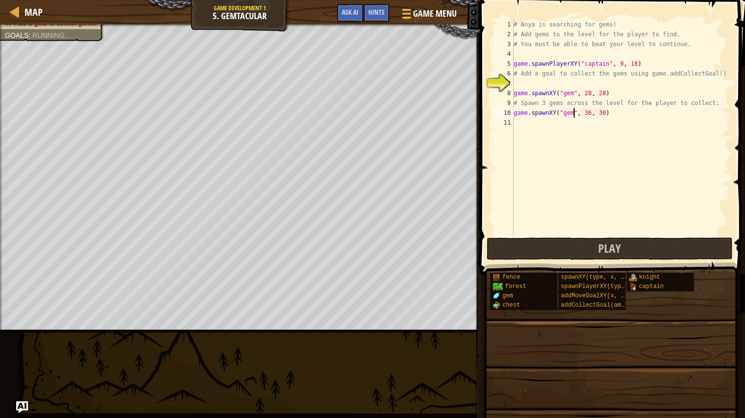
scroll to position [4, 5]
click at [591, 113] on div "# Anya is searching for gems! # Add gems to the level for the player to find. #…" at bounding box center [621, 138] width 219 height 236
click at [606, 112] on div "# Anya is searching for gems! # Add gems to the level for the player to find. #…" at bounding box center [621, 138] width 219 height 236
type textarea "game.spawnXY("gem", 45, 28)"
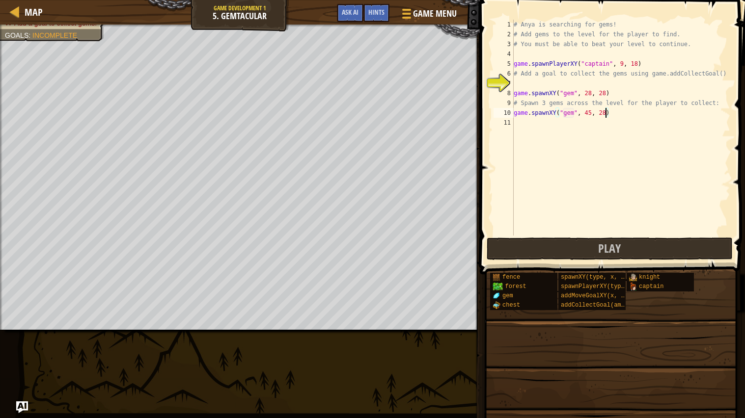
scroll to position [4, 7]
click at [611, 117] on div "# Anya is searching for gems! # Add gems to the level for the player to find. #…" at bounding box center [621, 138] width 219 height 236
click at [515, 79] on div "# Anya is searching for gems! # Add gems to the level for the player to find. #…" at bounding box center [621, 138] width 219 height 236
click at [520, 83] on div "# Anya is searching for gems! # Add gems to the level for the player to find. #…" at bounding box center [621, 138] width 219 height 236
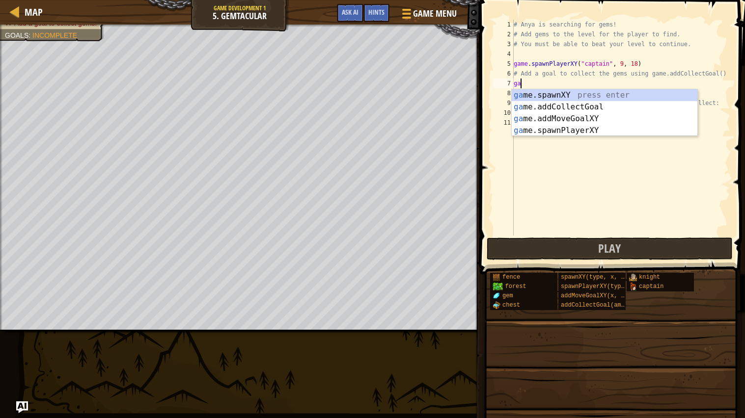
scroll to position [4, 0]
type textarea "game"
click at [558, 94] on div "game .addCollectGoal press enter game .spawnXY press enter game .addMoveGoalXY …" at bounding box center [605, 124] width 186 height 71
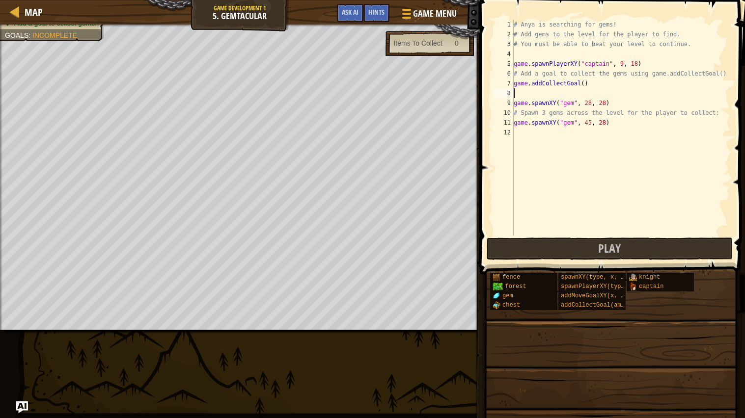
type textarea "game.addCollectGoal()"
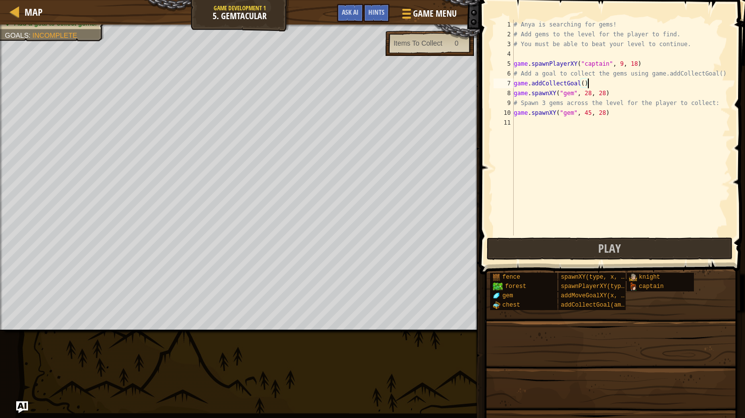
click at [523, 131] on div "# Anya is searching for gems! # Add gems to the level for the player to find. #…" at bounding box center [621, 138] width 219 height 236
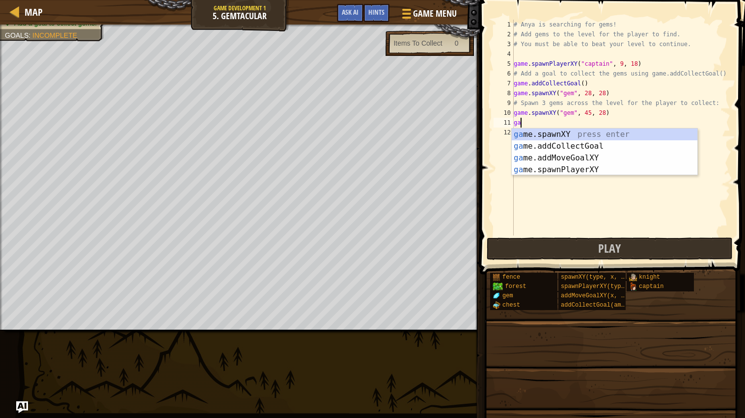
scroll to position [4, 0]
click at [565, 147] on div "game .addCollectGoal press enter game .spawnXY press enter game .addMoveGoalXY …" at bounding box center [605, 164] width 186 height 71
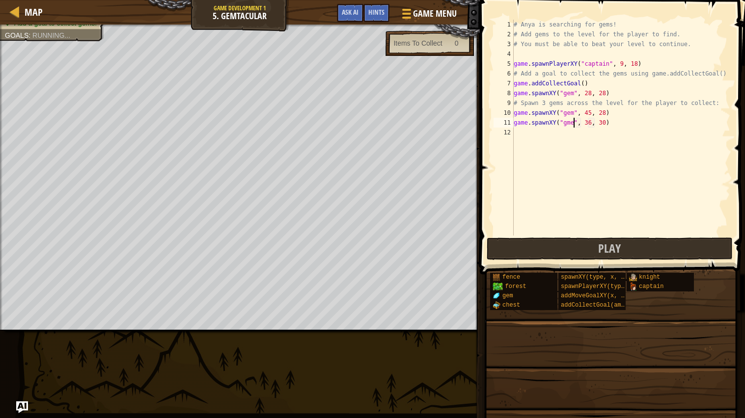
scroll to position [4, 4]
click at [277, 163] on button "Ask the AI" at bounding box center [261, 162] width 38 height 18
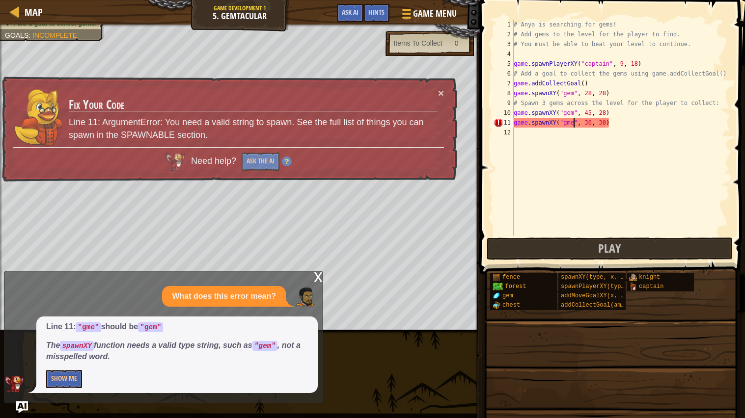
click at [316, 280] on div "x" at bounding box center [318, 277] width 9 height 10
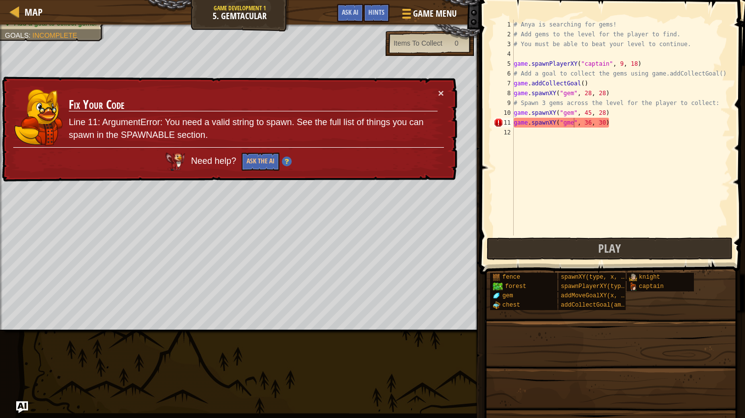
click at [589, 123] on div "# Anya is searching for gems! # Add gems to the level for the player to find. #…" at bounding box center [621, 138] width 219 height 236
click at [591, 123] on div "# Anya is searching for gems! # Add gems to the level for the player to find. #…" at bounding box center [621, 138] width 219 height 236
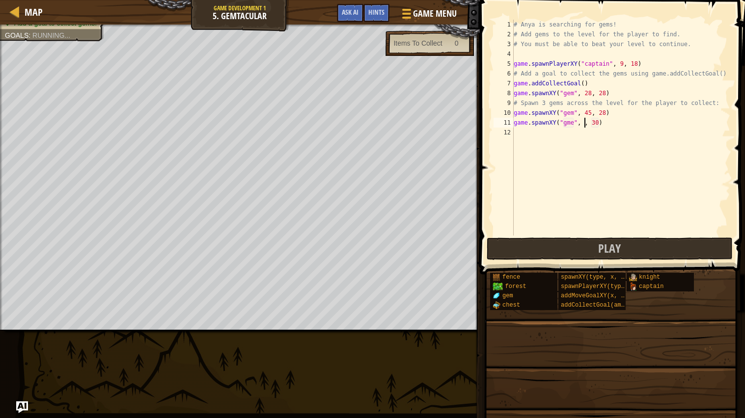
scroll to position [4, 6]
click at [604, 122] on div "# Anya is searching for gems! # Add gems to the level for the player to find. #…" at bounding box center [621, 138] width 219 height 236
click at [572, 119] on div "# Anya is searching for gems! # Add gems to the level for the player to find. #…" at bounding box center [621, 138] width 219 height 236
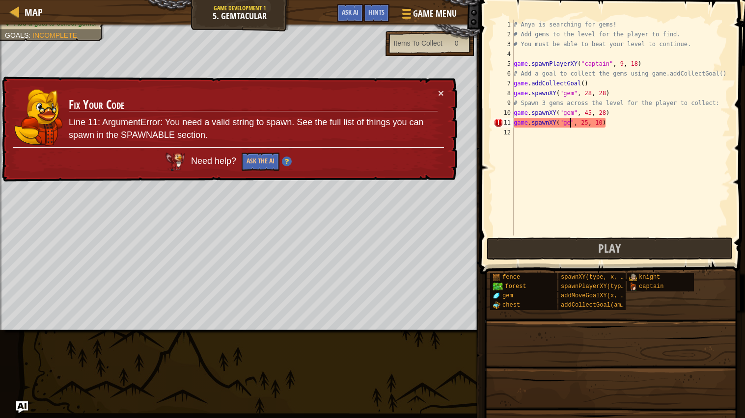
scroll to position [4, 5]
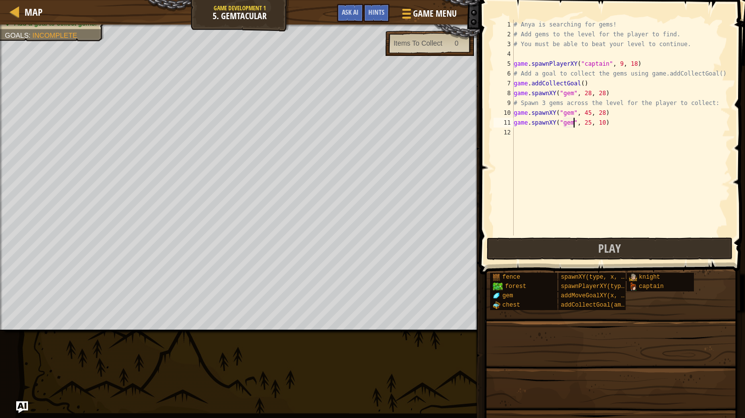
type textarea "game.spawnXY("gem", 25, 10)"
click at [599, 237] on span at bounding box center [613, 124] width 273 height 304
click at [600, 243] on span "Play" at bounding box center [609, 249] width 23 height 16
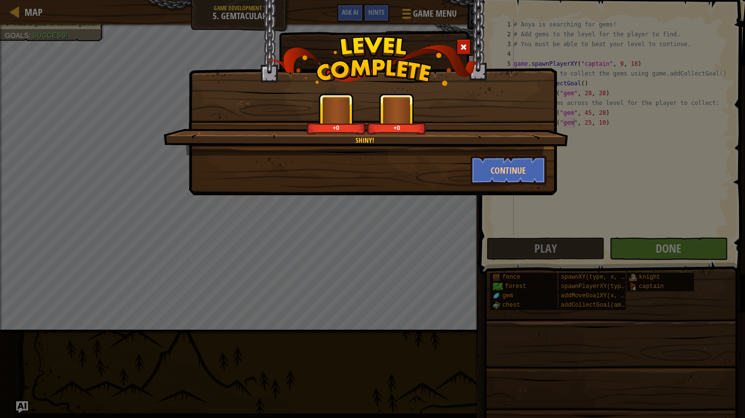
click at [669, 271] on div "Shiny! +0 +0 Continue" at bounding box center [372, 209] width 745 height 418
click at [478, 176] on button "Continue" at bounding box center [509, 170] width 76 height 29
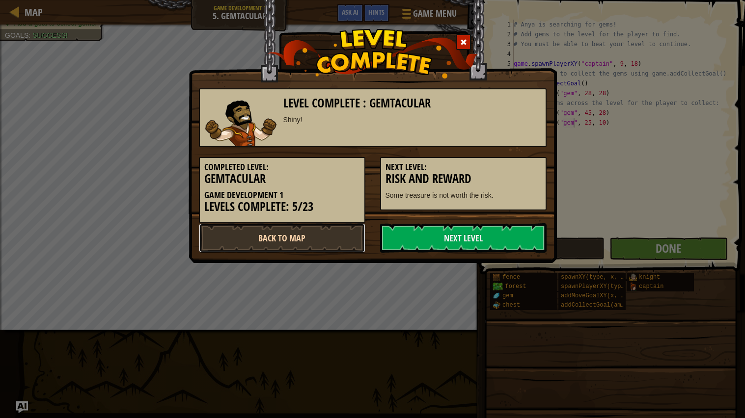
click at [332, 237] on link "Back to Map" at bounding box center [282, 237] width 167 height 29
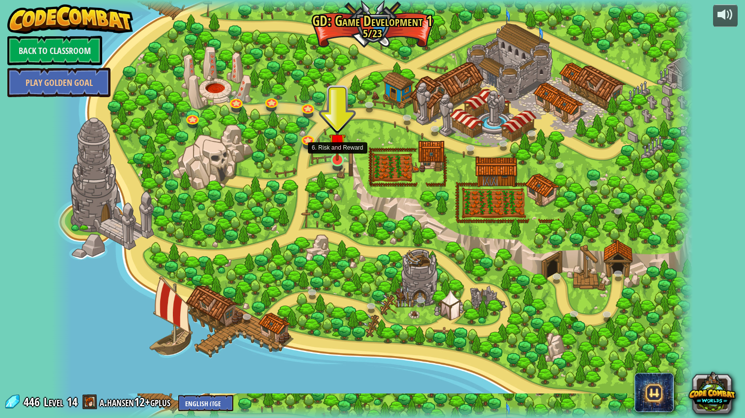
click at [342, 159] on img at bounding box center [337, 142] width 17 height 38
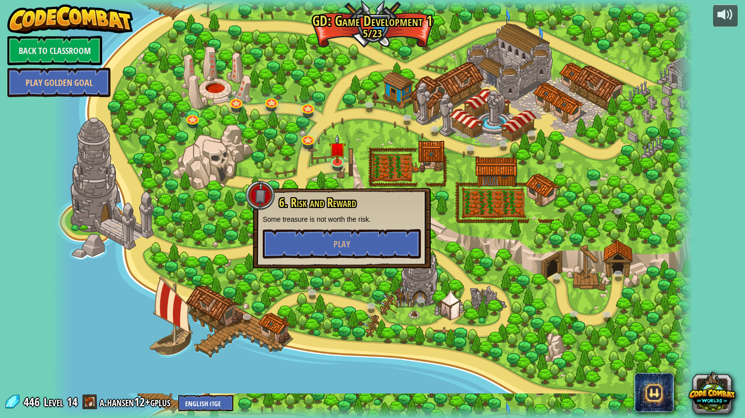
click at [87, 404] on span at bounding box center [90, 402] width 15 height 15
click at [55, 399] on span "Level" at bounding box center [54, 402] width 20 height 16
click at [283, 244] on button "Play" at bounding box center [342, 243] width 158 height 29
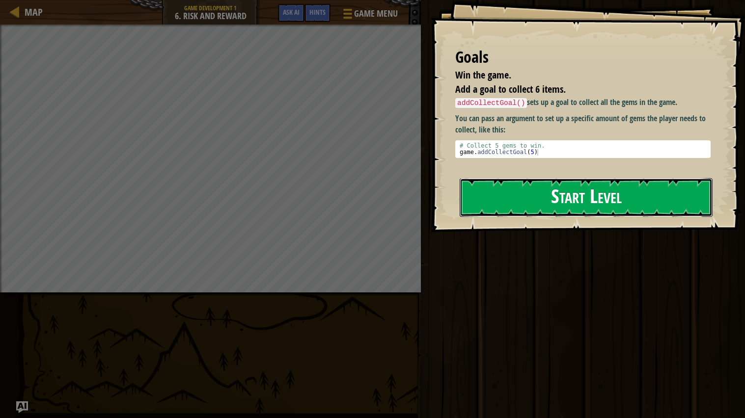
click at [541, 195] on button "Start Level" at bounding box center [586, 197] width 253 height 39
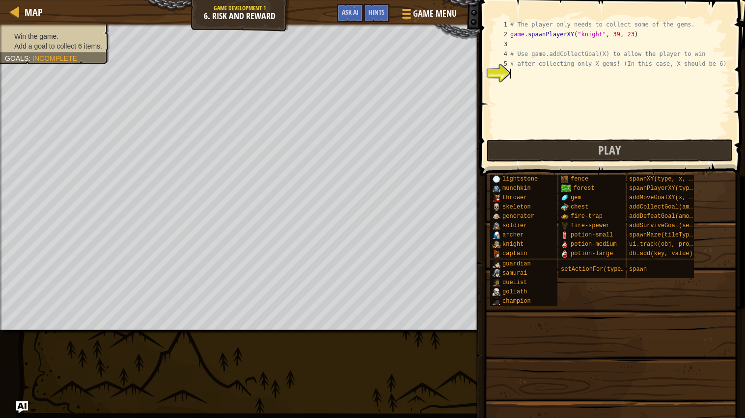
click at [538, 75] on div "# The player only needs to collect some of the gems. game . spawnPlayerXY ( "kn…" at bounding box center [619, 89] width 222 height 138
type textarea "a"
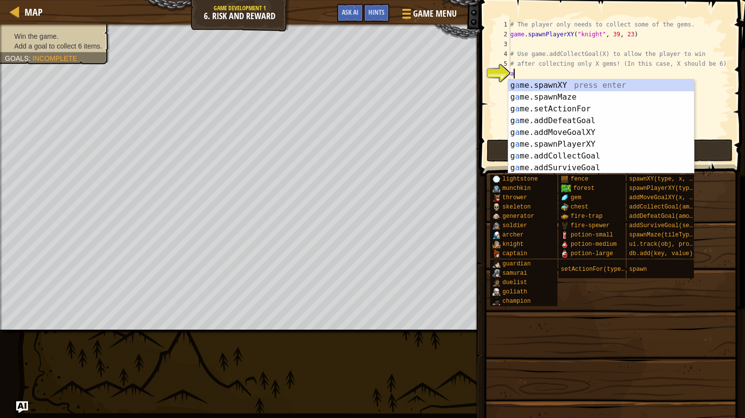
scroll to position [4, 0]
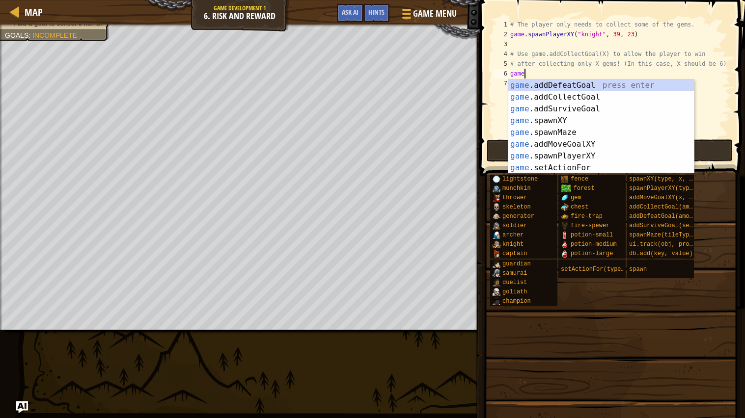
type textarea "game"
click at [602, 99] on div "game .addDefeatGoal press enter game .addCollectGoal press enter game .addSurvi…" at bounding box center [601, 139] width 186 height 118
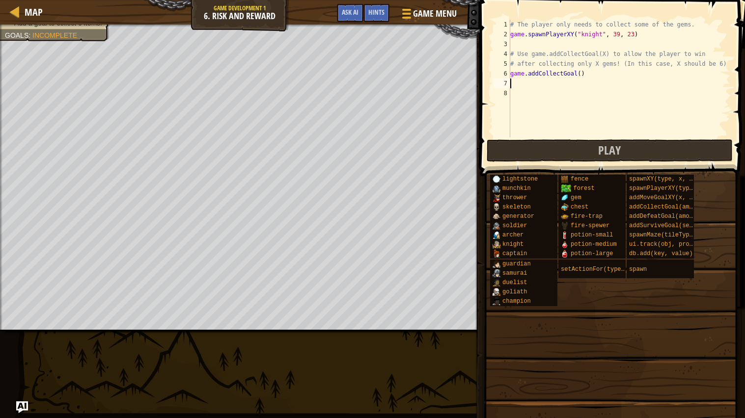
scroll to position [4, 0]
type textarea "g"
click at [582, 76] on div "# The player only needs to collect some of the gems. game . spawnPlayerXY ( "kn…" at bounding box center [619, 89] width 222 height 138
type textarea "game.addCollectGoal(6)"
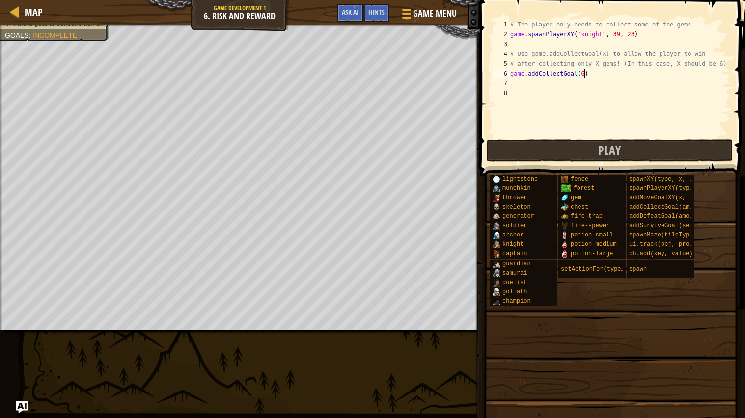
click at [589, 86] on div "# The player only needs to collect some of the gems. game . spawnPlayerXY ( "kn…" at bounding box center [619, 89] width 222 height 138
click at [616, 146] on span "Play" at bounding box center [609, 150] width 23 height 16
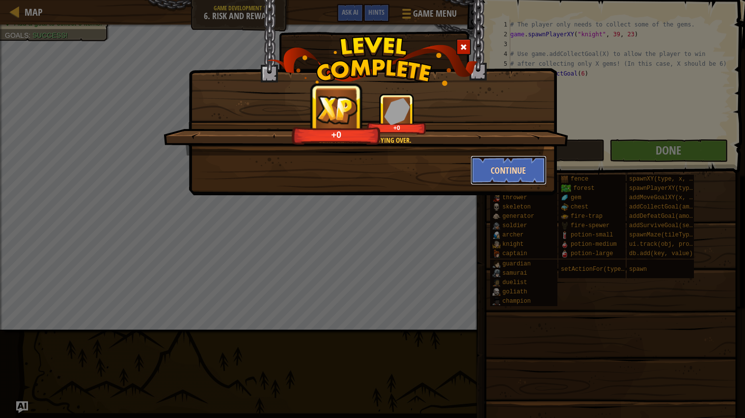
click at [506, 165] on button "Continue" at bounding box center [509, 170] width 76 height 29
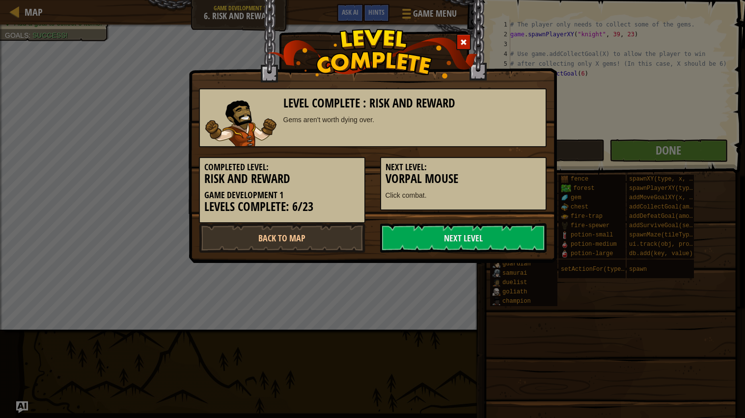
click at [506, 165] on h5 "Next Level:" at bounding box center [464, 168] width 156 height 10
click at [474, 241] on link "Next Level" at bounding box center [463, 237] width 167 height 29
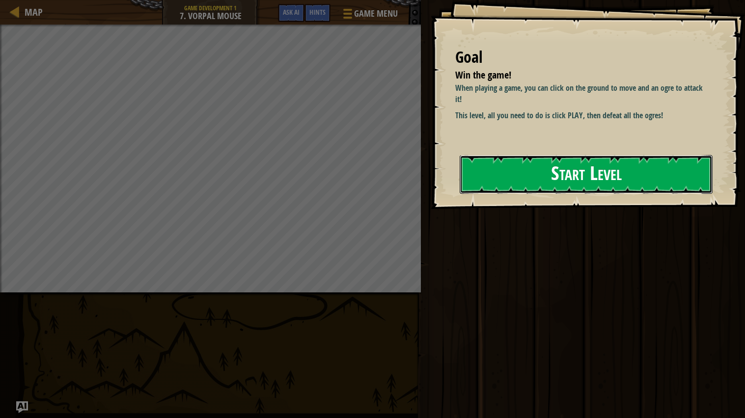
click at [555, 161] on button "Start Level" at bounding box center [586, 174] width 253 height 39
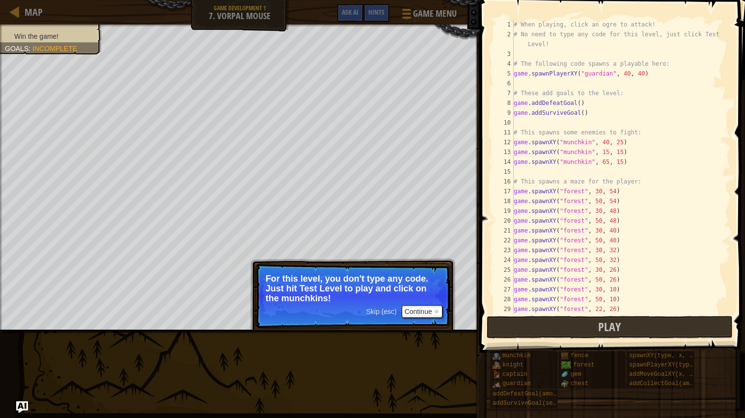
scroll to position [39, 0]
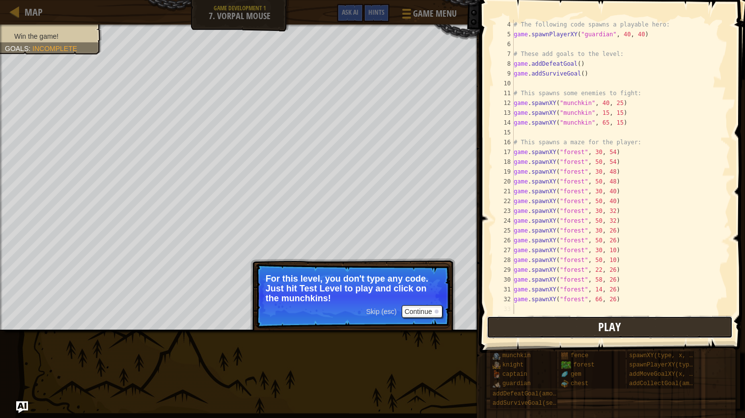
click at [523, 326] on button "Play" at bounding box center [610, 327] width 246 height 23
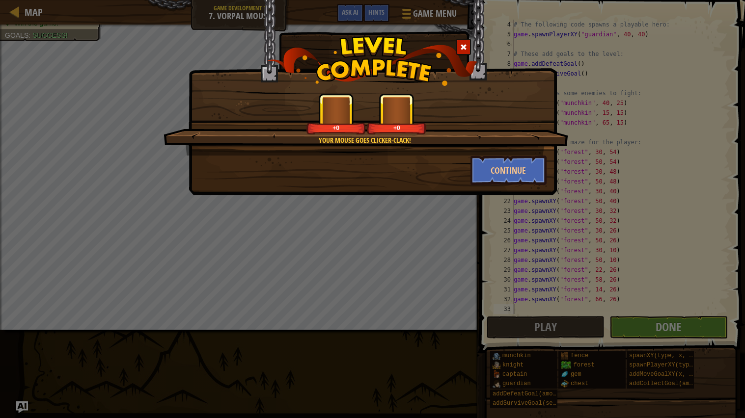
click at [689, 324] on div "Your mouse goes clicker-clack! +0 +0 Continue" at bounding box center [372, 209] width 745 height 418
click at [688, 323] on div "Your mouse goes clicker-clack! +0 +0 Continue" at bounding box center [372, 209] width 745 height 418
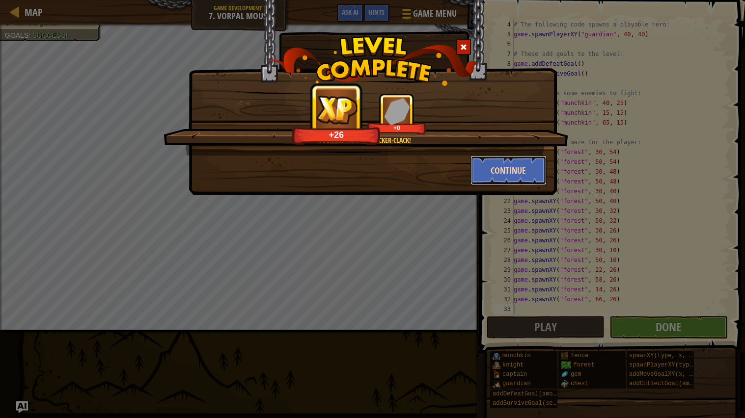
click at [529, 168] on button "Continue" at bounding box center [509, 170] width 76 height 29
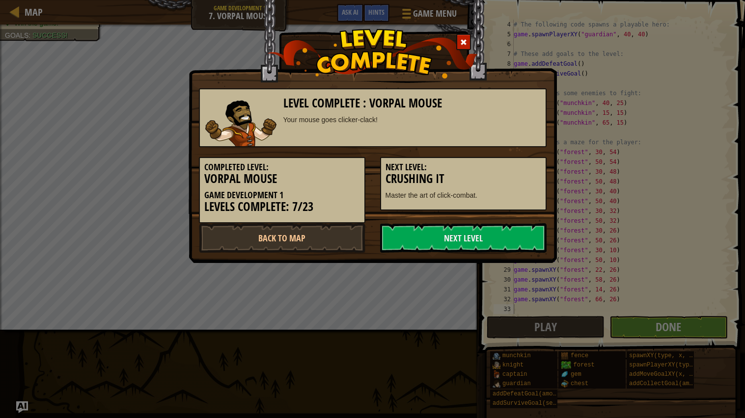
click at [362, 295] on div "Level Complete : Vorpal Mouse Your mouse goes clicker-clack! Completed Level: V…" at bounding box center [372, 209] width 745 height 418
click at [463, 39] on span at bounding box center [463, 42] width 7 height 7
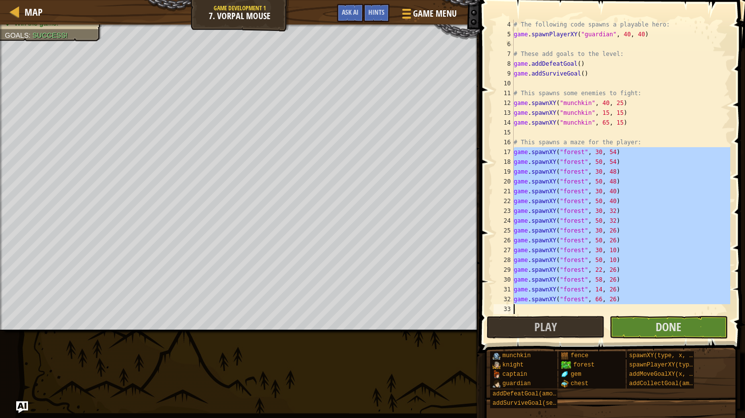
drag, startPoint x: 513, startPoint y: 149, endPoint x: 633, endPoint y: 300, distance: 192.2
click at [633, 300] on div "4 5 6 7 8 9 10 11 12 13 14 15 16 17 18 19 20 21 22 23 24 25 26 27 28 29 30 31 3…" at bounding box center [611, 167] width 239 height 295
type textarea "game.spawnXY("forest", 66, 26)"
click at [671, 332] on span "Done" at bounding box center [669, 327] width 26 height 16
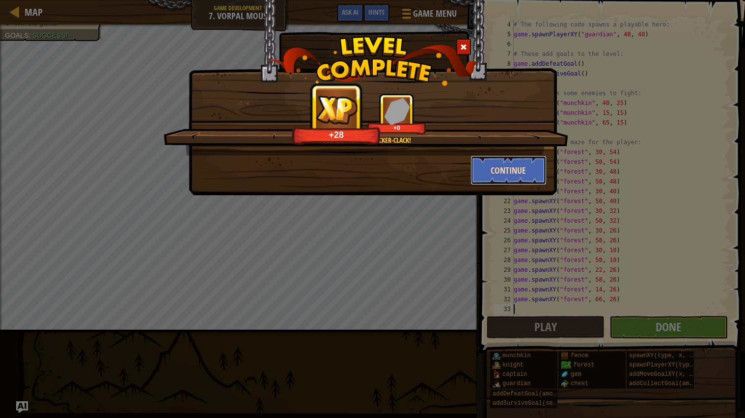
click at [487, 177] on button "Continue" at bounding box center [509, 170] width 76 height 29
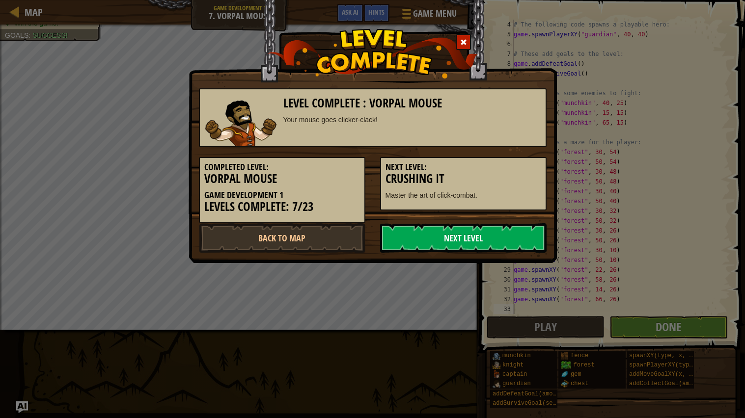
click at [468, 224] on link "Next Level" at bounding box center [463, 237] width 167 height 29
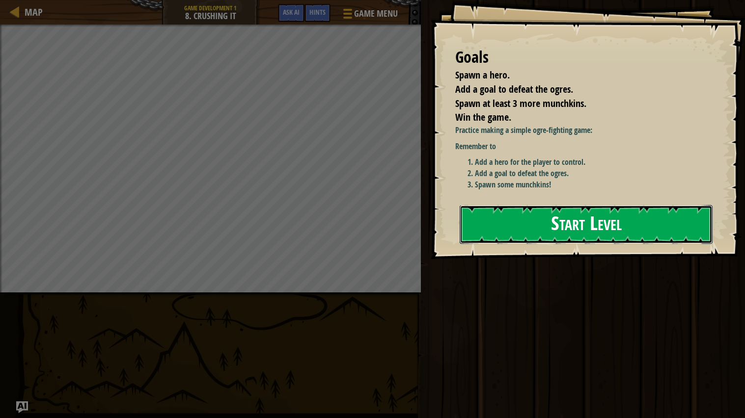
click at [474, 213] on button "Start Level" at bounding box center [586, 224] width 253 height 39
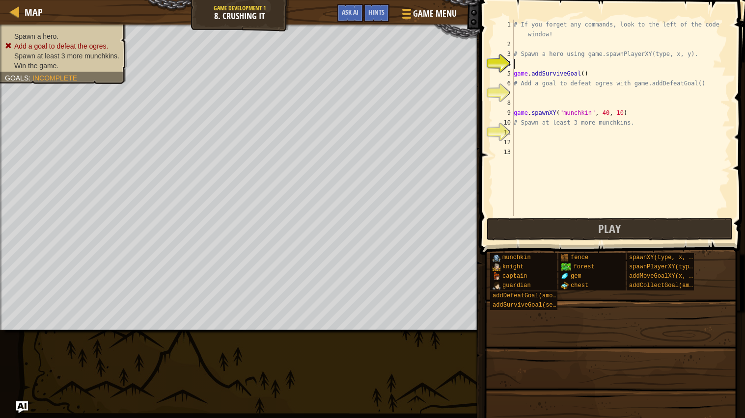
click at [525, 137] on div "# If you forget any commands, look to the left of the code window! # Spawn a he…" at bounding box center [621, 133] width 219 height 226
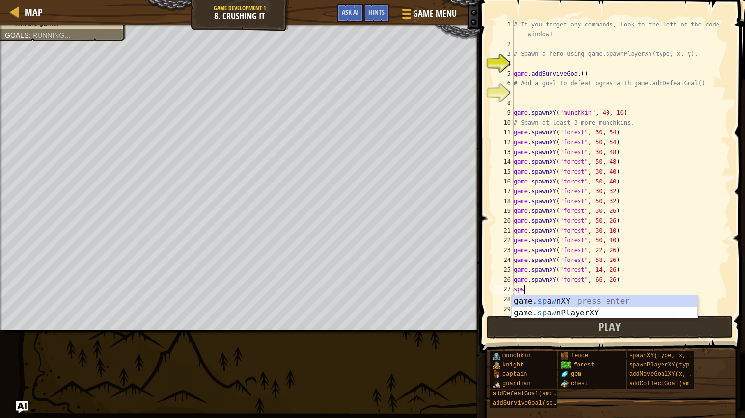
scroll to position [4, 0]
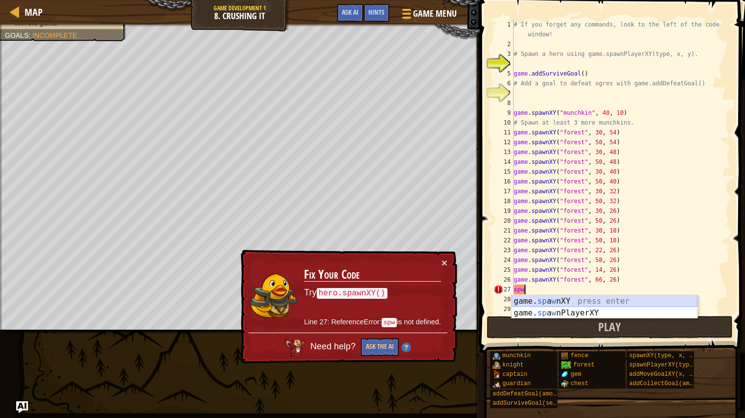
click at [581, 299] on div "game. sp a w nXY press enter game. sp a w nPlayerXY press enter" at bounding box center [605, 319] width 186 height 47
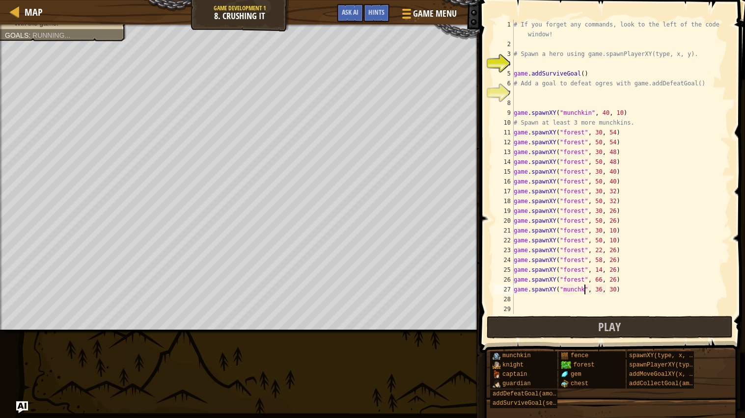
scroll to position [4, 6]
type textarea "game.spawnXY("munchkin", 36, 30)"
click at [526, 302] on div "# If you forget any commands, look to the left of the code window! # Spawn a he…" at bounding box center [621, 182] width 219 height 324
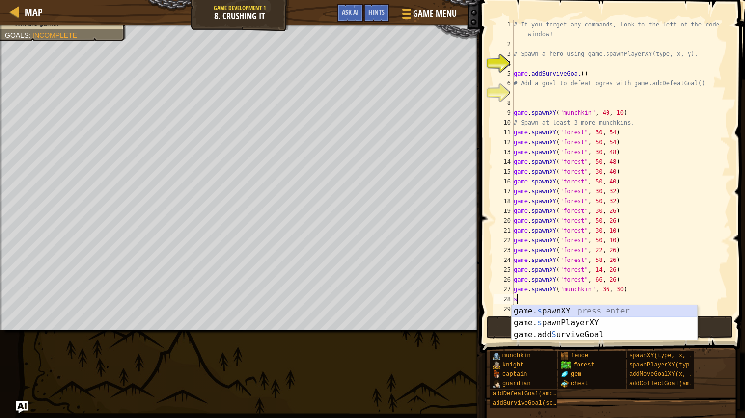
click at [546, 310] on div "game. s pawnXY press enter game. s pawnPlayerXY press enter game.add S urviveGo…" at bounding box center [605, 335] width 186 height 59
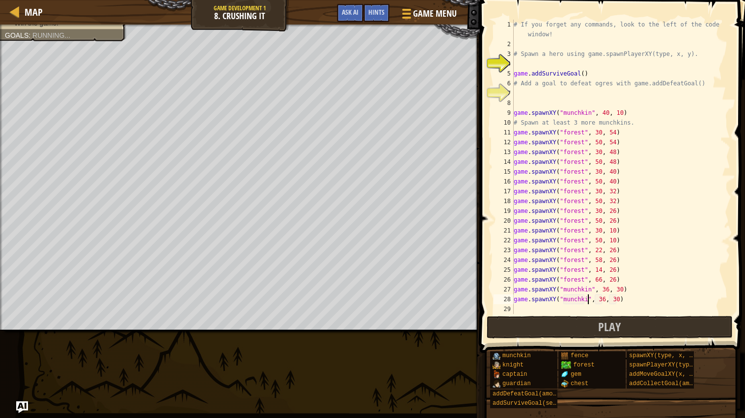
scroll to position [4, 6]
click at [610, 302] on div "# If you forget any commands, look to the left of the code window! # Spawn a he…" at bounding box center [621, 182] width 219 height 324
type textarea "game.spawnXY("munchkin", 37, 30)"
click at [631, 322] on button "Play" at bounding box center [610, 327] width 246 height 23
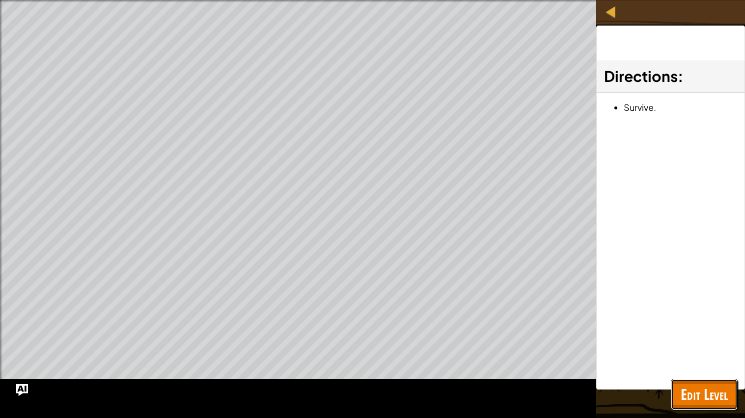
click at [723, 380] on button "Edit Level" at bounding box center [704, 394] width 67 height 31
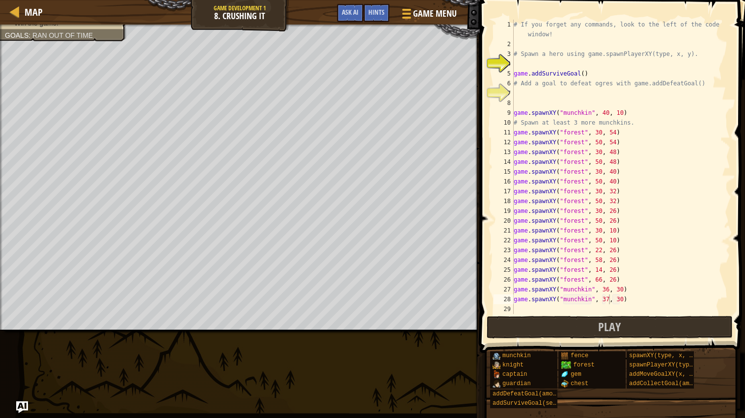
click at [574, 65] on div "# If you forget any commands, look to the left of the code window! # Spawn a he…" at bounding box center [621, 182] width 219 height 324
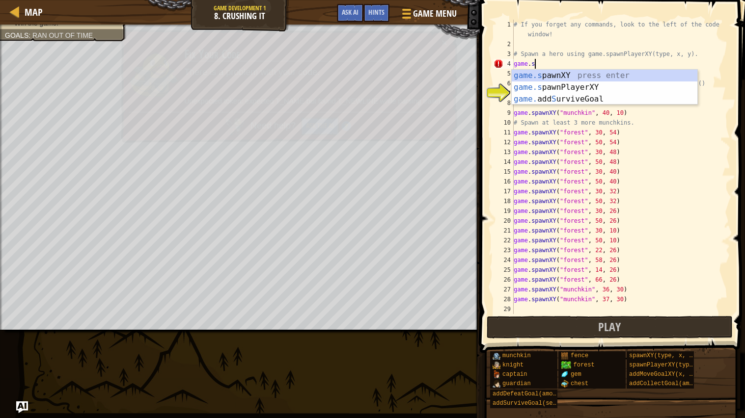
scroll to position [4, 1]
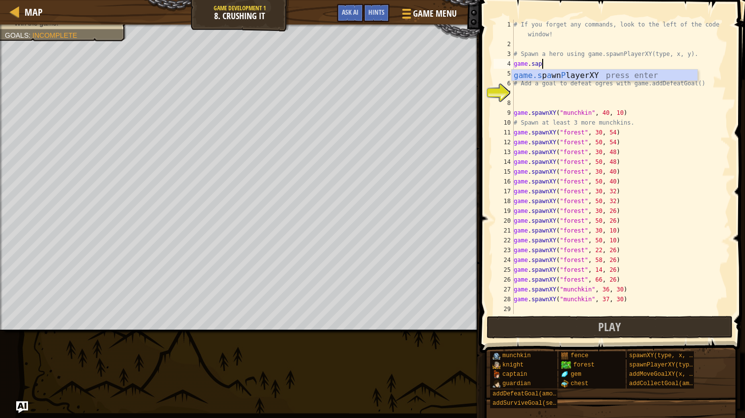
click at [613, 76] on div "game.s p a wn P layerXY press enter" at bounding box center [605, 87] width 186 height 35
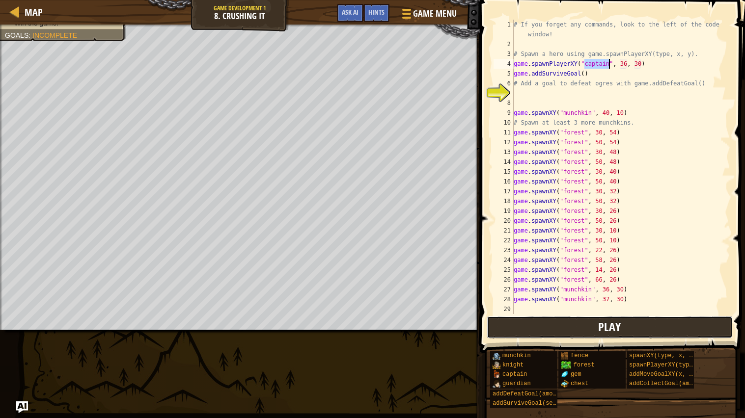
click at [591, 319] on button "Play" at bounding box center [610, 327] width 246 height 23
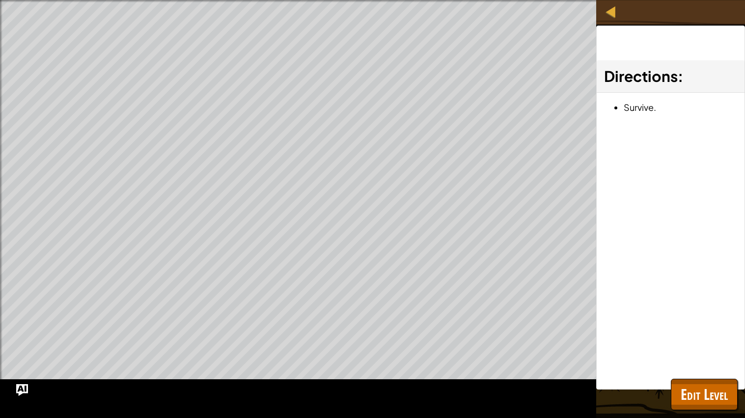
click at [612, 364] on div "Directions : Survive." at bounding box center [670, 208] width 149 height 364
click at [680, 410] on button "Edit Level" at bounding box center [704, 394] width 67 height 31
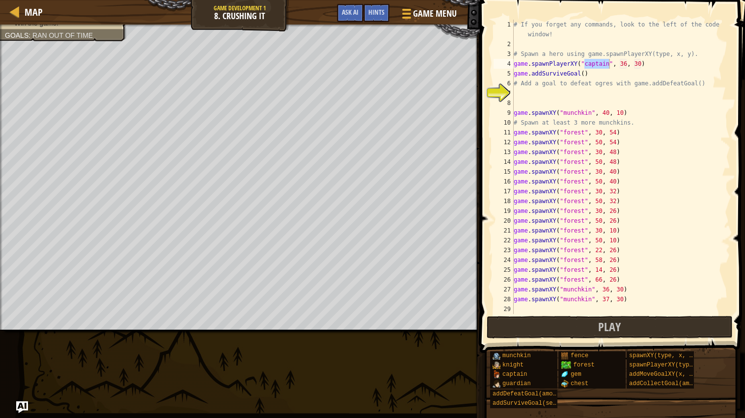
type textarea "# Add a goal to defeat ogres with game.addDefeatGoal()"
click at [542, 88] on div "# If you forget any commands, look to the left of the code window! # Spawn a he…" at bounding box center [621, 182] width 219 height 324
click at [528, 90] on div "# If you forget any commands, look to the left of the code window! # Spawn a he…" at bounding box center [621, 182] width 219 height 324
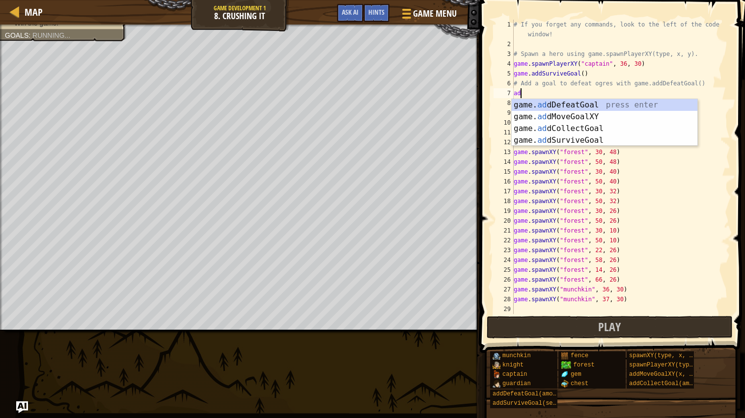
scroll to position [4, 0]
type textarea "a"
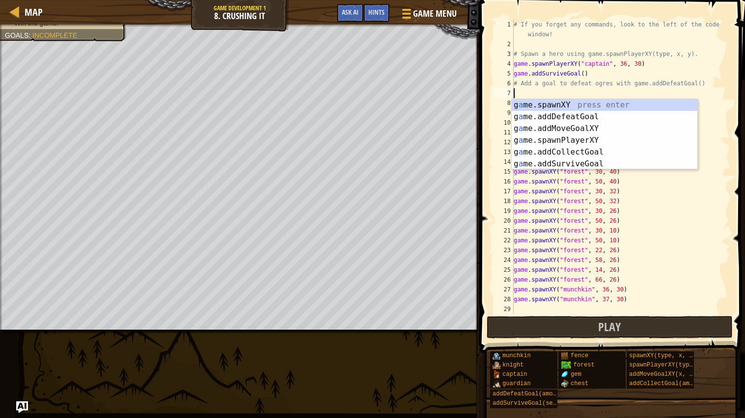
scroll to position [4, 0]
type textarea "game"
click at [567, 106] on div "game .addDefeatGoal press enter game .addCollectGoal press enter game .addSurvi…" at bounding box center [605, 146] width 186 height 94
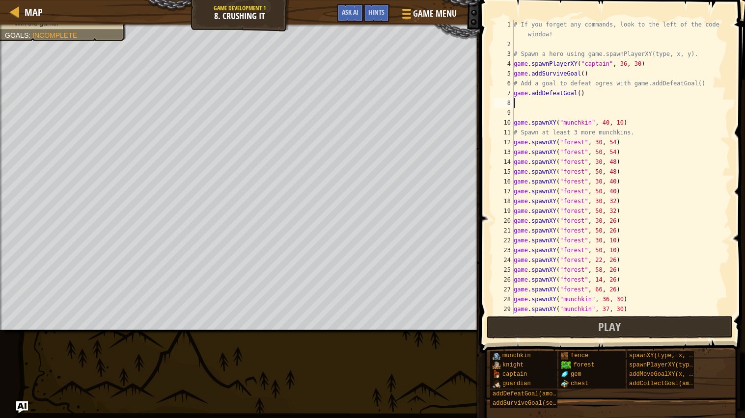
scroll to position [0, 0]
click at [564, 327] on button "Play" at bounding box center [610, 327] width 246 height 23
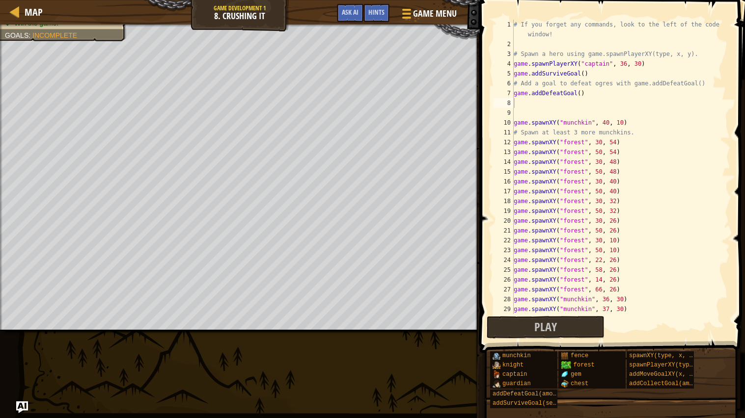
scroll to position [0, 0]
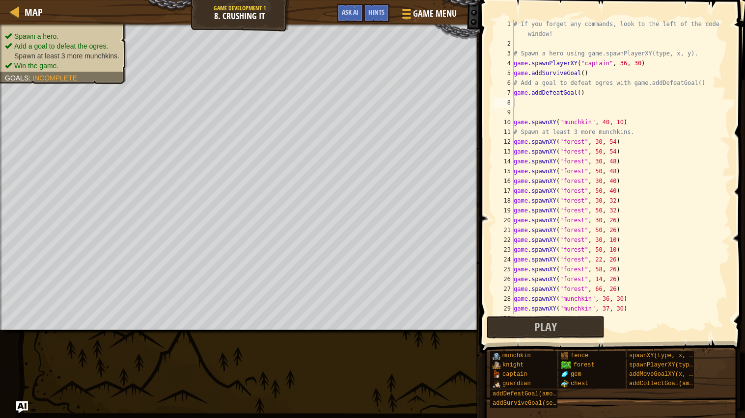
click at [103, 42] on span "Add a goal to defeat the ogres." at bounding box center [61, 46] width 94 height 8
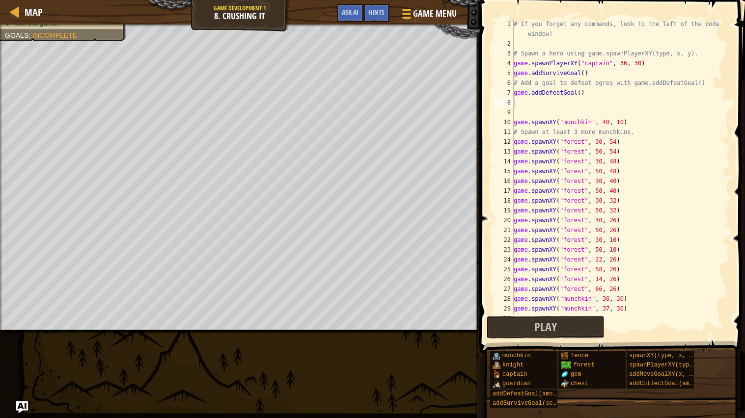
scroll to position [9, 0]
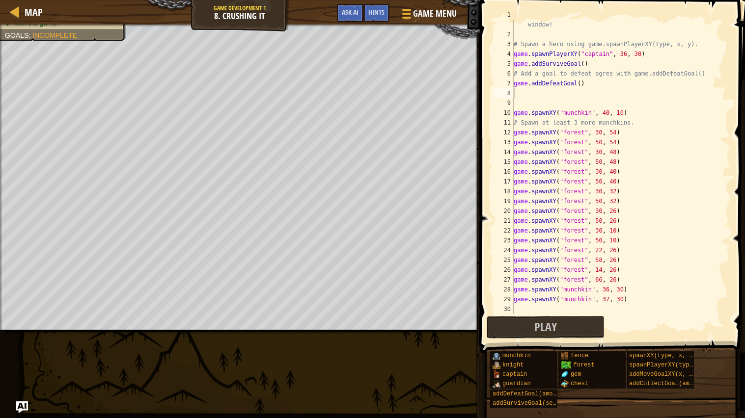
click at [563, 310] on div "# If you forget any commands, look to the left of the code window! # Spawn a he…" at bounding box center [621, 172] width 219 height 324
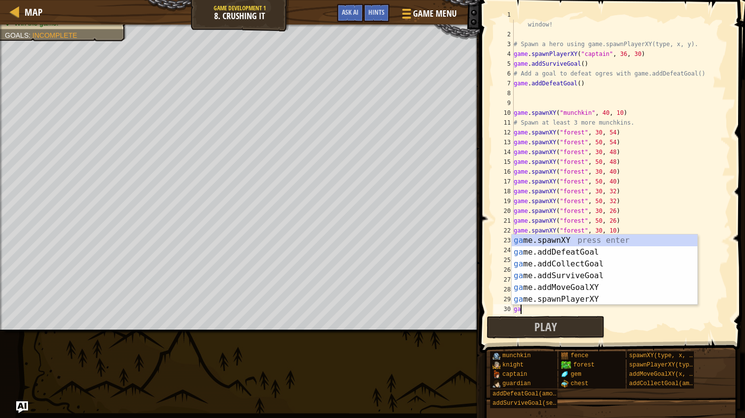
scroll to position [4, 0]
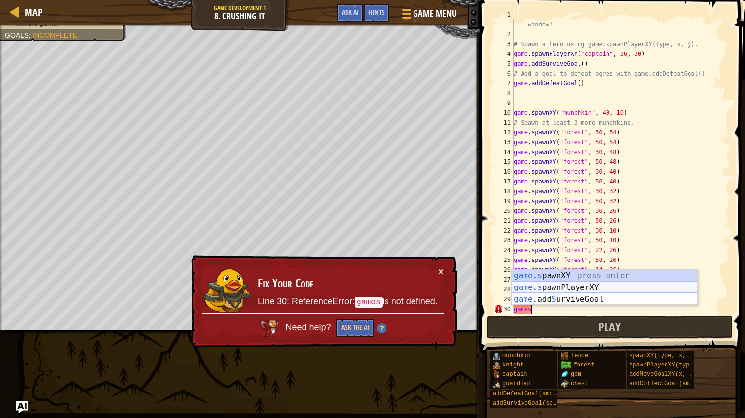
click at [571, 276] on div "game . s pawnXY press enter game . s pawnPlayerXY press enter game .add S urviv…" at bounding box center [605, 299] width 186 height 59
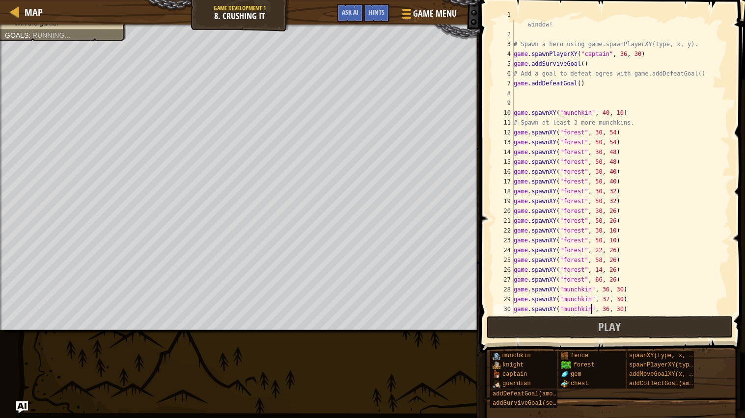
scroll to position [4, 6]
click at [609, 309] on div "# If you forget any commands, look to the left of the code window! # Spawn a he…" at bounding box center [621, 172] width 219 height 324
click at [624, 306] on div "# If you forget any commands, look to the left of the code window! # Spawn a he…" at bounding box center [621, 172] width 219 height 324
type textarea "game.spawnXY("munchkin", 39, 30)"
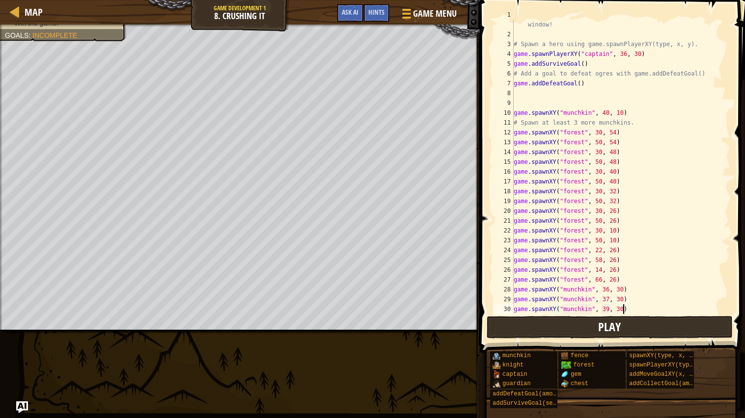
scroll to position [4, 8]
click at [658, 333] on button "Play" at bounding box center [610, 327] width 246 height 23
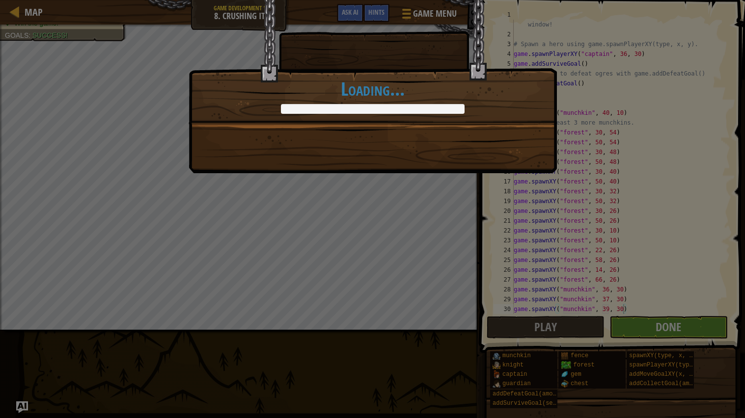
click at [632, 334] on div "When you have a giant war club, every problem looks like a munchkin. +0 +0 Cont…" at bounding box center [372, 209] width 745 height 418
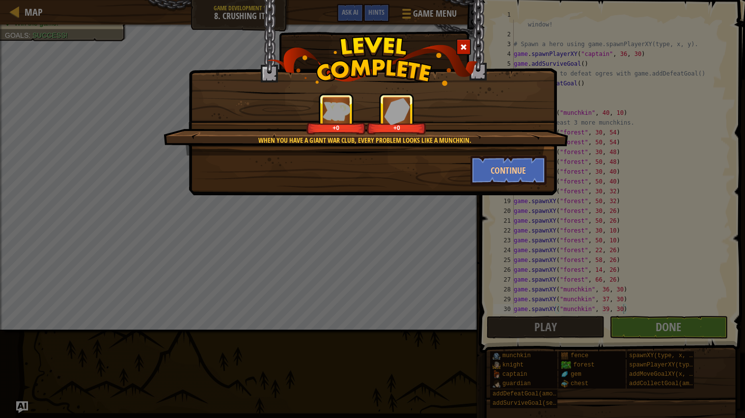
click at [481, 154] on div "When you have a giant war club, every problem looks like a munchkin. +0 +0" at bounding box center [366, 124] width 405 height 62
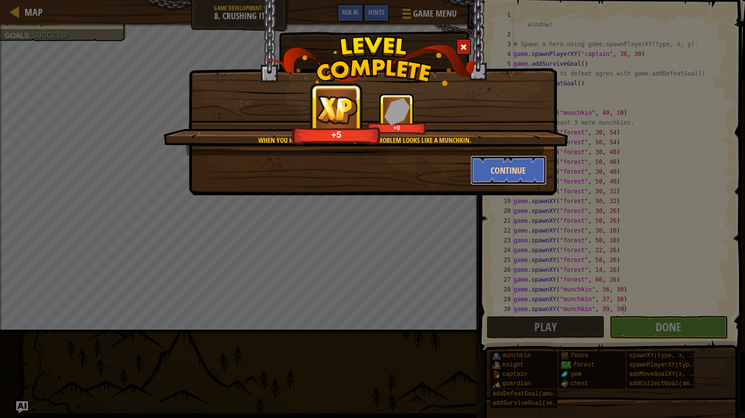
click at [495, 167] on button "Continue" at bounding box center [509, 170] width 76 height 29
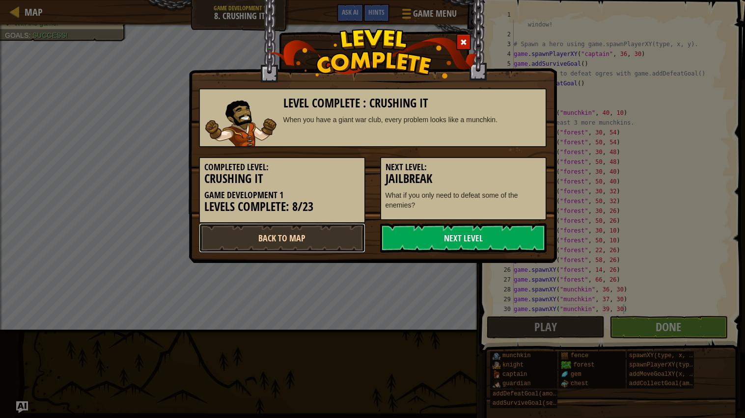
click at [348, 238] on link "Back to Map" at bounding box center [282, 237] width 167 height 29
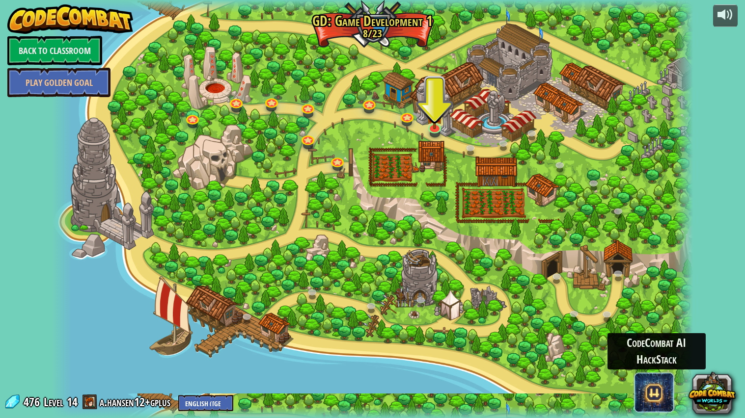
click at [660, 389] on span at bounding box center [654, 392] width 39 height 39
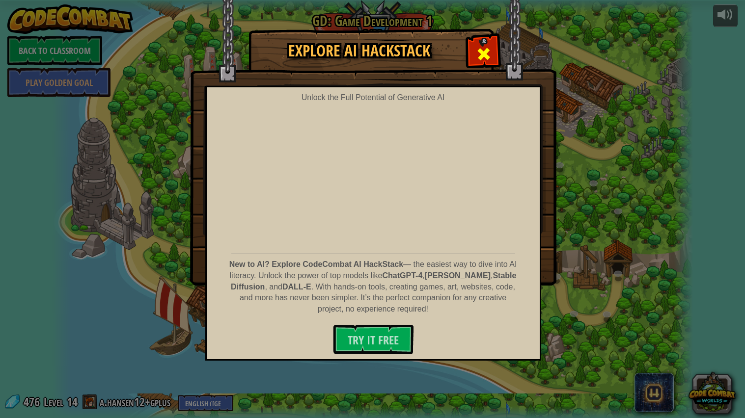
click at [480, 62] on span at bounding box center [484, 54] width 16 height 16
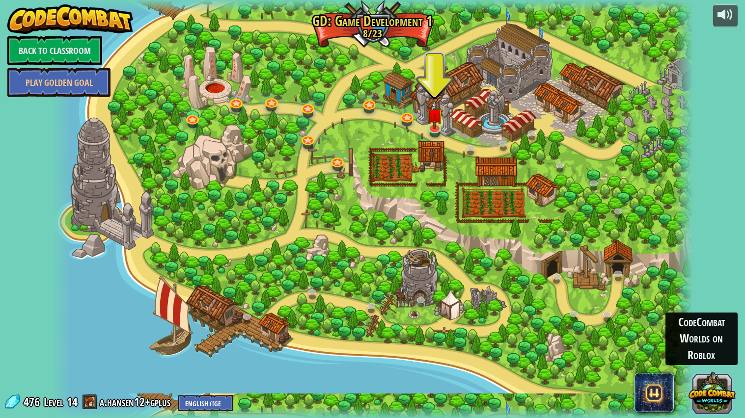
click at [717, 399] on button at bounding box center [712, 392] width 47 height 47
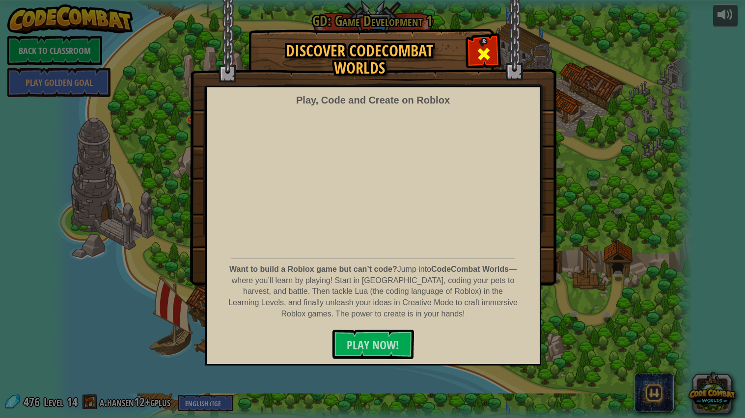
click at [493, 52] on div at bounding box center [483, 52] width 31 height 31
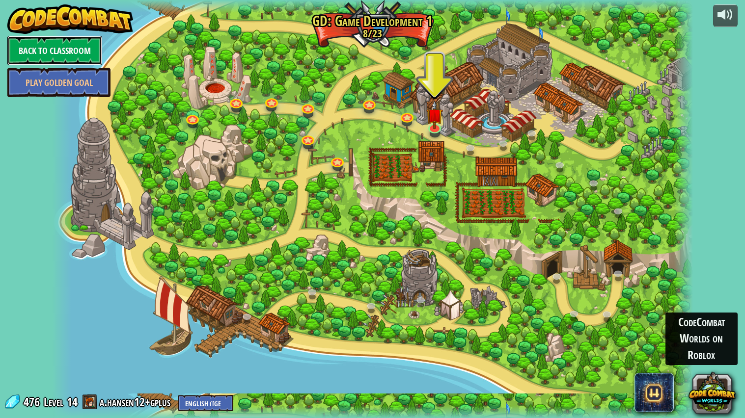
click at [83, 44] on link "Back to Classroom" at bounding box center [54, 50] width 95 height 29
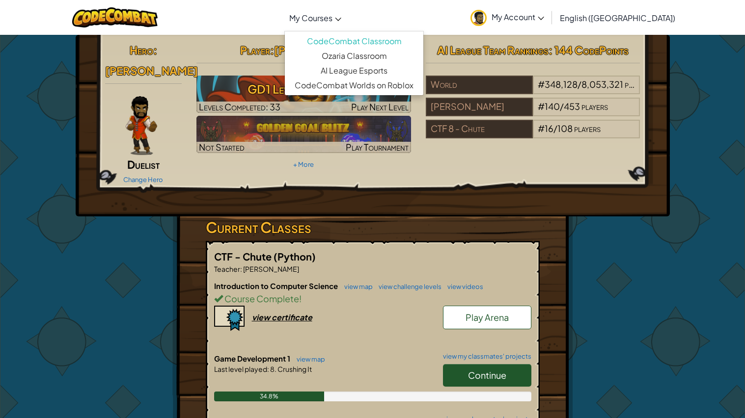
click at [343, 23] on link "My Courses" at bounding box center [315, 17] width 62 height 27
click at [330, 11] on link "My Courses" at bounding box center [315, 17] width 62 height 27
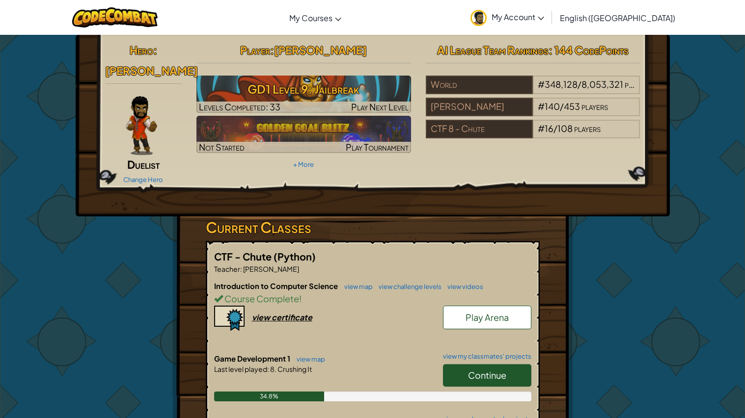
click at [277, 71] on hr at bounding box center [303, 68] width 215 height 10
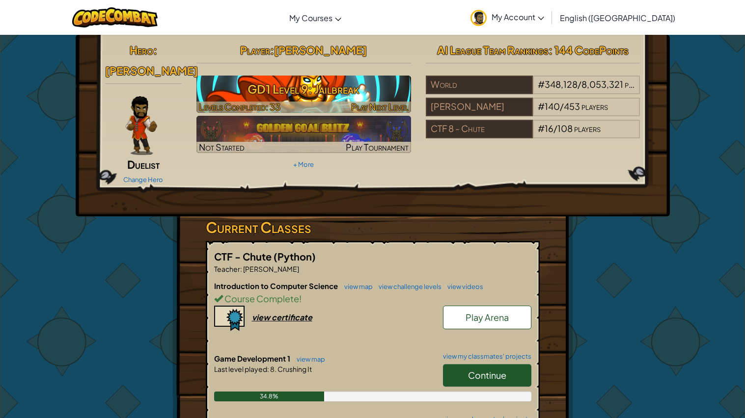
click at [305, 89] on h3 "GD1 Level 9: Jailbreak" at bounding box center [303, 89] width 215 height 22
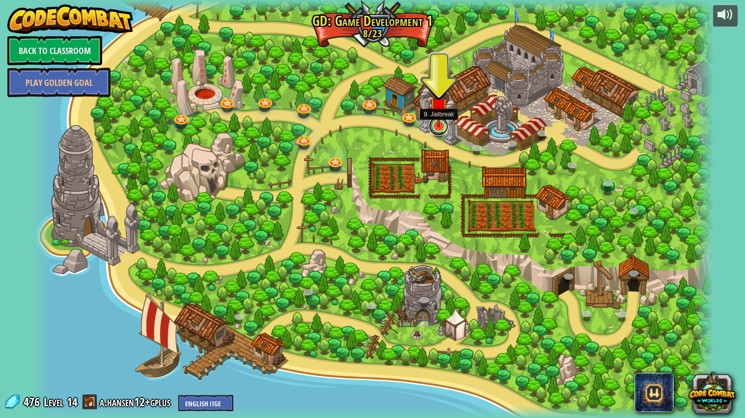
click at [433, 132] on link at bounding box center [439, 126] width 20 height 20
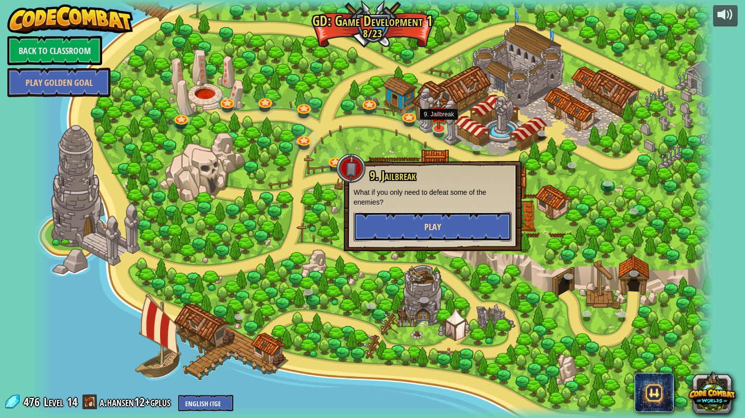
click at [479, 219] on button "Play" at bounding box center [433, 226] width 158 height 29
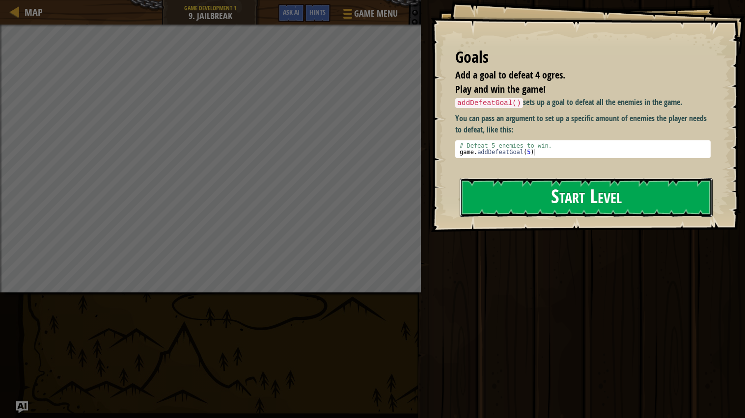
click at [512, 185] on button "Start Level" at bounding box center [586, 197] width 253 height 39
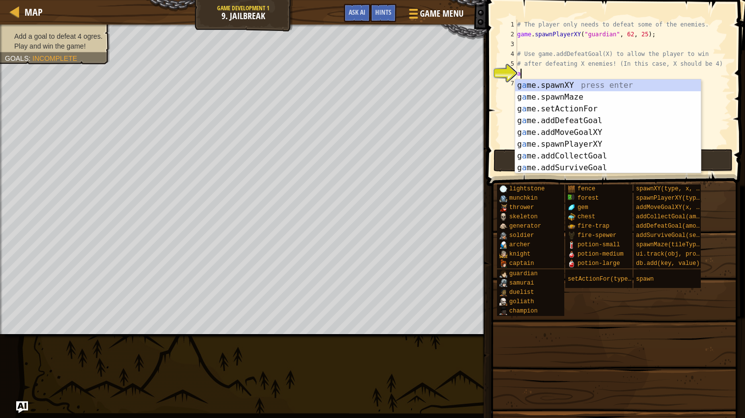
scroll to position [4, 0]
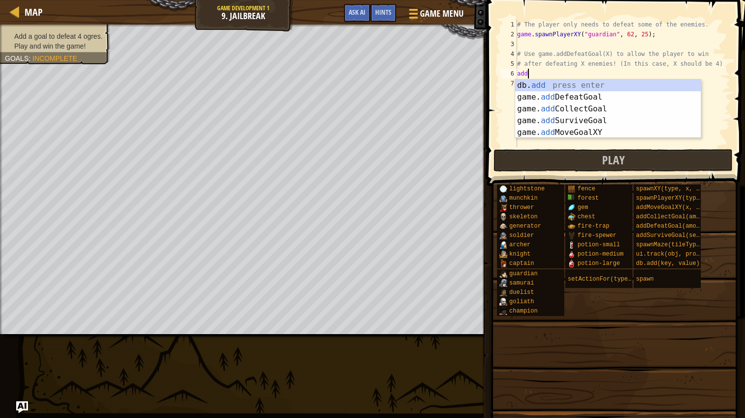
type textarea "add"
click at [581, 97] on div "db. add press enter game. add DefeatGoal press enter game. add CollectGoal pres…" at bounding box center [608, 121] width 186 height 83
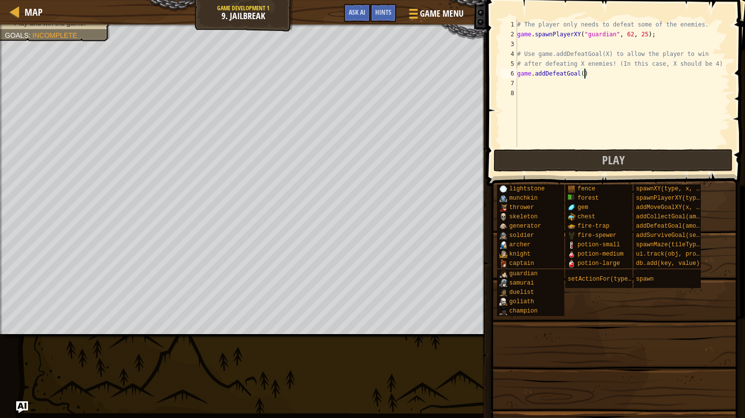
click at [584, 77] on div "# The player only needs to defeat some of the enemies. game . spawnPlayerXY ( "…" at bounding box center [622, 93] width 215 height 147
type textarea "game.addDefeatGoal(2)"
click at [539, 89] on div "# The player only needs to defeat some of the enemies. game . spawnPlayerXY ( "…" at bounding box center [622, 93] width 215 height 147
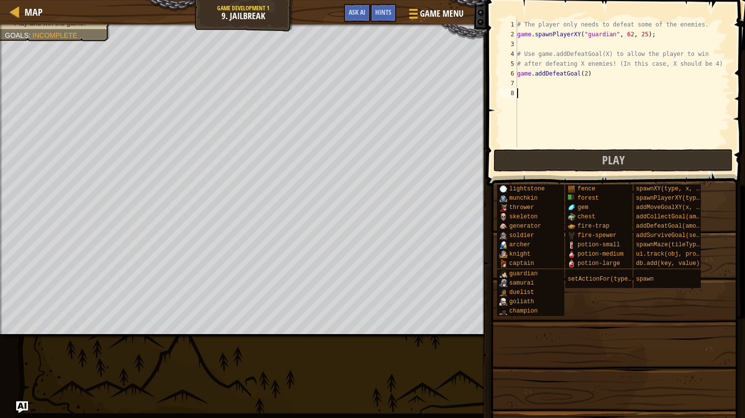
click at [570, 85] on div "# The player only needs to defeat some of the enemies. game . spawnPlayerXY ( "…" at bounding box center [622, 93] width 215 height 147
click at [587, 69] on div "# The player only needs to defeat some of the enemies. game . spawnPlayerXY ( "…" at bounding box center [622, 93] width 215 height 147
type textarea "game.addDefeatGoal(4)"
click at [609, 161] on span "Play" at bounding box center [613, 160] width 23 height 16
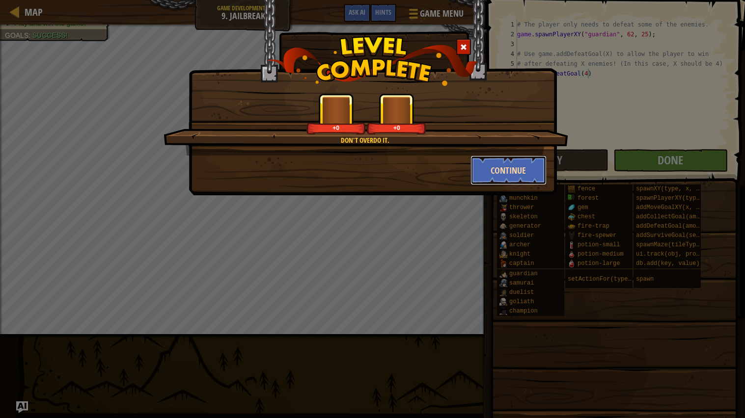
click at [526, 162] on button "Continue" at bounding box center [509, 170] width 76 height 29
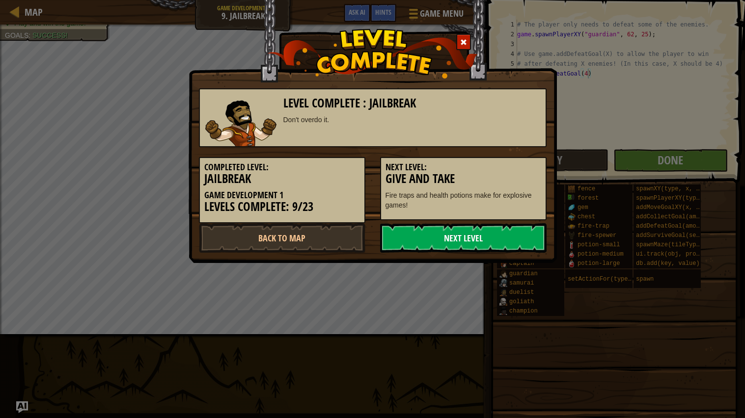
click at [458, 228] on link "Next Level" at bounding box center [463, 237] width 167 height 29
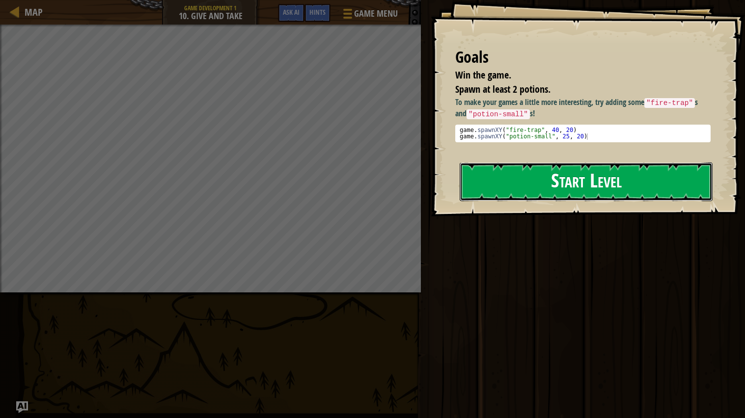
click at [492, 179] on button "Start Level" at bounding box center [586, 182] width 253 height 39
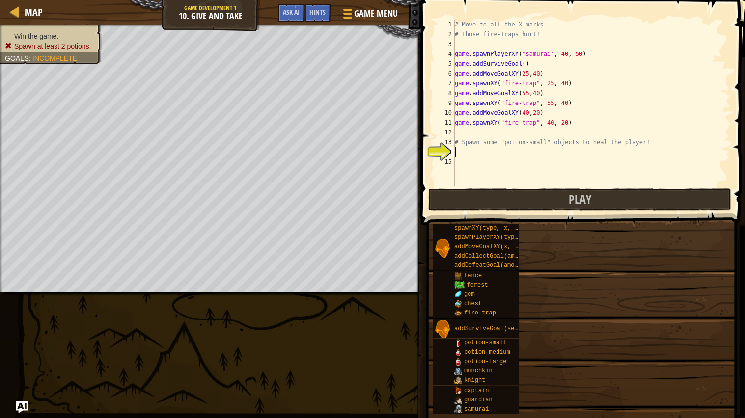
click at [492, 179] on div "# Move to all the X-marks. # Those fire-traps hurt! game . spawnPlayerXY ( "sam…" at bounding box center [592, 113] width 278 height 187
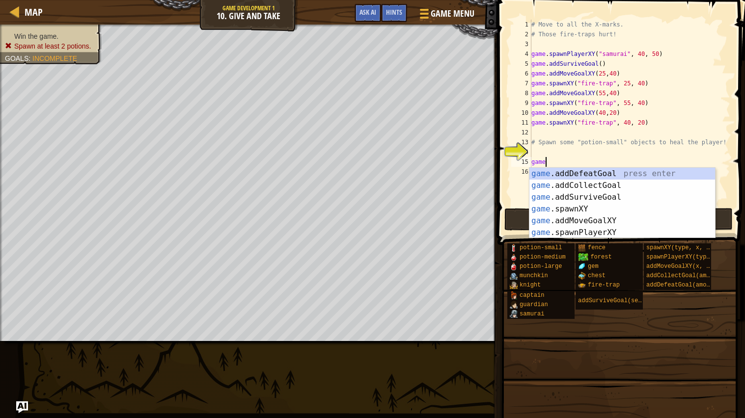
scroll to position [4, 0]
click at [577, 209] on div "game .addDefeatGoal press enter game .addCollectGoal press enter game .addSurvi…" at bounding box center [623, 215] width 186 height 94
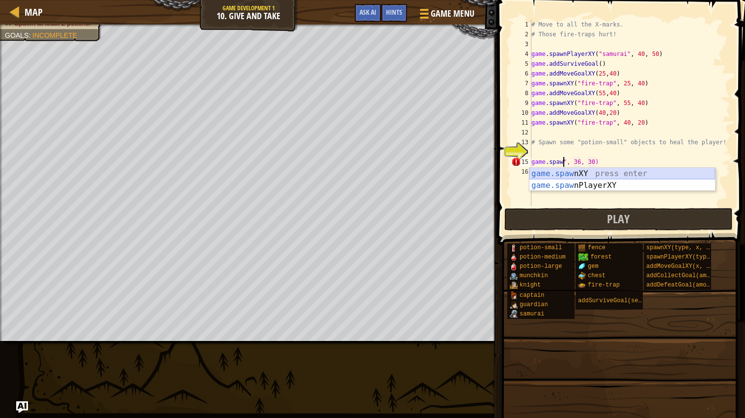
click at [614, 174] on div "game.spaw nXY press enter game.spaw nPlayerXY press enter" at bounding box center [623, 191] width 186 height 47
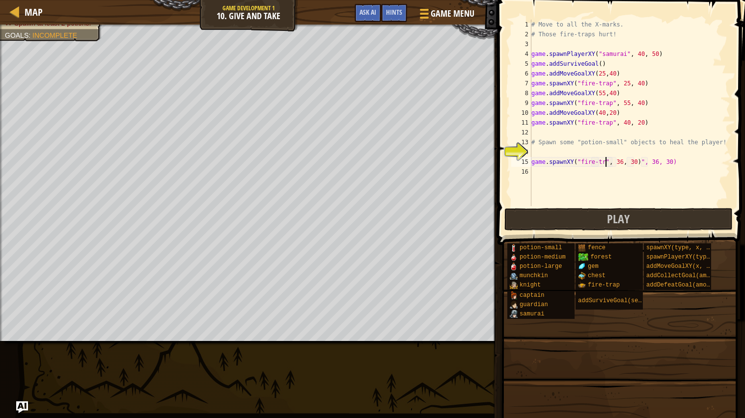
scroll to position [4, 7]
click at [684, 162] on div "# Move to all the X-marks. # Those fire-traps hurt! game . spawnPlayerXY ( "sam…" at bounding box center [630, 123] width 201 height 206
click at [71, 20] on div "Map Game Development 1 10. Give and Take Game Menu Done Hints Ask AI" at bounding box center [249, 12] width 498 height 25
click at [78, 27] on div at bounding box center [249, 26] width 498 height 2
click at [631, 162] on div "# Move to all the X-marks. # Those fire-traps hurt! game . spawnPlayerXY ( "sam…" at bounding box center [630, 123] width 201 height 206
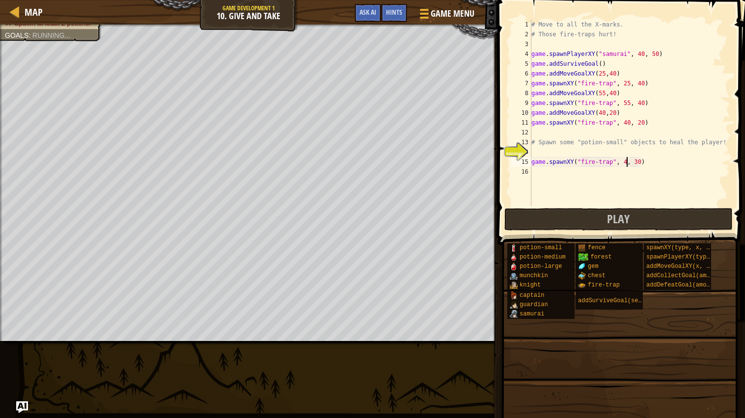
scroll to position [4, 7]
click at [644, 163] on div "# Move to all the X-marks. # Those fire-traps hurt! game . spawnPlayerXY ( "sam…" at bounding box center [630, 123] width 201 height 206
type textarea "game.spawnXY("fire-trap", 41, 46)"
click at [619, 168] on div "# Move to all the X-marks. # Those fire-traps hurt! game . spawnPlayerXY ( "sam…" at bounding box center [630, 123] width 201 height 206
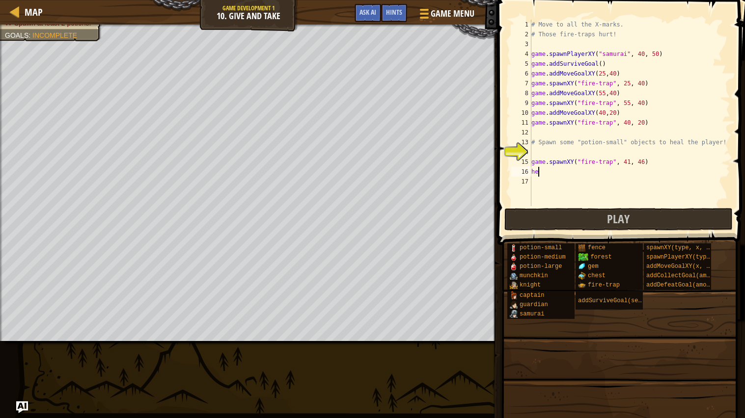
scroll to position [4, 0]
type textarea "h"
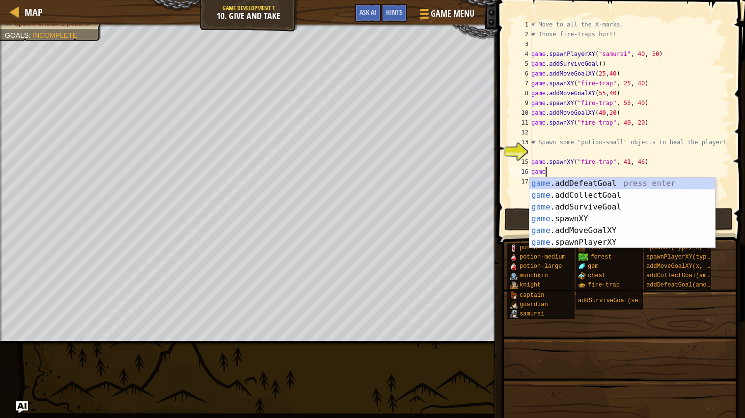
scroll to position [4, 0]
click at [600, 217] on div "game .addDefeatGoal press enter game .addCollectGoal press enter game .addSurvi…" at bounding box center [623, 225] width 186 height 94
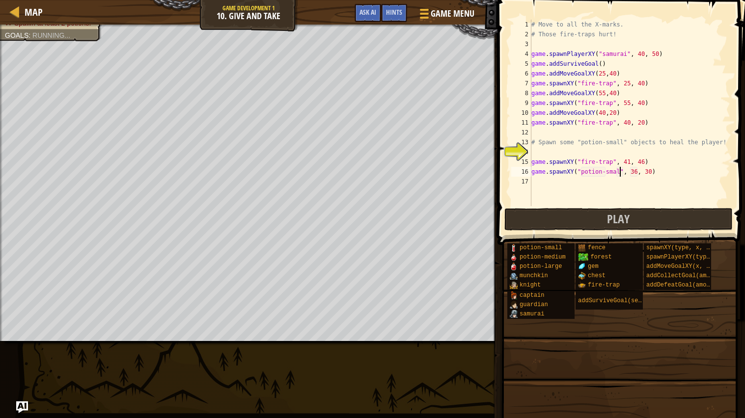
scroll to position [4, 7]
type textarea "game.spawnXY("potion-small", 36, 30)"
click at [598, 215] on button "Play" at bounding box center [618, 219] width 229 height 23
click at [540, 156] on div "# Move to all the X-marks. # Those fire-traps hurt! game . spawnPlayerXY ( "sam…" at bounding box center [630, 123] width 201 height 206
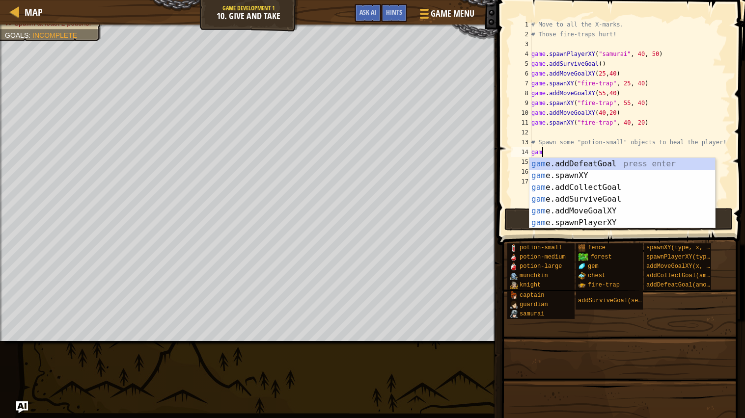
scroll to position [4, 0]
click at [592, 200] on div "game .addDefeatGoal press enter game .addCollectGoal press enter game .addSurvi…" at bounding box center [623, 205] width 186 height 94
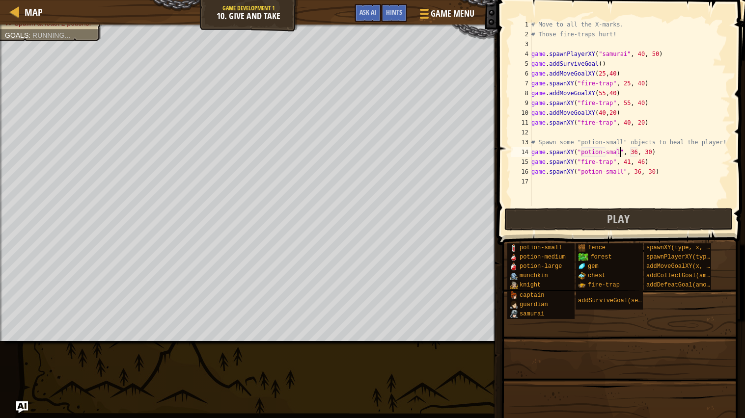
scroll to position [4, 7]
click at [640, 154] on div "# Move to all the X-marks. # Those fire-traps hurt! game . spawnPlayerXY ( "sam…" at bounding box center [630, 123] width 201 height 206
click at [655, 154] on div "# Move to all the X-marks. # Those fire-traps hurt! game . spawnPlayerXY ( "sam…" at bounding box center [630, 123] width 201 height 206
type textarea "game.spawnXY("potion-small", 25, 39)"
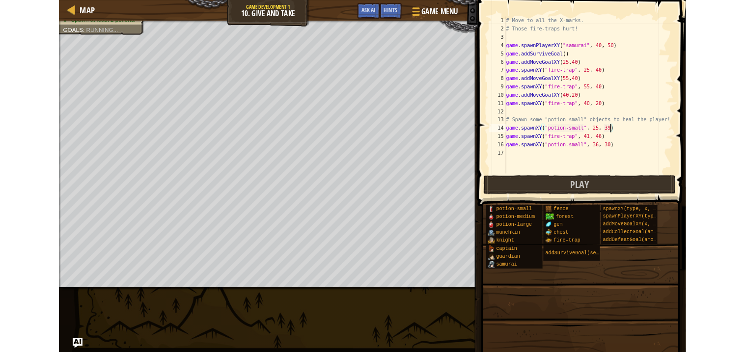
scroll to position [4, 9]
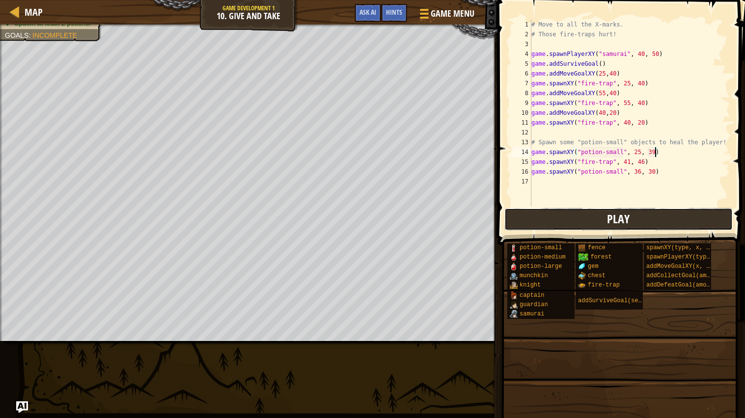
click at [598, 216] on button "Play" at bounding box center [618, 219] width 229 height 23
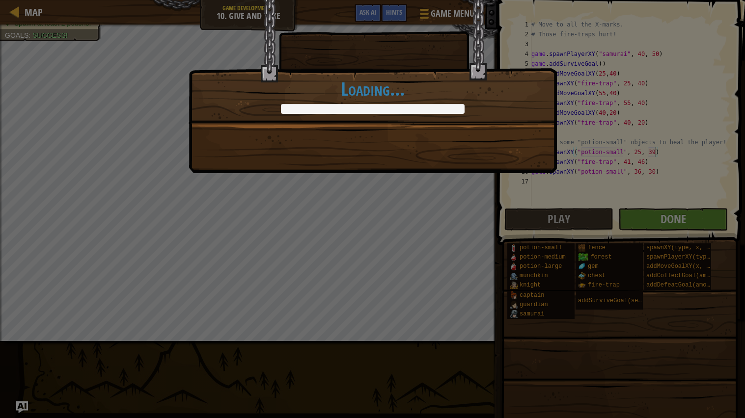
click at [648, 221] on div "Mmm, cherry flavor potion. +0 +0 Continue Loading..." at bounding box center [372, 209] width 745 height 418
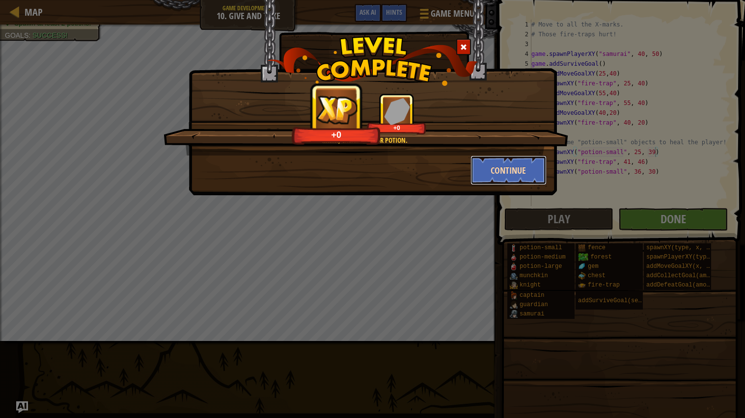
click at [493, 168] on button "Continue" at bounding box center [509, 170] width 76 height 29
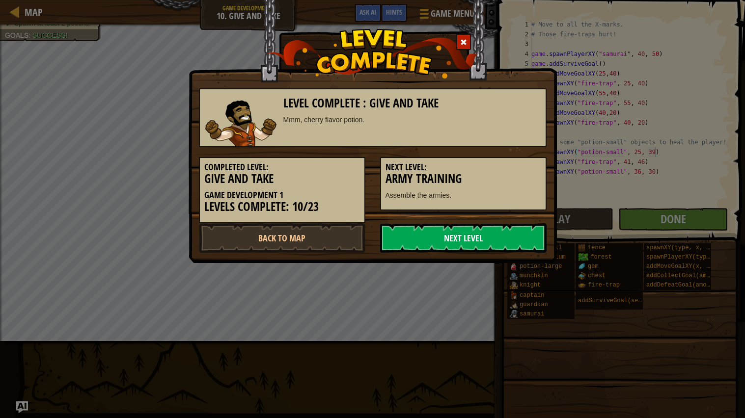
click at [431, 230] on link "Next Level" at bounding box center [463, 237] width 167 height 29
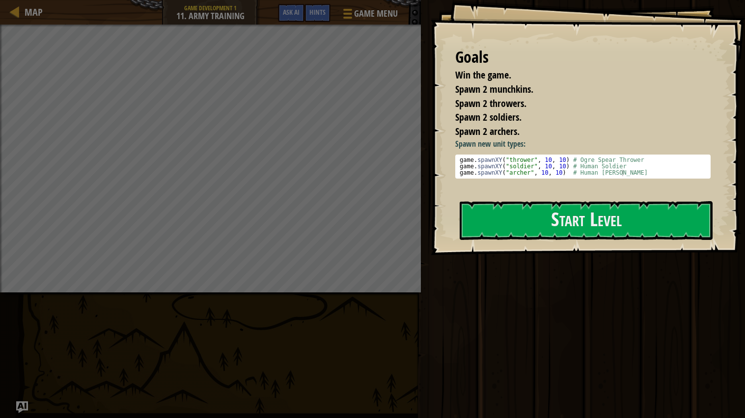
click at [429, 228] on div "Play Done" at bounding box center [581, 207] width 327 height 414
